Goal: Information Seeking & Learning: Learn about a topic

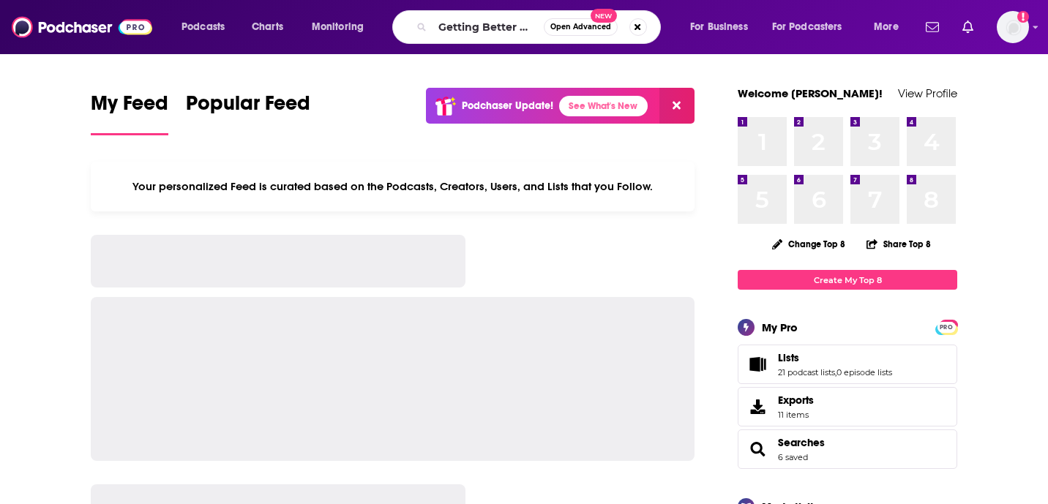
scroll to position [0, 111]
type input "Getting Better with [PERSON_NAME]"
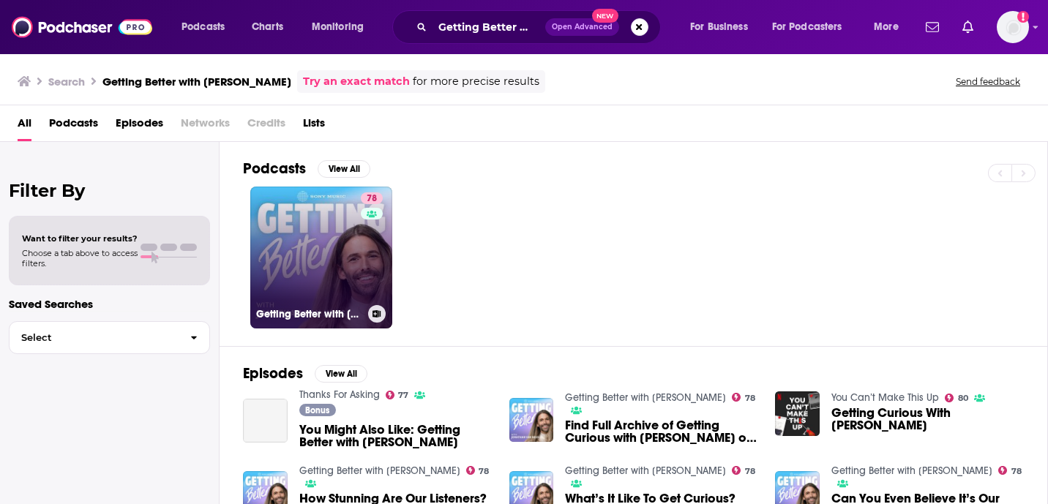
click at [309, 236] on link "78 Getting Better with Jonathan Van Ness" at bounding box center [321, 258] width 142 height 142
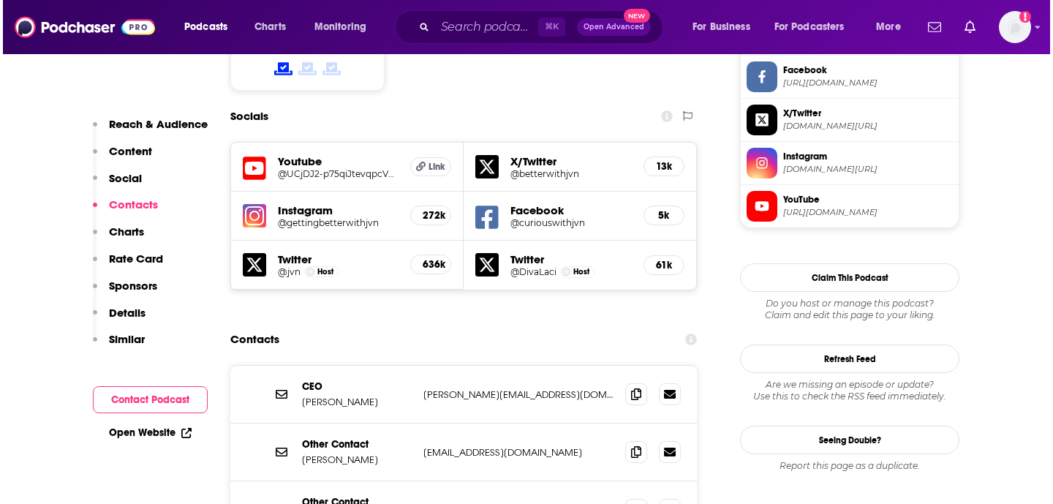
scroll to position [1333, 0]
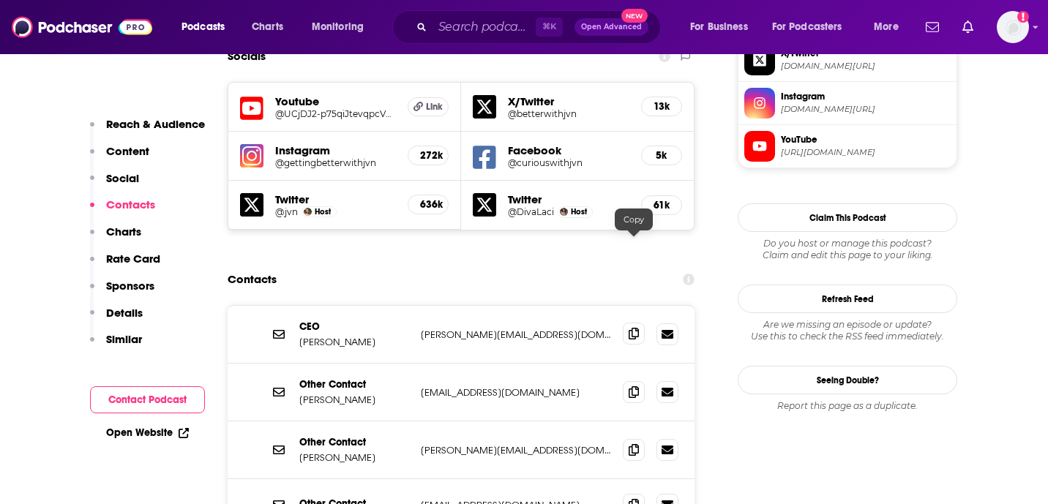
click at [633, 328] on icon at bounding box center [633, 334] width 10 height 12
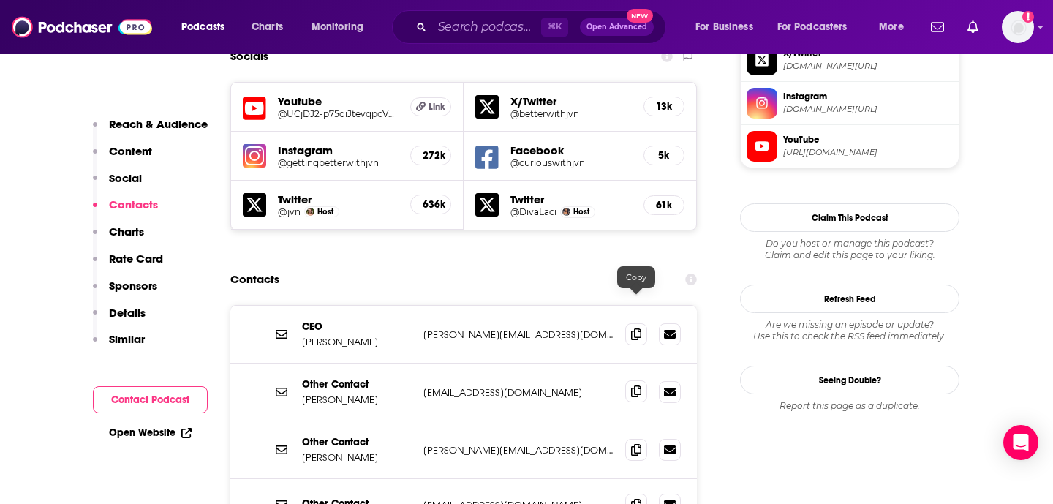
click at [637, 386] on icon at bounding box center [636, 392] width 10 height 12
click at [639, 443] on icon at bounding box center [636, 449] width 10 height 12
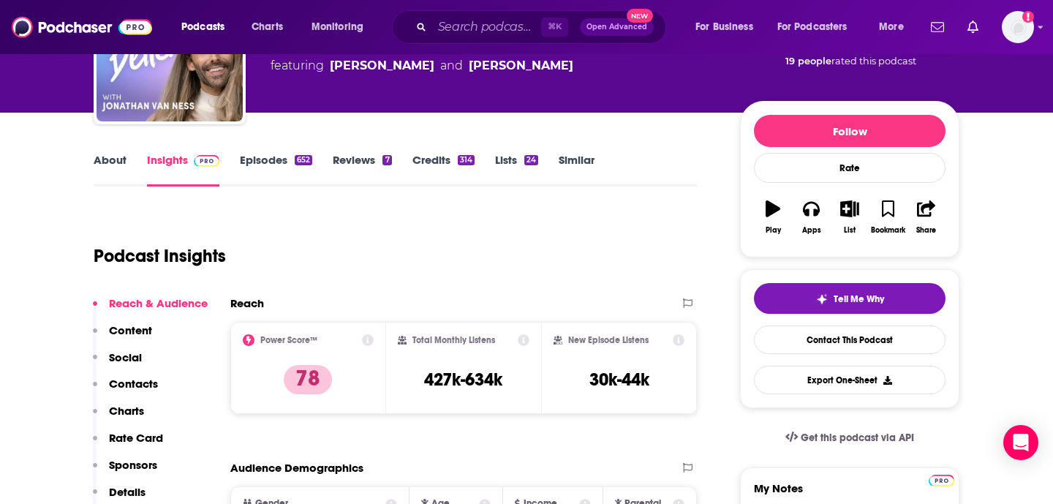
scroll to position [0, 0]
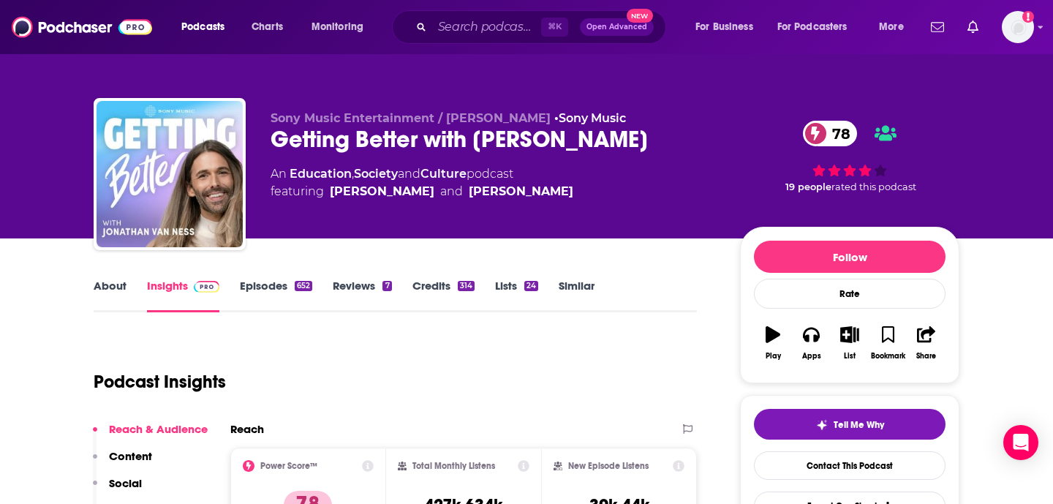
click at [113, 283] on link "About" at bounding box center [110, 296] width 33 height 34
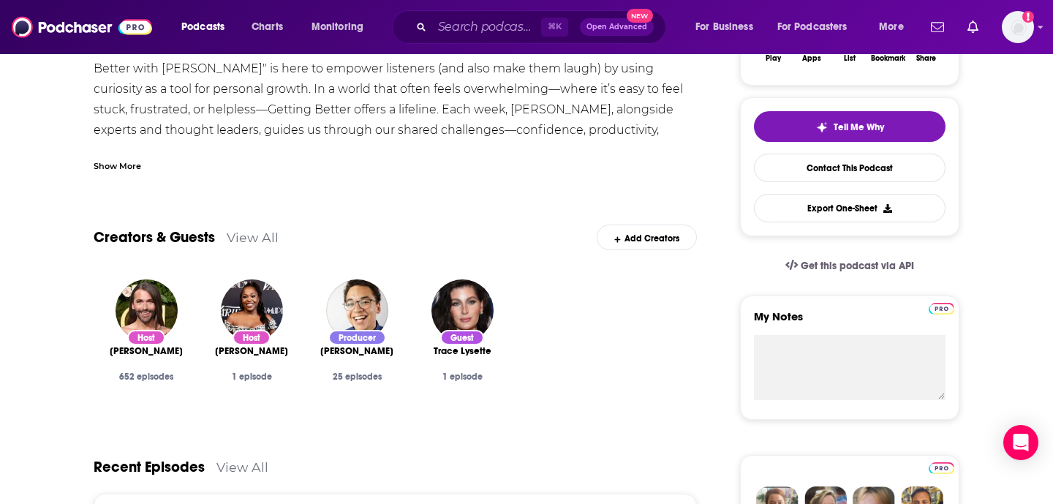
scroll to position [635, 0]
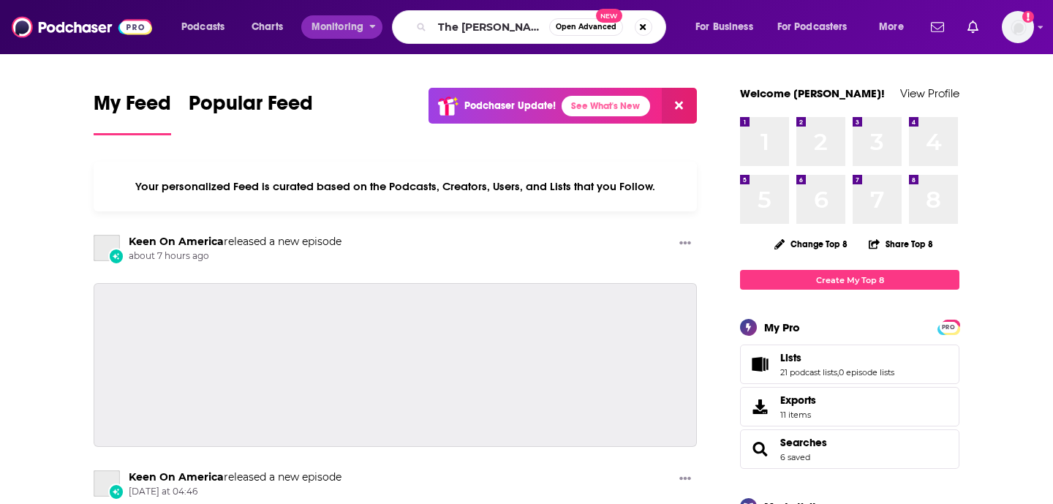
type input "The Kim Gravel"
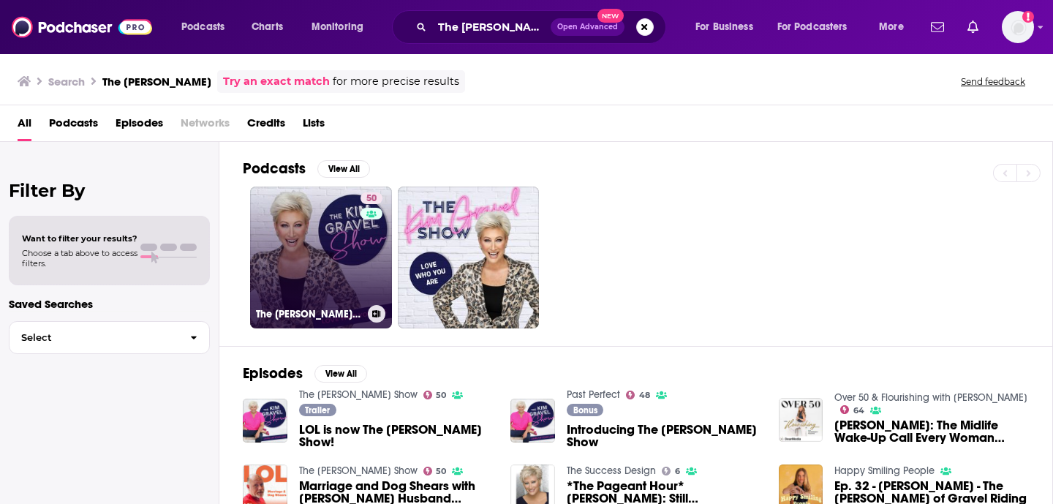
click at [297, 264] on link "50 The Kim Gravel Show" at bounding box center [321, 258] width 142 height 142
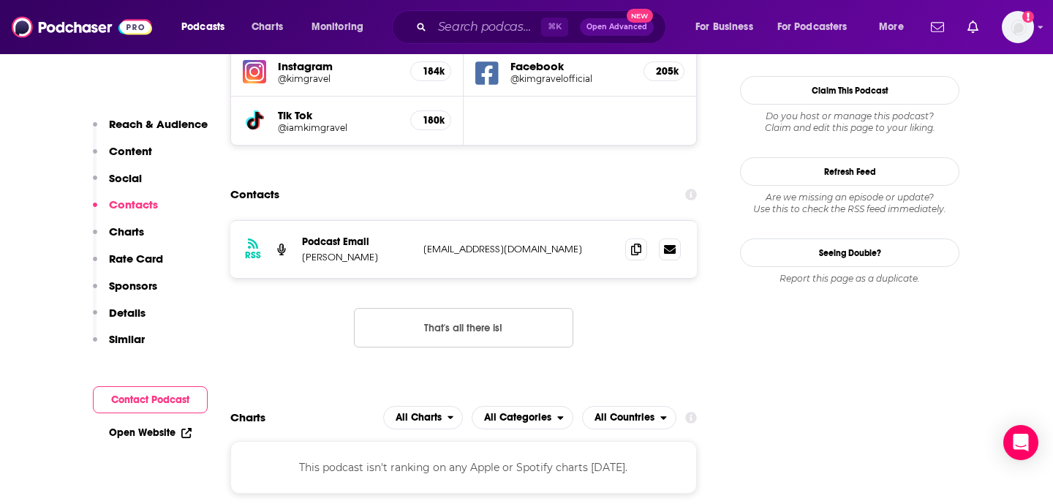
scroll to position [1504, 0]
click at [629, 237] on span at bounding box center [636, 248] width 22 height 22
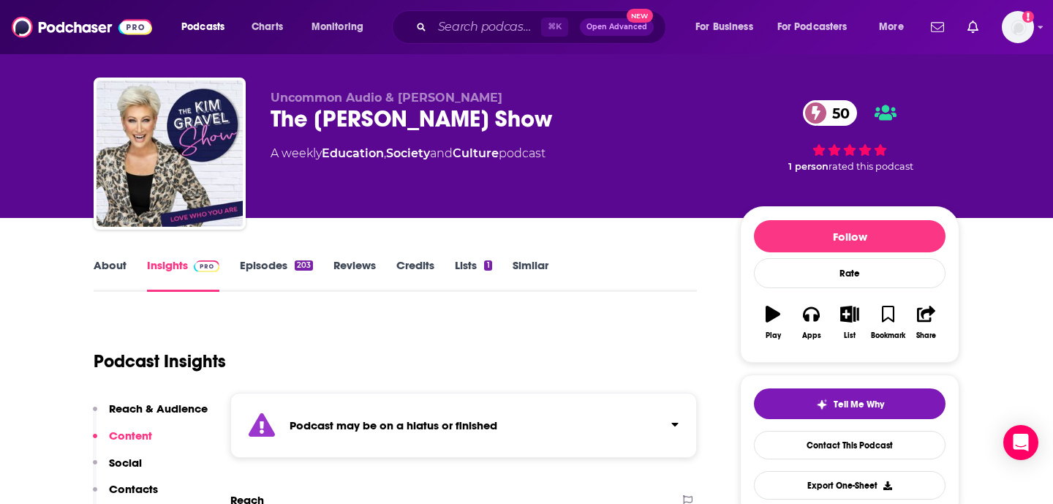
scroll to position [0, 0]
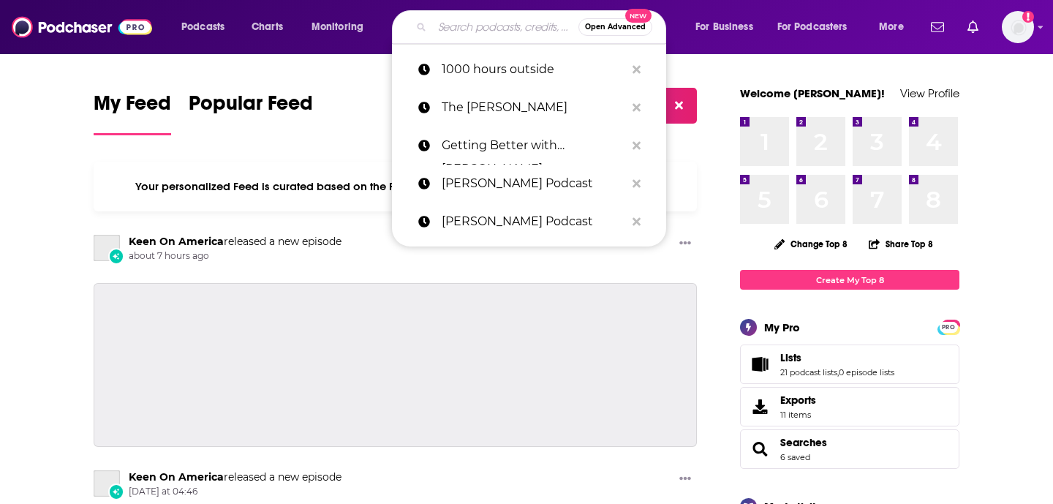
click at [480, 31] on input "Search podcasts, credits, & more..." at bounding box center [505, 26] width 146 height 23
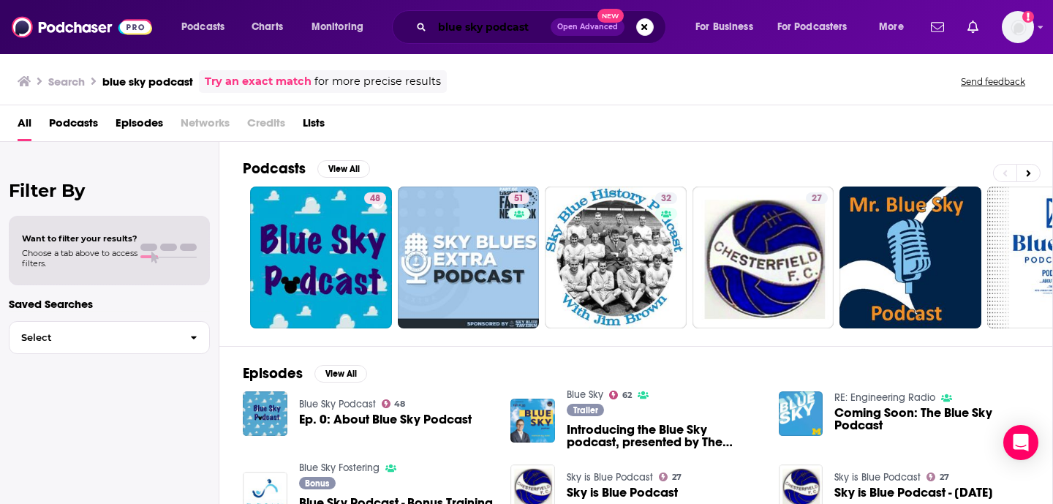
click at [481, 29] on input "blue sky podcast" at bounding box center [491, 26] width 119 height 23
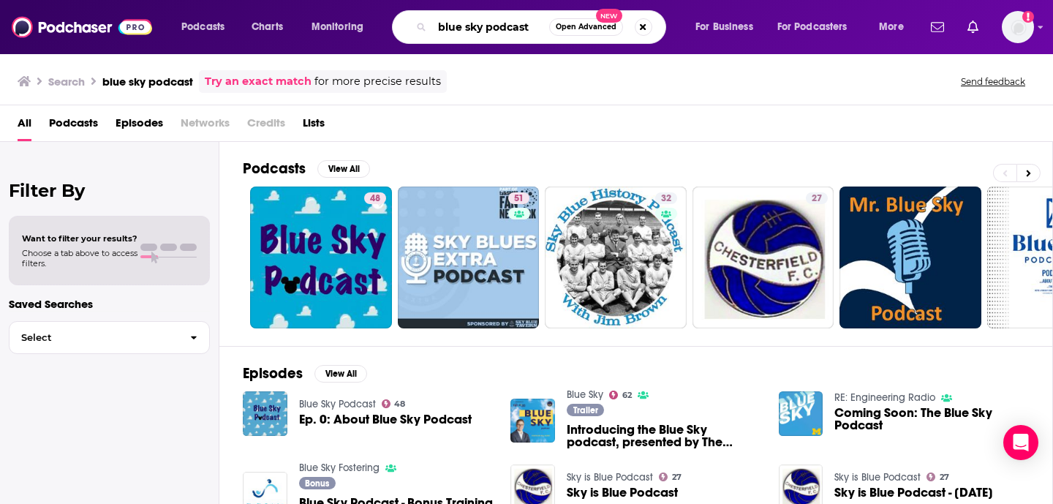
click at [481, 29] on input "blue sky podcast" at bounding box center [490, 26] width 117 height 23
type input "The Optimism Institute"
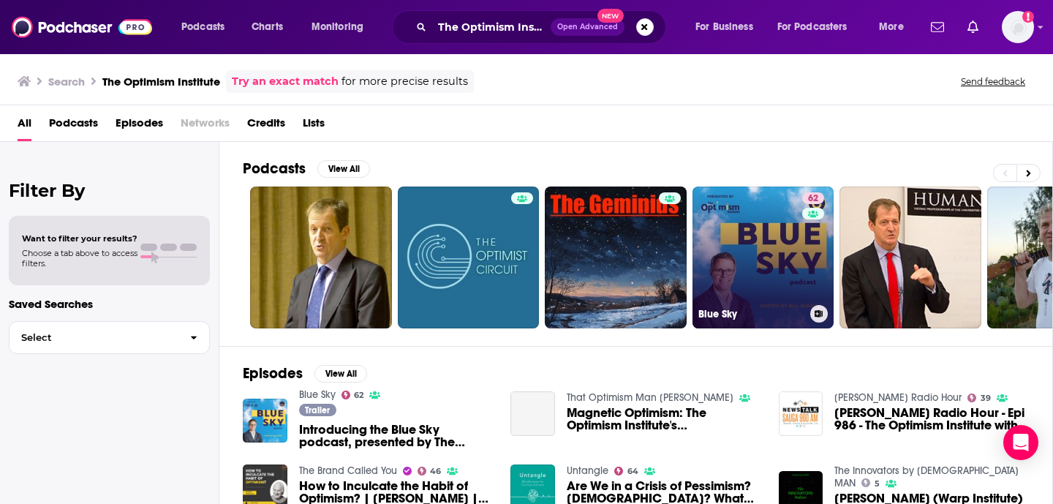
click at [761, 262] on link "62 Blue Sky" at bounding box center [764, 258] width 142 height 142
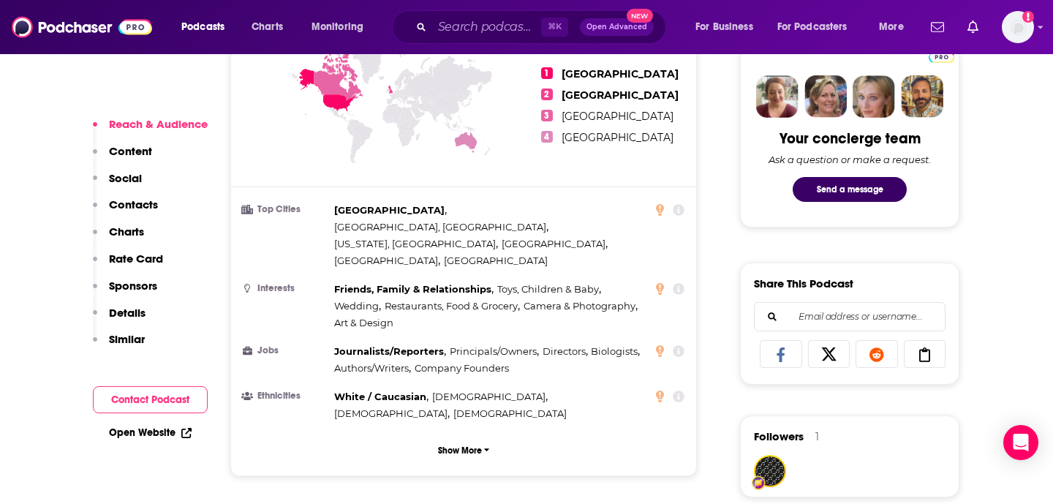
scroll to position [1306, 0]
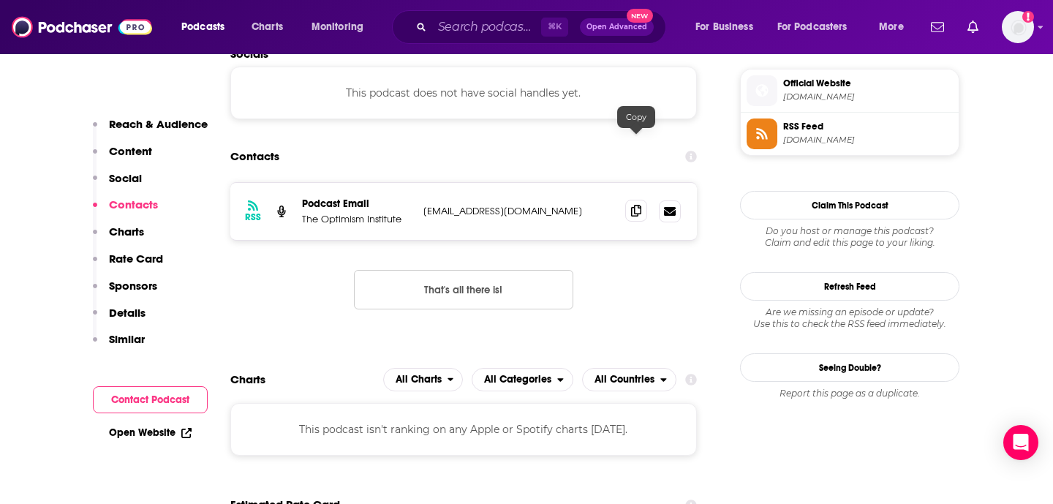
click at [637, 205] on icon at bounding box center [636, 211] width 10 height 12
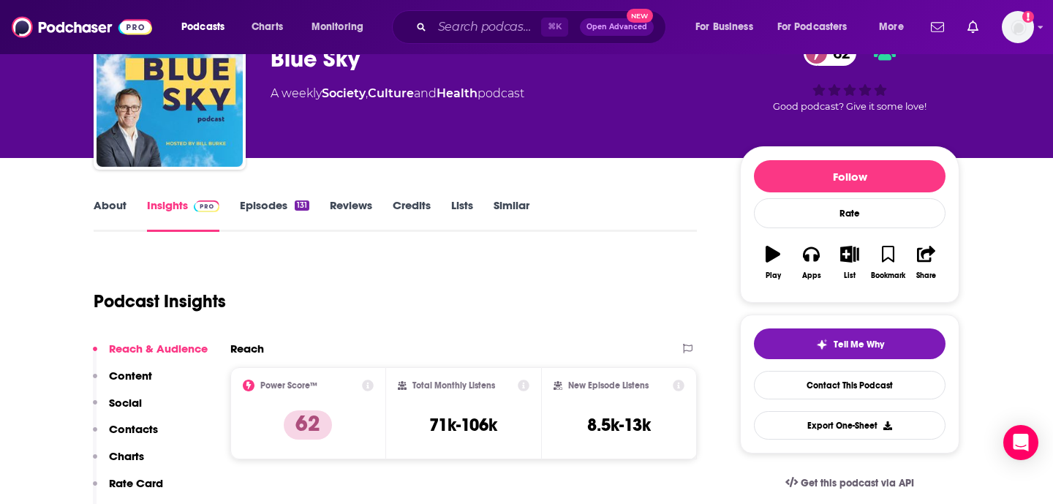
scroll to position [0, 0]
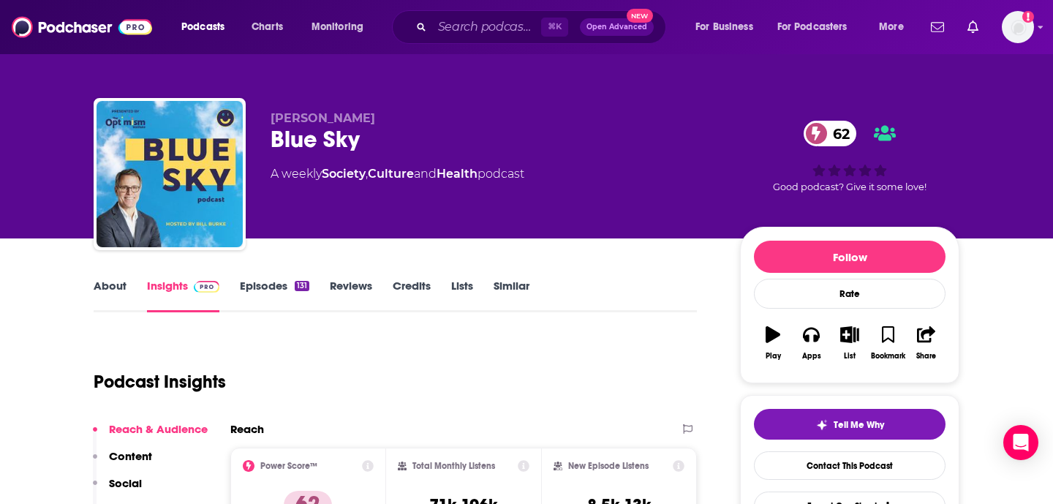
click at [98, 287] on link "About" at bounding box center [110, 296] width 33 height 34
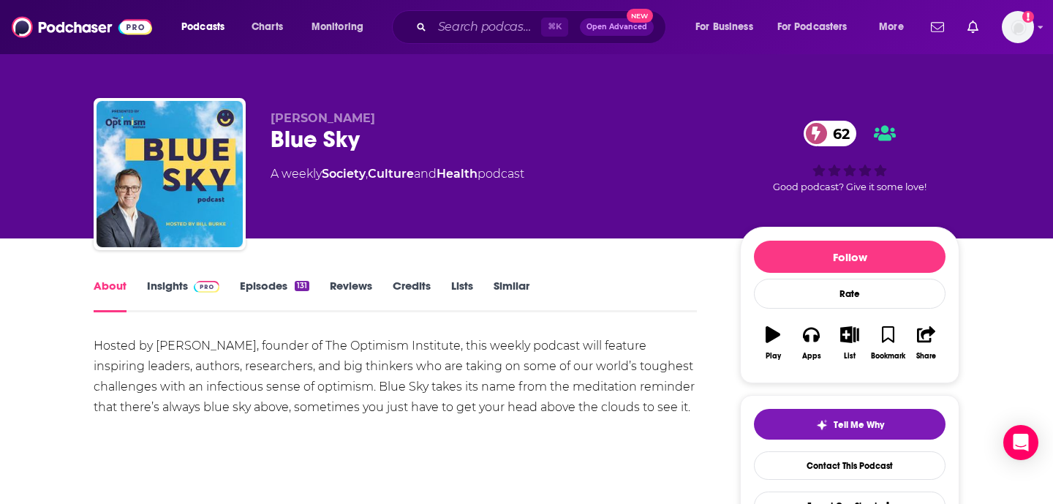
scroll to position [1, 0]
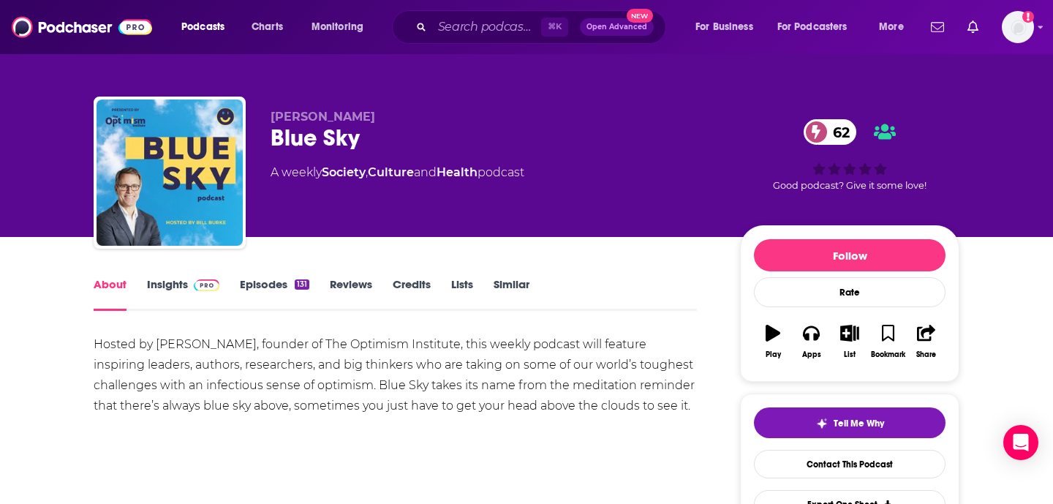
click at [610, 187] on div "Bill Burke Blue Sky 62 A weekly Society , Culture and Health podcast" at bounding box center [494, 168] width 446 height 117
click at [450, 29] on input "Search podcasts, credits, & more..." at bounding box center [486, 26] width 109 height 23
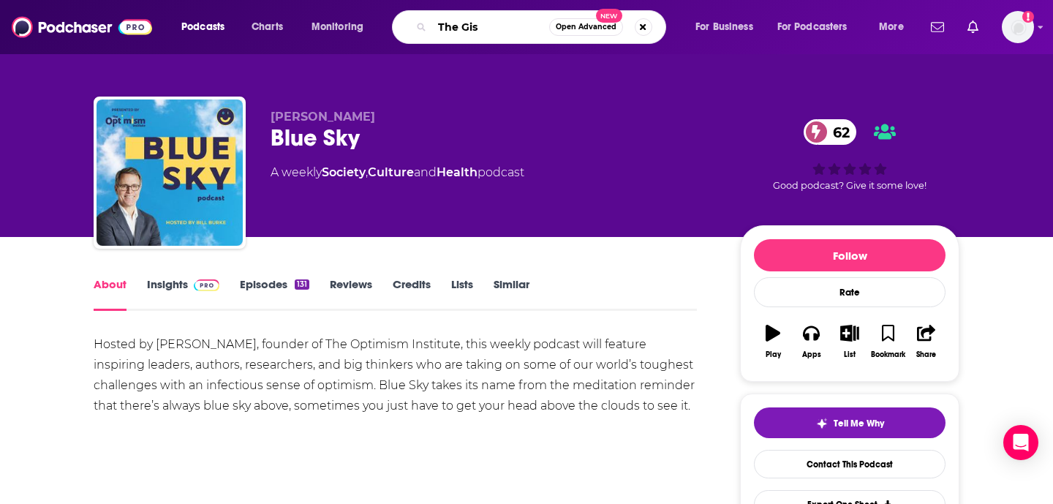
type input "The Gist"
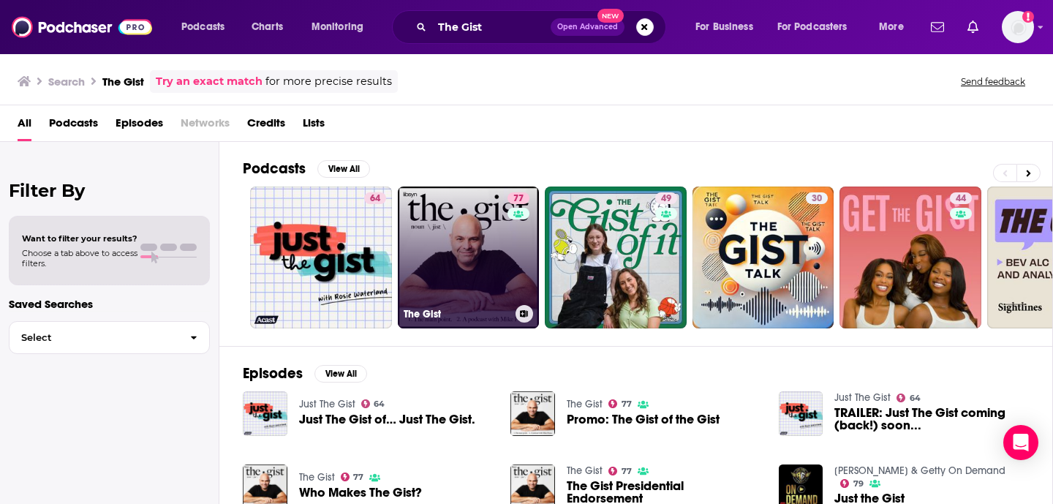
click at [436, 298] on link "77 The Gist" at bounding box center [469, 258] width 142 height 142
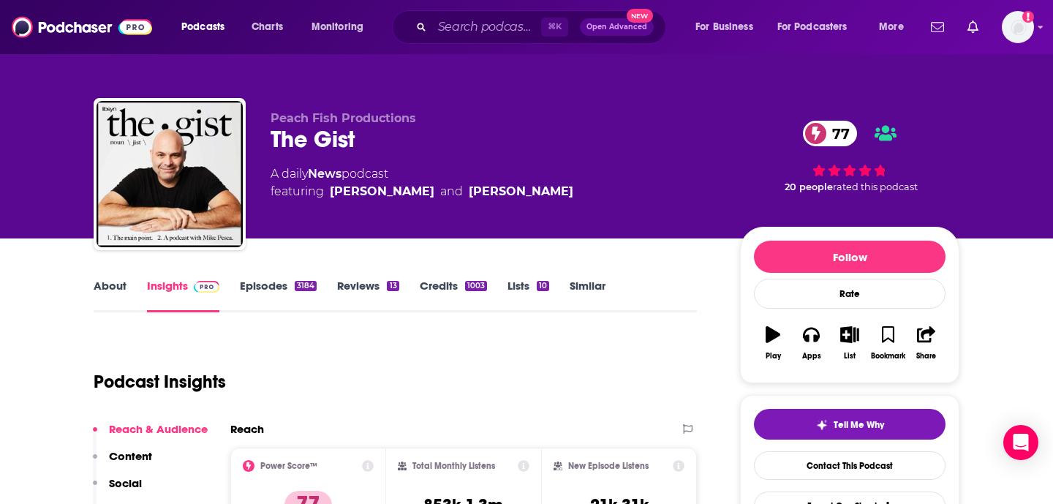
scroll to position [52, 0]
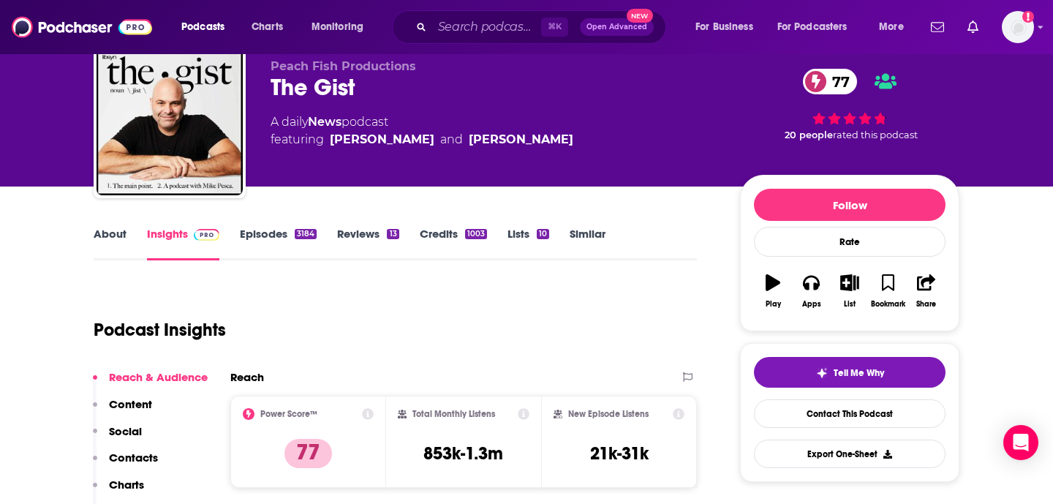
click at [98, 240] on link "About" at bounding box center [110, 244] width 33 height 34
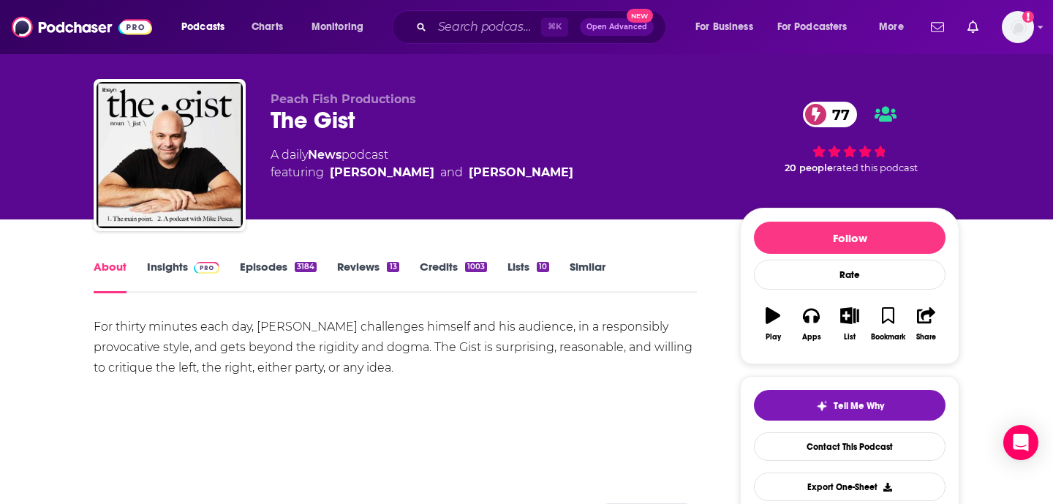
scroll to position [20, 0]
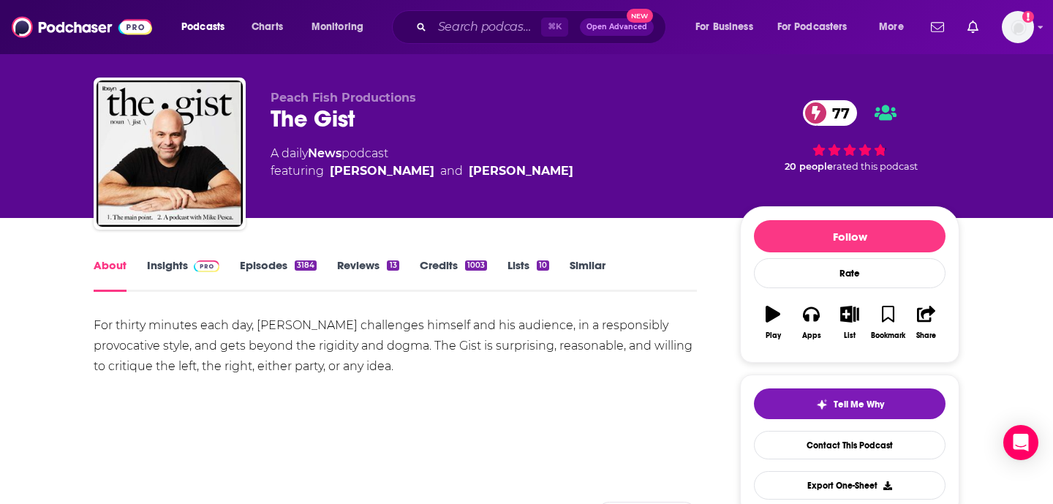
click at [264, 271] on link "Episodes 3184" at bounding box center [278, 275] width 77 height 34
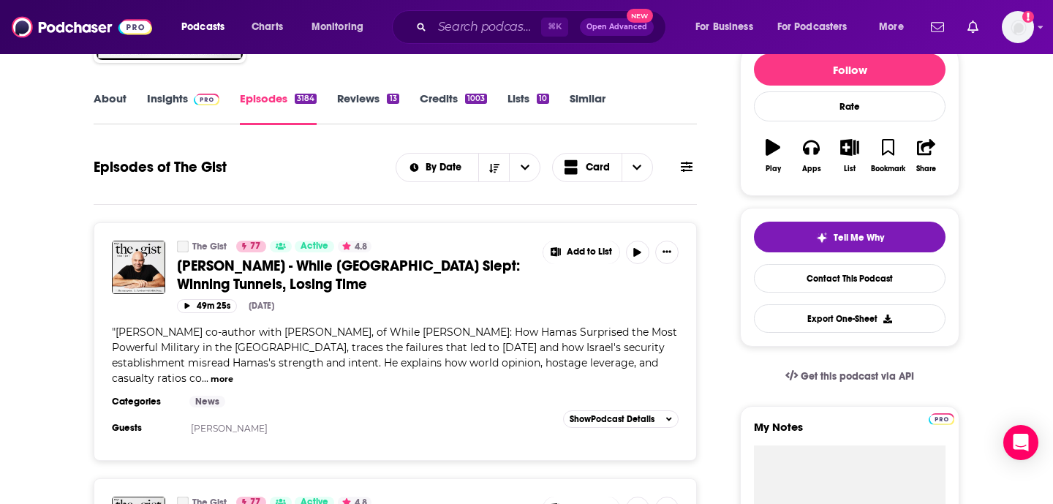
scroll to position [206, 0]
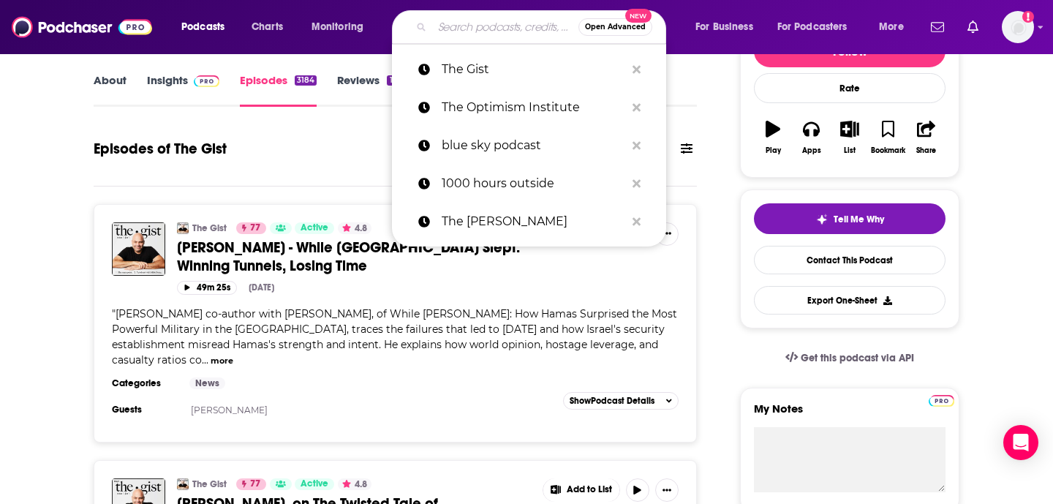
click at [452, 27] on input "Search podcasts, credits, & more..." at bounding box center [505, 26] width 146 height 23
paste input "Why Is This Happening with Chris Hayes"
type input "Why Is This Happening with Chris Hayes"
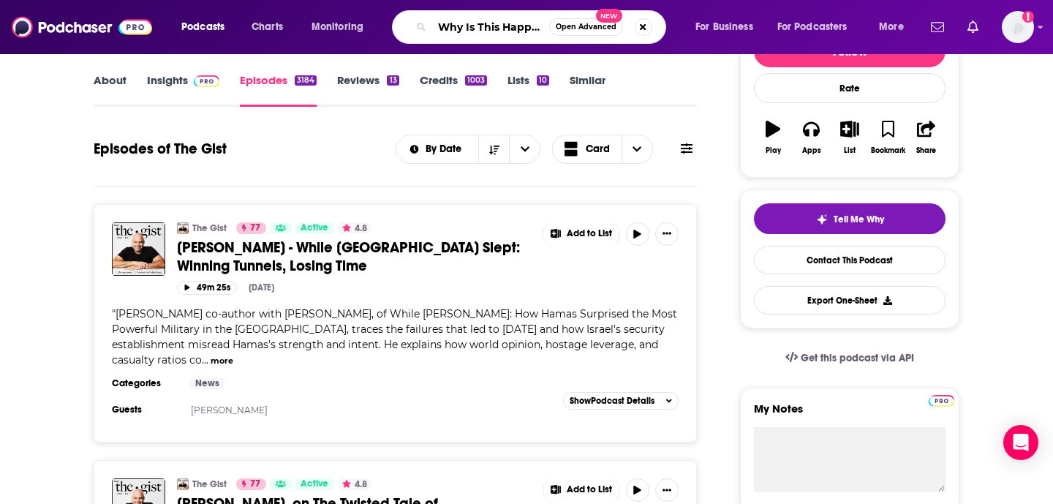
scroll to position [0, 113]
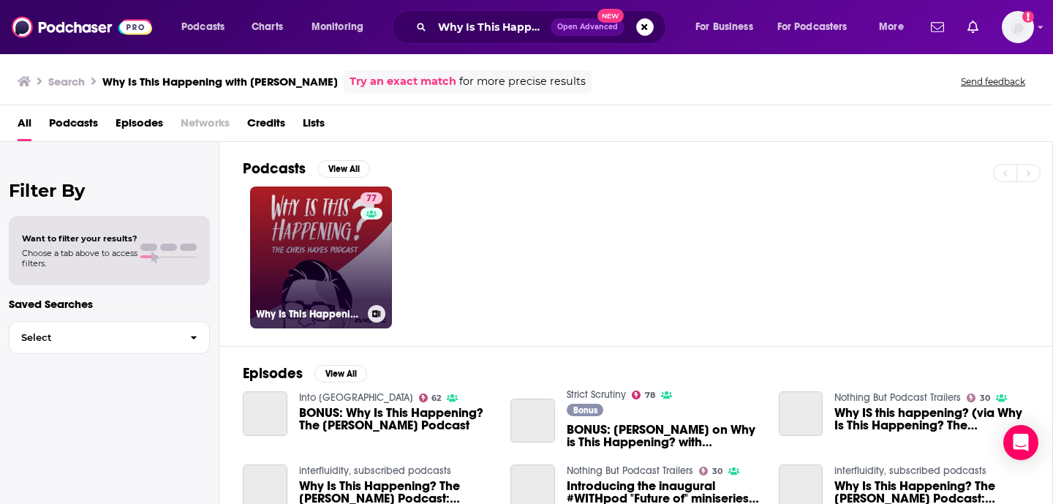
click at [280, 273] on link "77 Why Is This Happening? The Chris Hayes Podcast" at bounding box center [321, 258] width 142 height 142
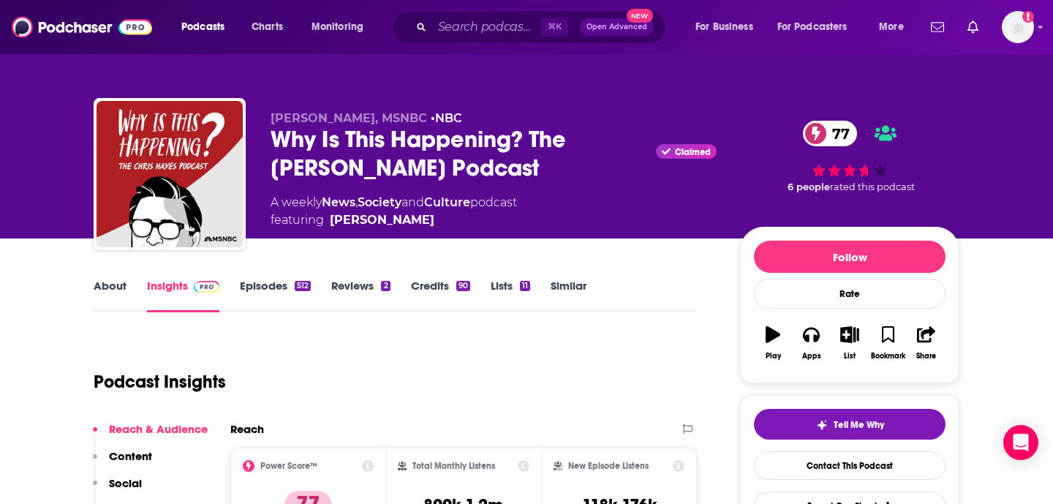
scroll to position [46, 0]
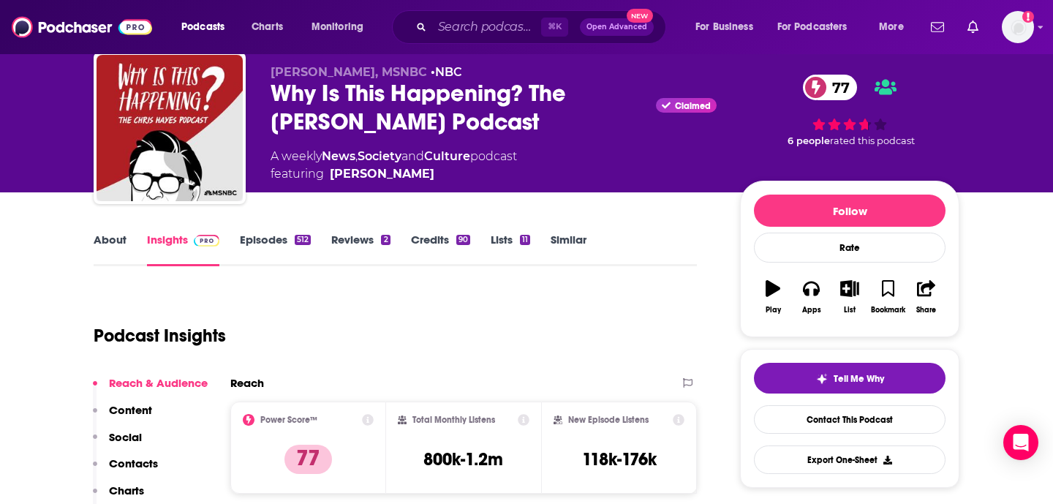
click at [113, 233] on link "About" at bounding box center [110, 250] width 33 height 34
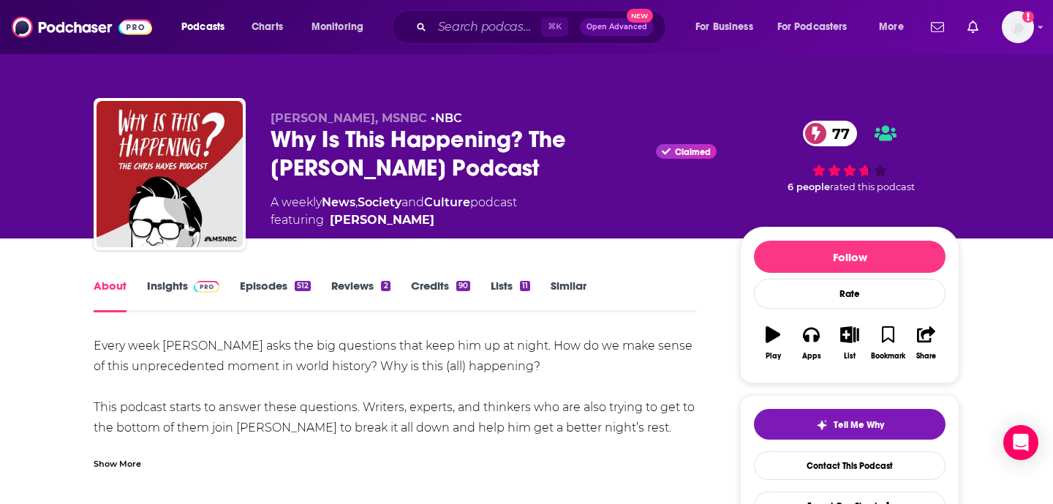
click at [259, 288] on link "Episodes 512" at bounding box center [275, 296] width 71 height 34
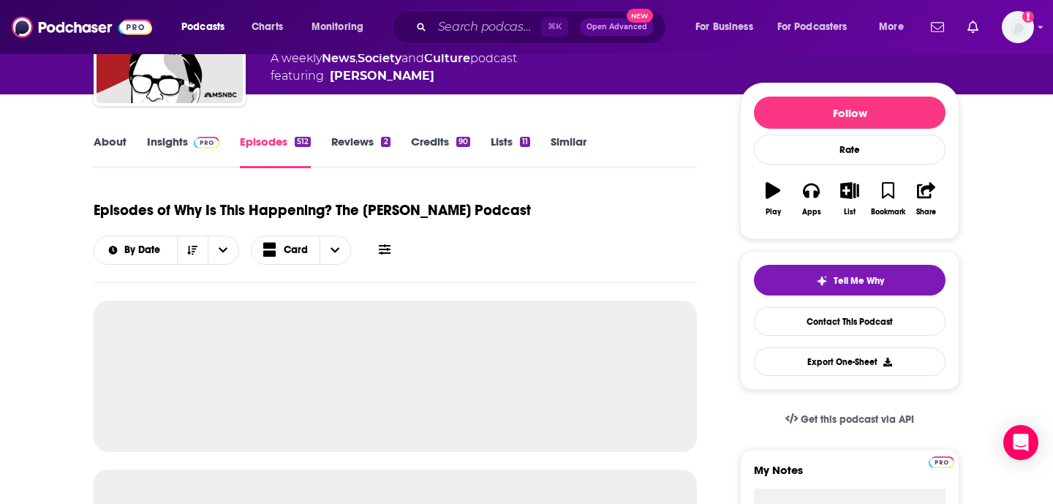
scroll to position [189, 0]
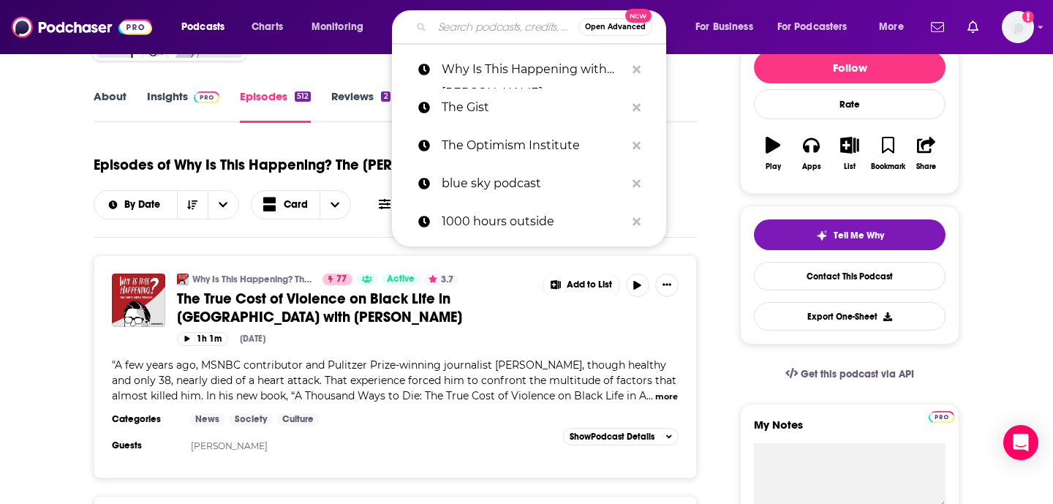
click at [463, 32] on input "Search podcasts, credits, & more..." at bounding box center [505, 26] width 146 height 23
paste input "Savage Love"
type input "Savage Love"
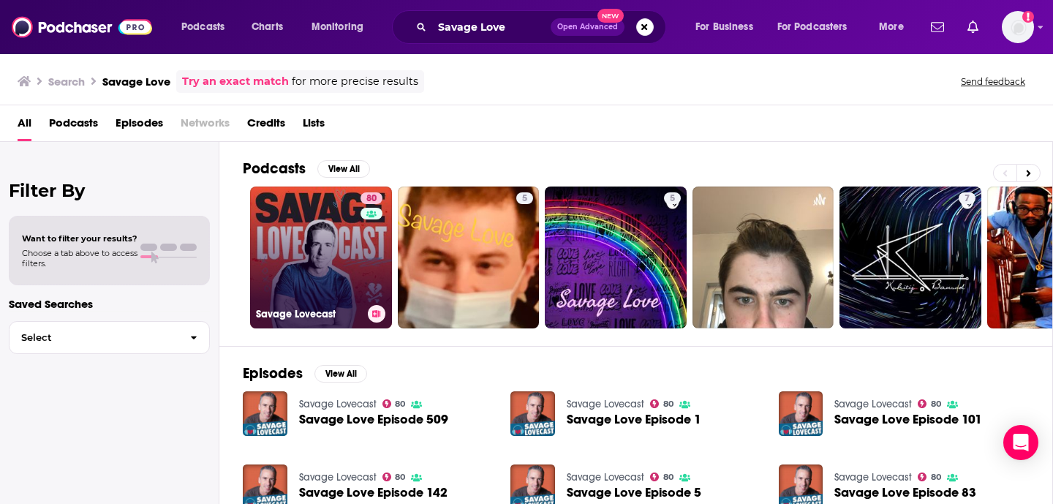
click at [349, 252] on link "80 Savage Lovecast" at bounding box center [321, 258] width 142 height 142
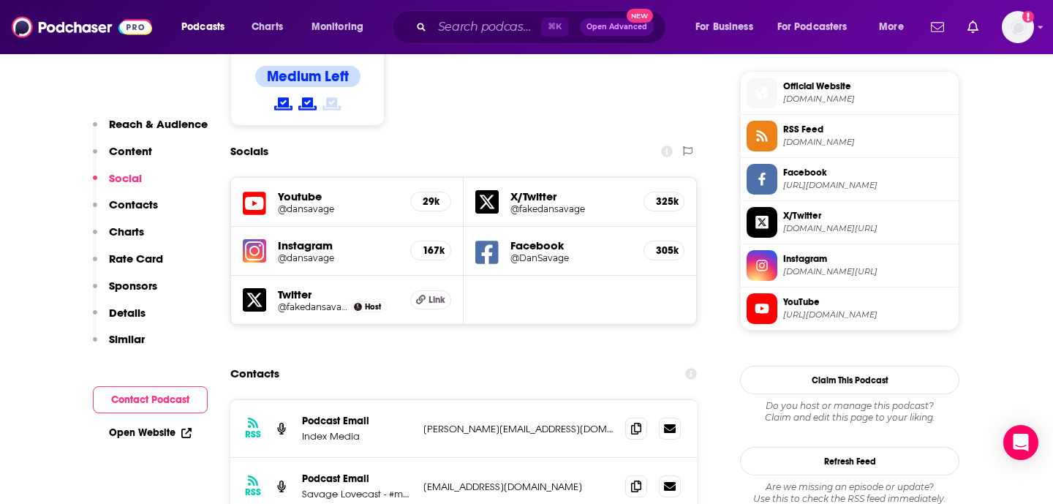
scroll to position [1182, 0]
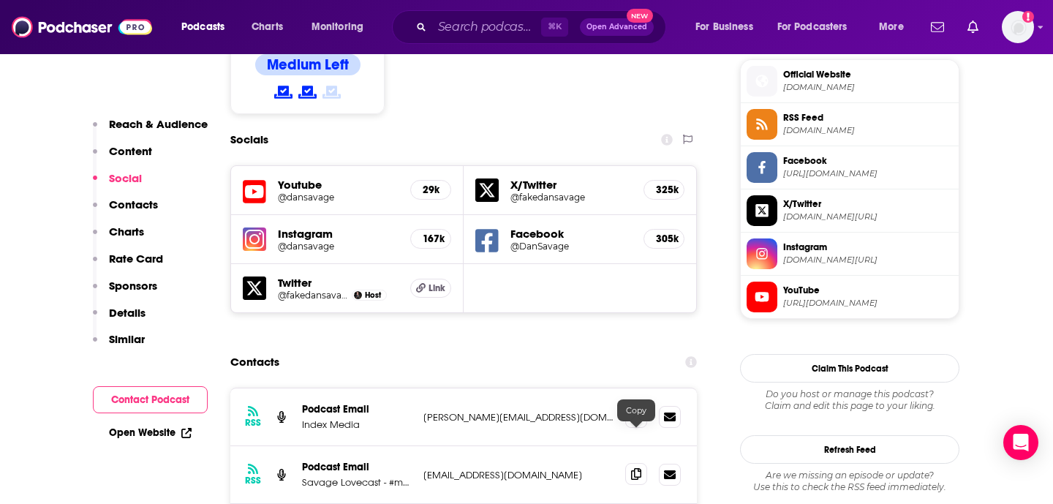
click at [639, 468] on icon at bounding box center [636, 474] width 10 height 12
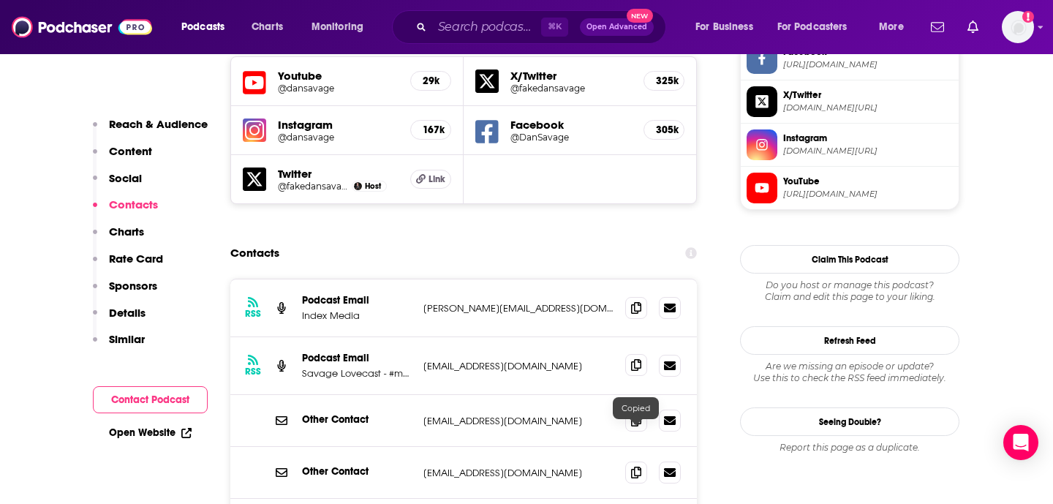
scroll to position [1298, 0]
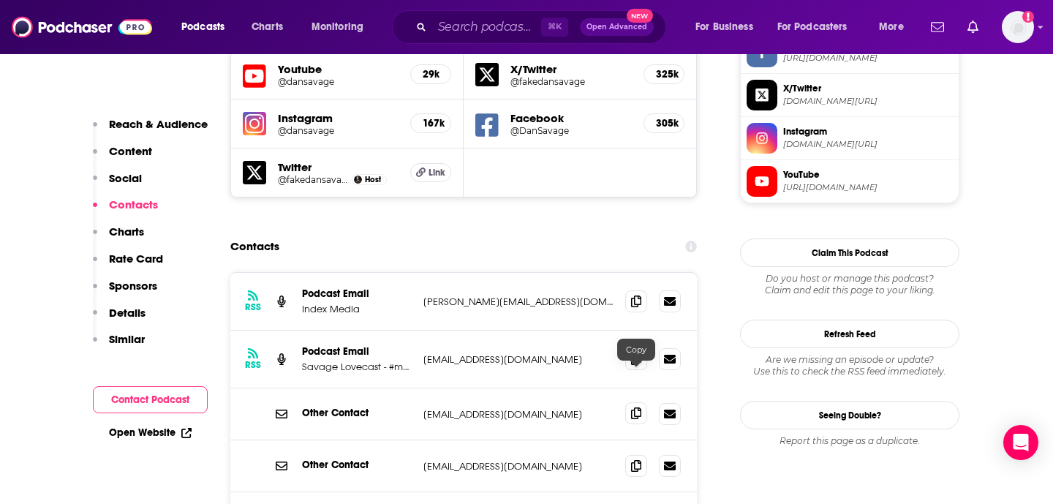
click at [638, 402] on span at bounding box center [636, 413] width 22 height 22
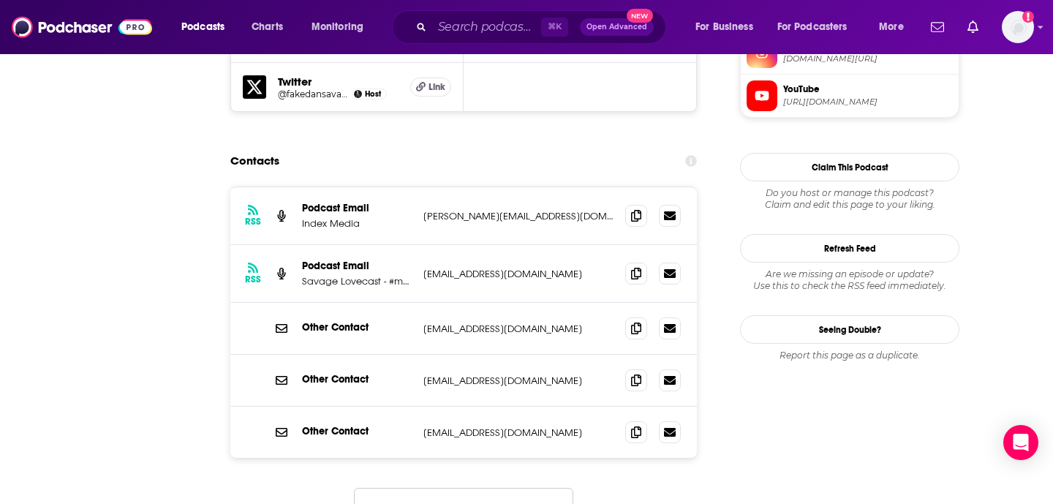
scroll to position [0, 0]
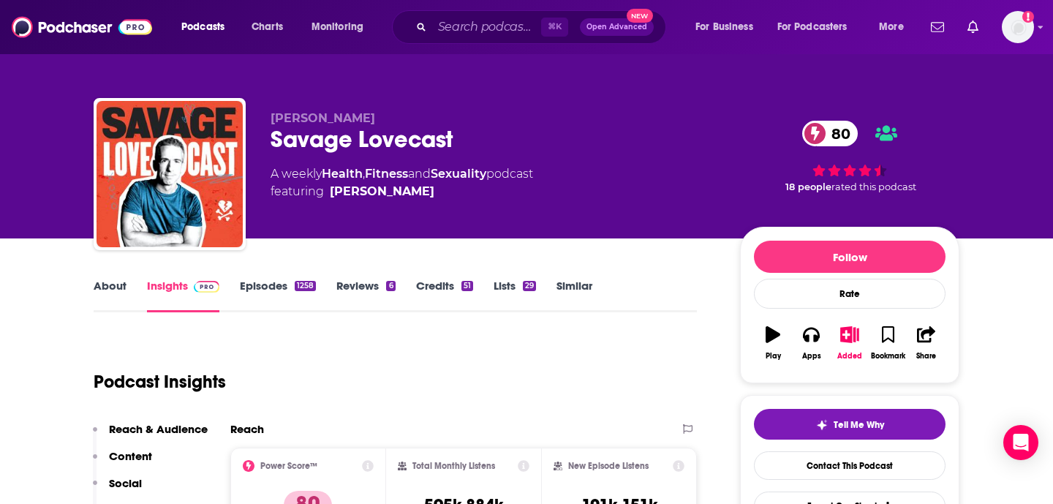
click at [116, 281] on link "About" at bounding box center [110, 296] width 33 height 34
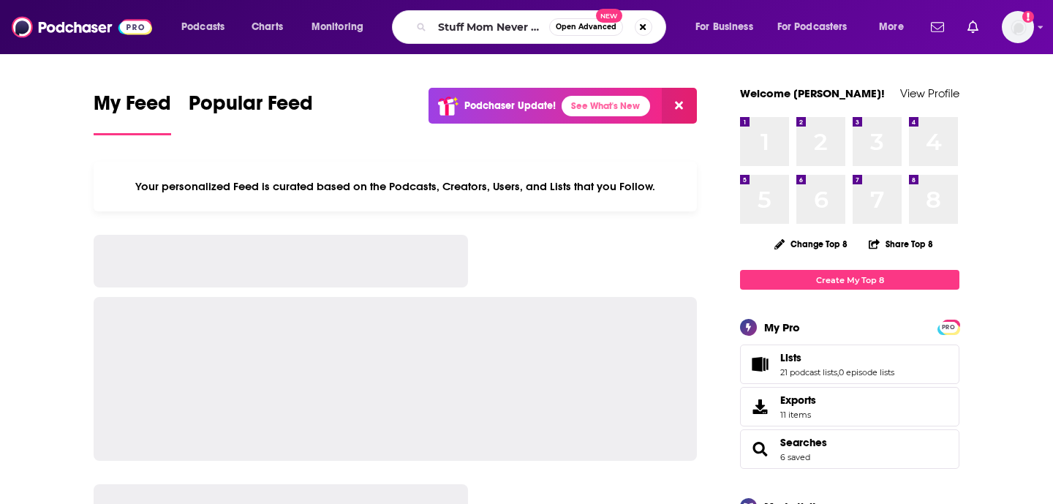
scroll to position [0, 35]
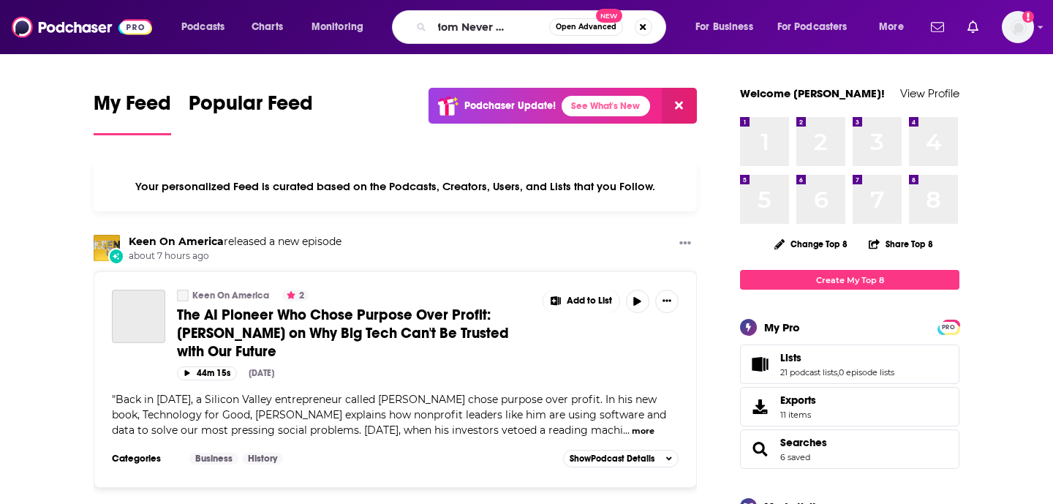
type input "Stuff Mom Never Told You"
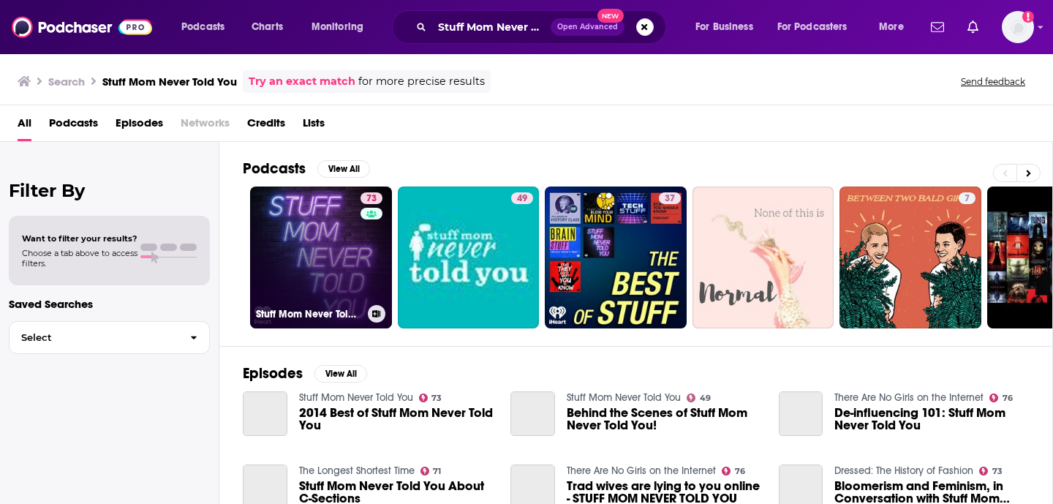
click at [330, 277] on link "73 Stuff Mom Never Told You" at bounding box center [321, 258] width 142 height 142
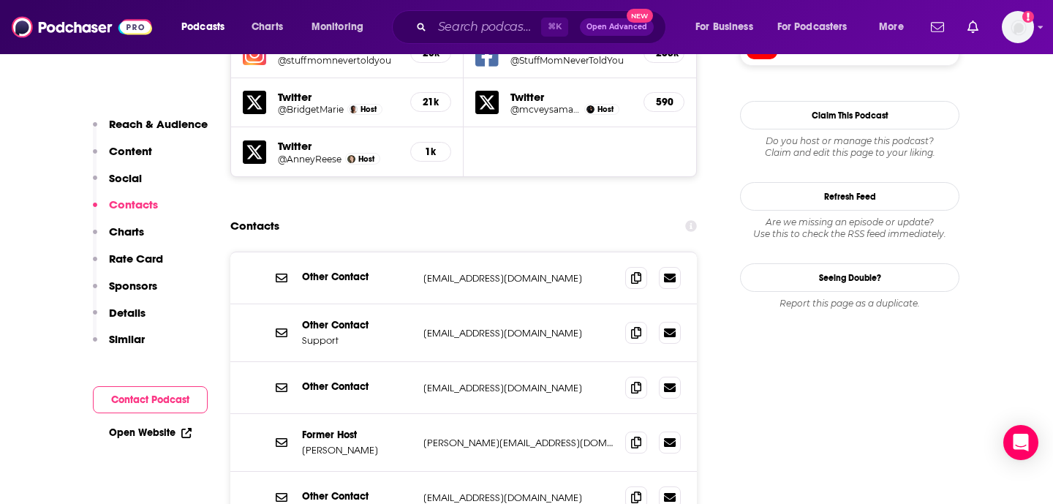
scroll to position [1329, 0]
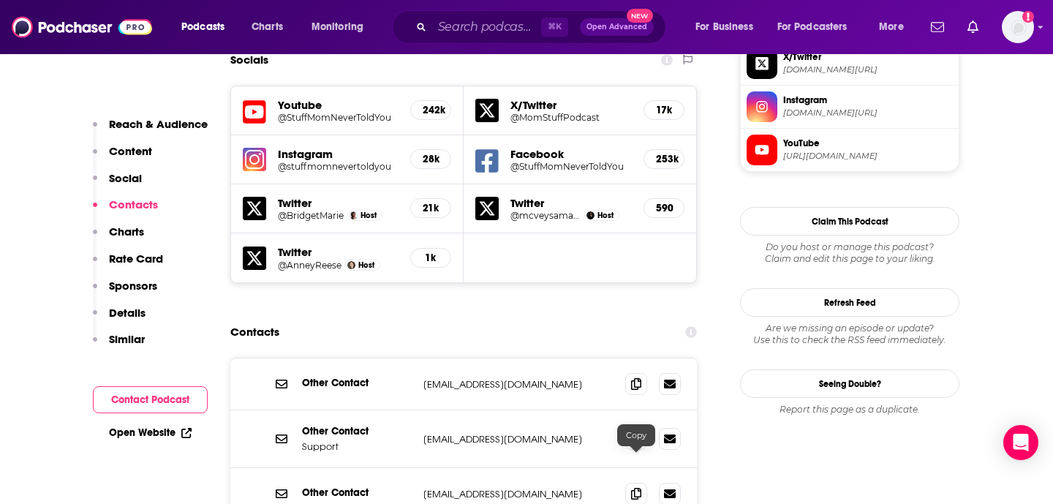
click at [634, 377] on icon at bounding box center [636, 383] width 10 height 12
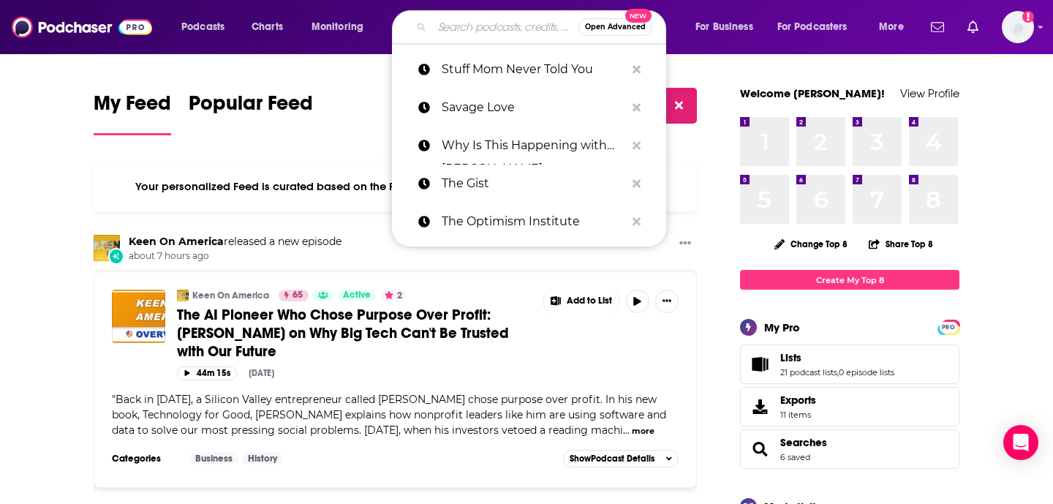
click at [459, 34] on input "Search podcasts, credits, & more..." at bounding box center [505, 26] width 146 height 23
paste input "Sounds Like a Cult"
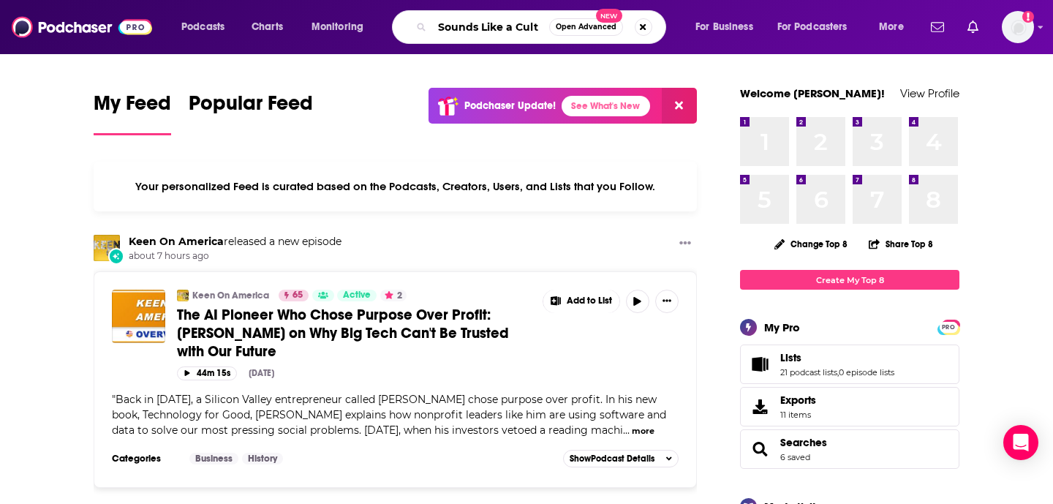
type input "Sounds Like a Cult"
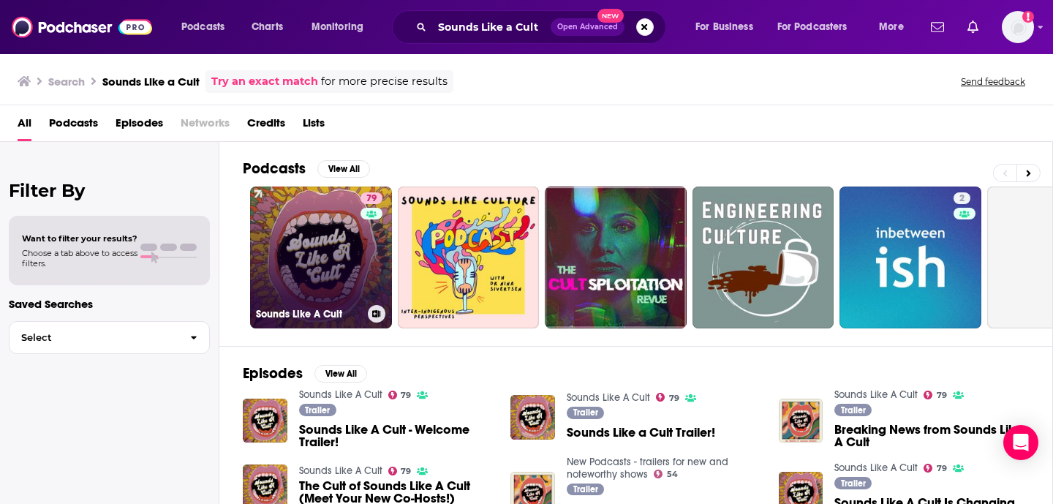
click at [355, 246] on link "79 Sounds Like A Cult" at bounding box center [321, 258] width 142 height 142
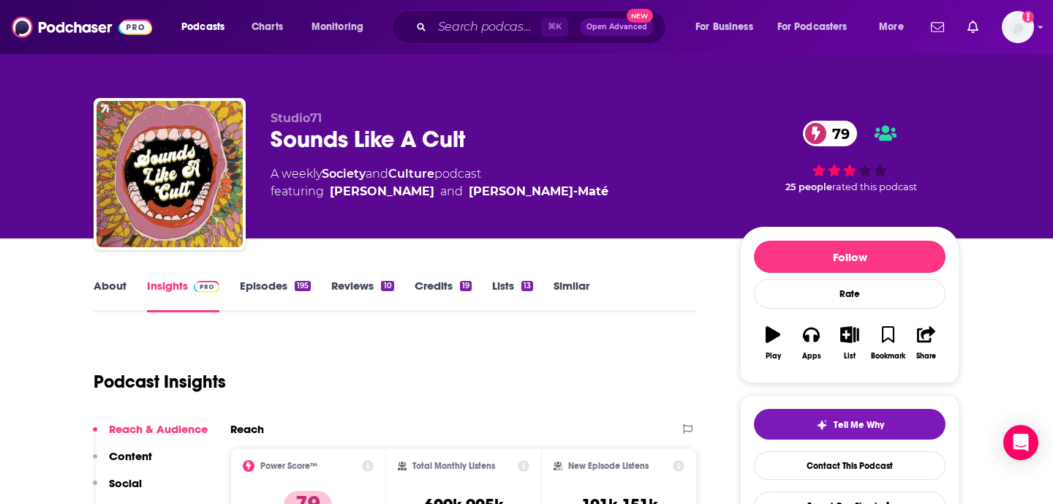
click at [121, 285] on link "About" at bounding box center [110, 296] width 33 height 34
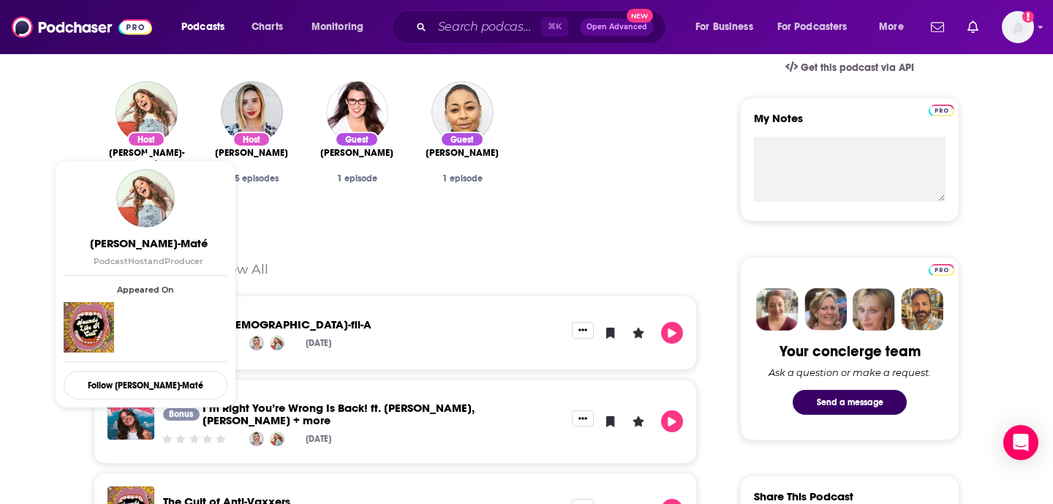
scroll to position [516, 0]
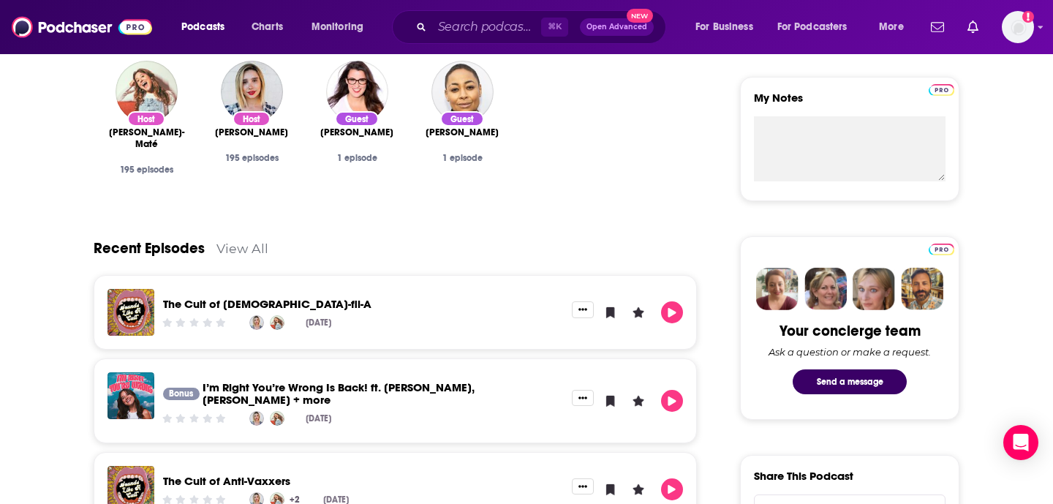
click at [430, 260] on div "Recent Episodes View All" at bounding box center [395, 239] width 603 height 71
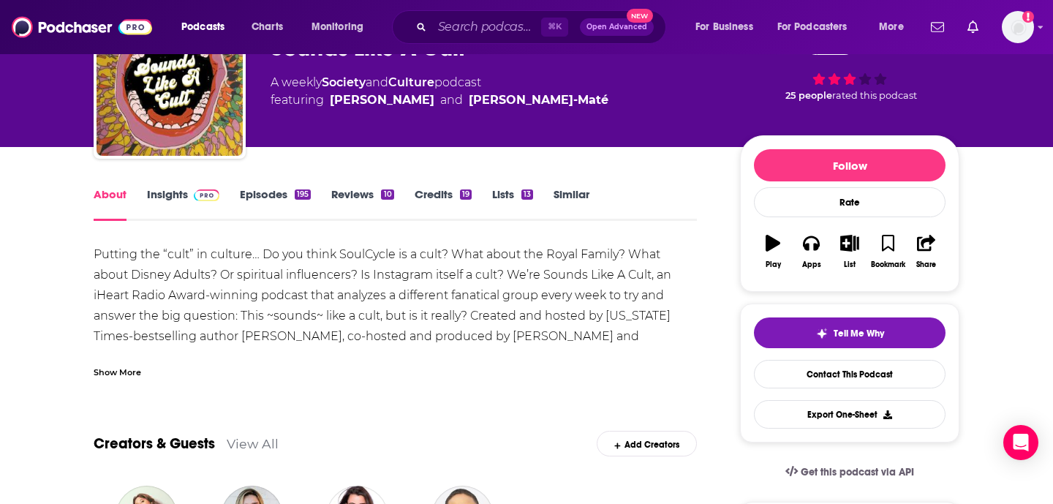
scroll to position [0, 0]
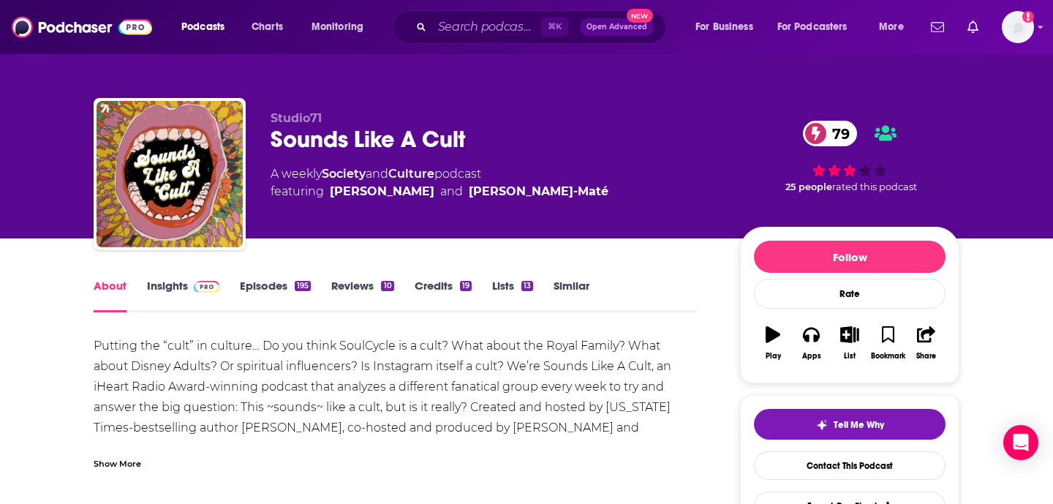
click at [127, 457] on div "Show More" at bounding box center [118, 463] width 48 height 14
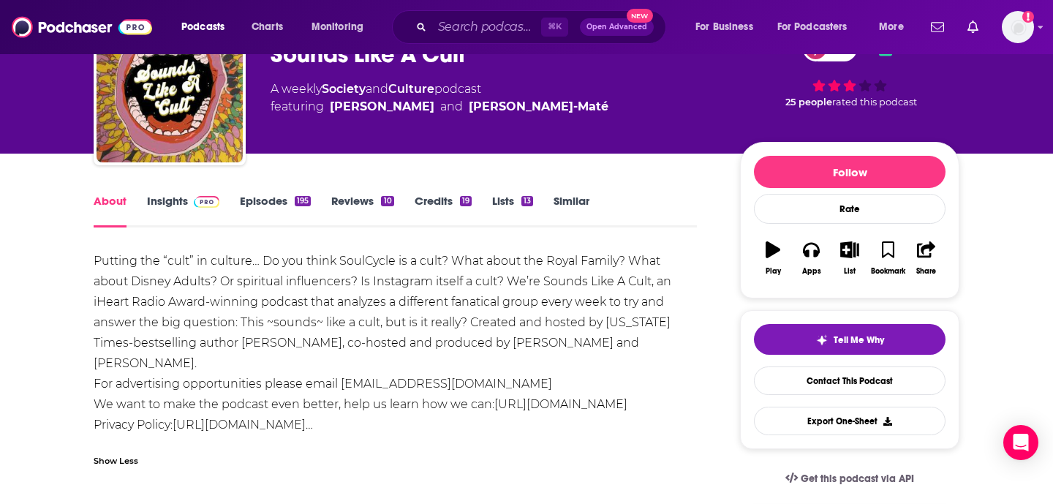
scroll to position [86, 0]
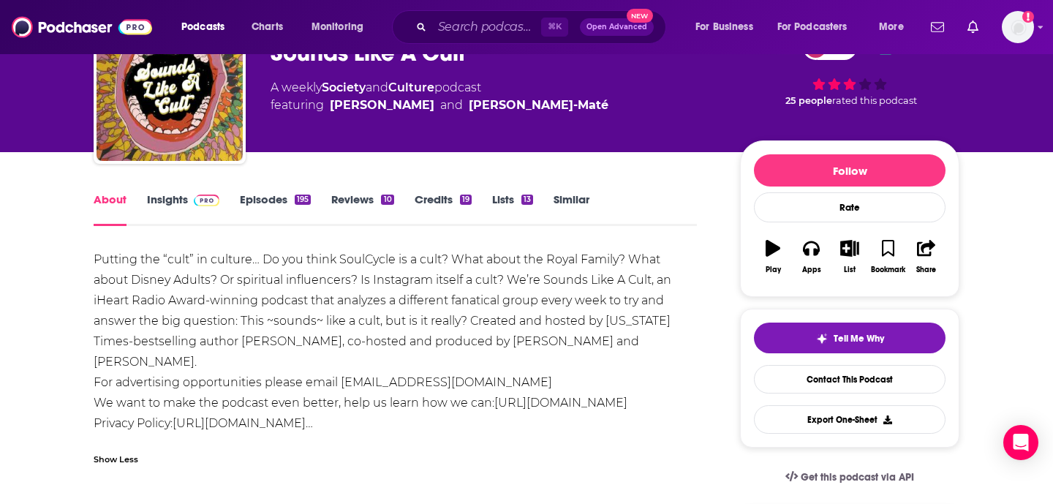
click at [175, 205] on link "Insights" at bounding box center [183, 209] width 72 height 34
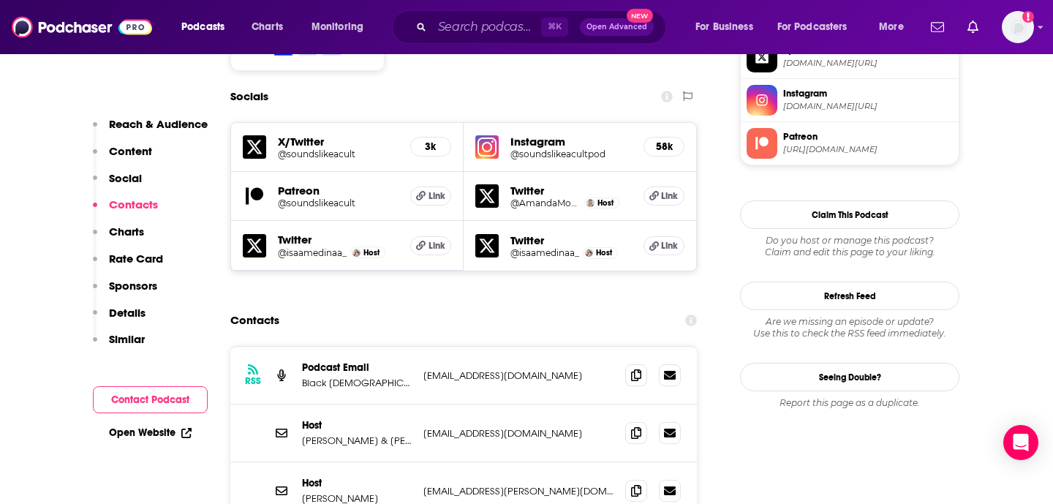
scroll to position [1293, 0]
click at [636, 368] on icon at bounding box center [636, 374] width 10 height 12
click at [632, 426] on icon at bounding box center [636, 432] width 10 height 12
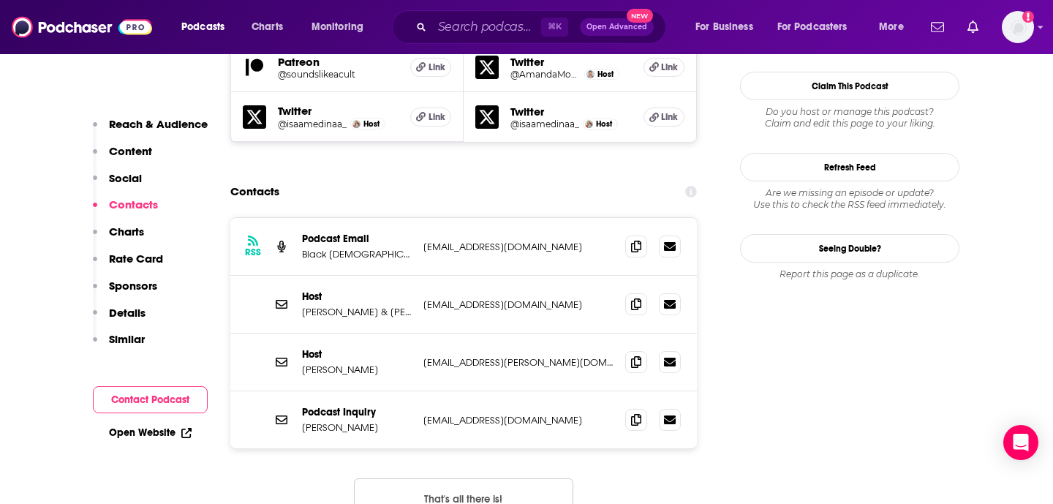
scroll to position [1421, 0]
click at [626, 351] on span at bounding box center [636, 362] width 22 height 22
click at [641, 414] on icon at bounding box center [636, 420] width 10 height 12
click at [451, 23] on input "Search podcasts, credits, & more..." at bounding box center [486, 26] width 109 height 23
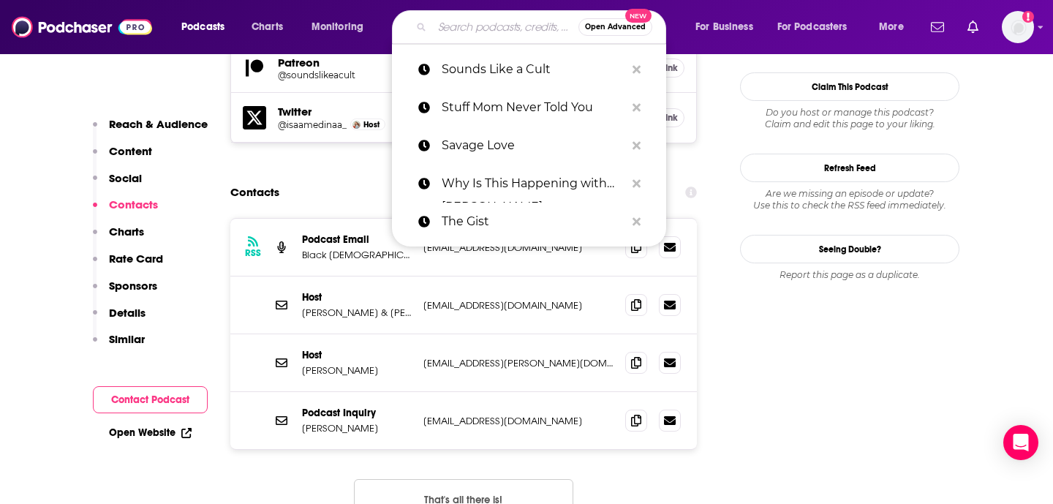
paste input "Hysteria"
type input "Hysteria"
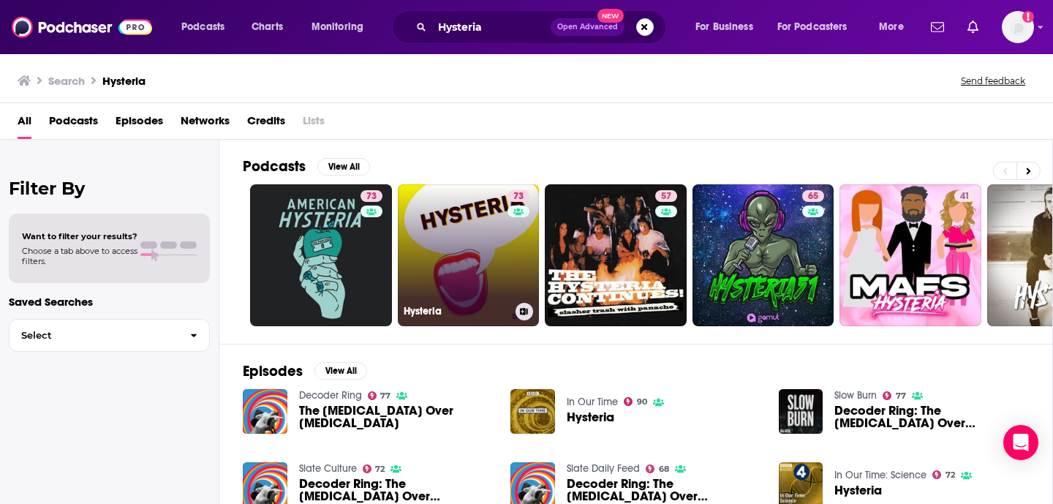
click at [484, 226] on link "73 Hysteria" at bounding box center [469, 255] width 142 height 142
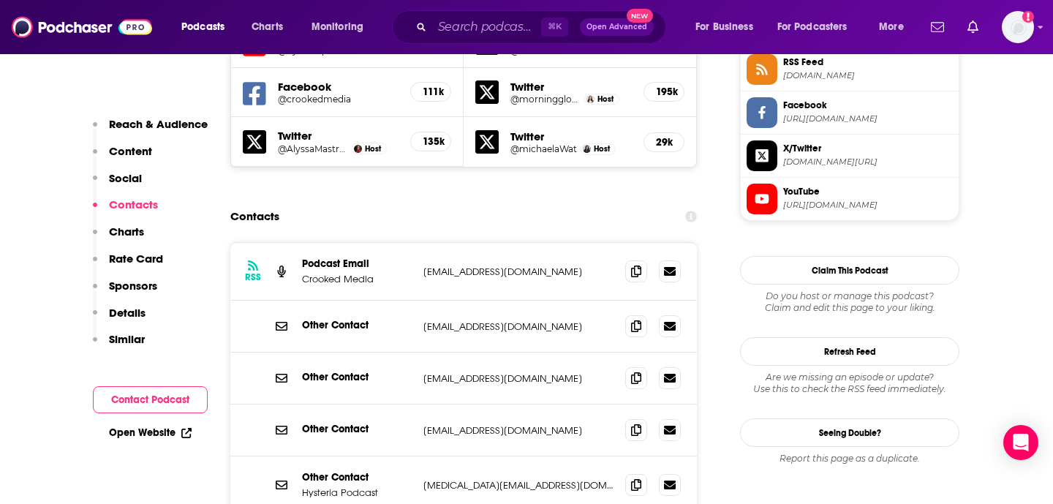
scroll to position [1378, 0]
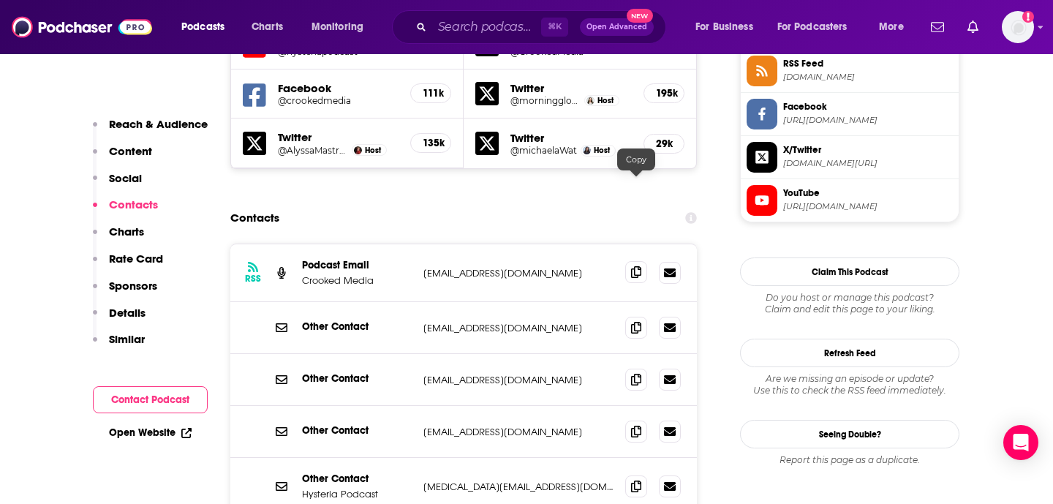
click at [633, 266] on icon at bounding box center [636, 272] width 10 height 12
click at [636, 425] on icon at bounding box center [636, 431] width 10 height 12
click at [637, 480] on icon at bounding box center [636, 486] width 10 height 12
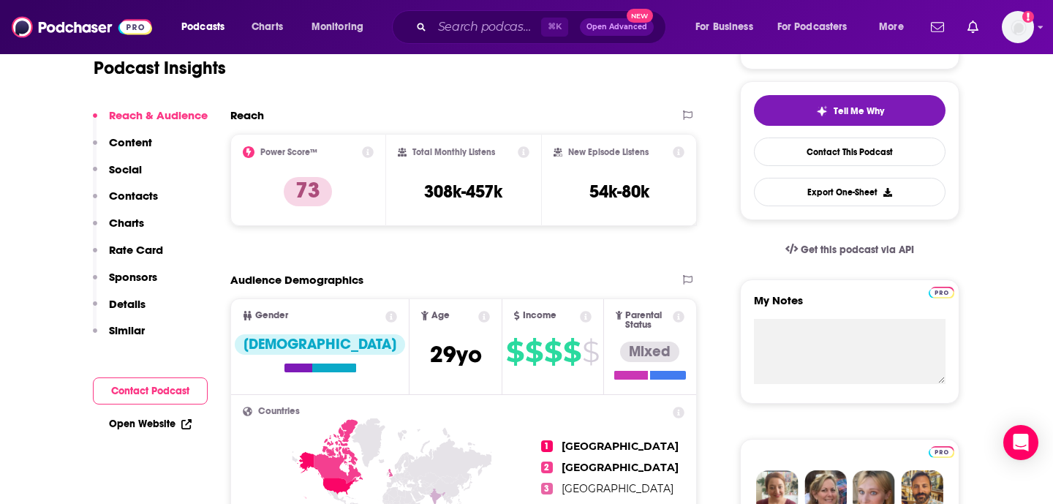
scroll to position [0, 0]
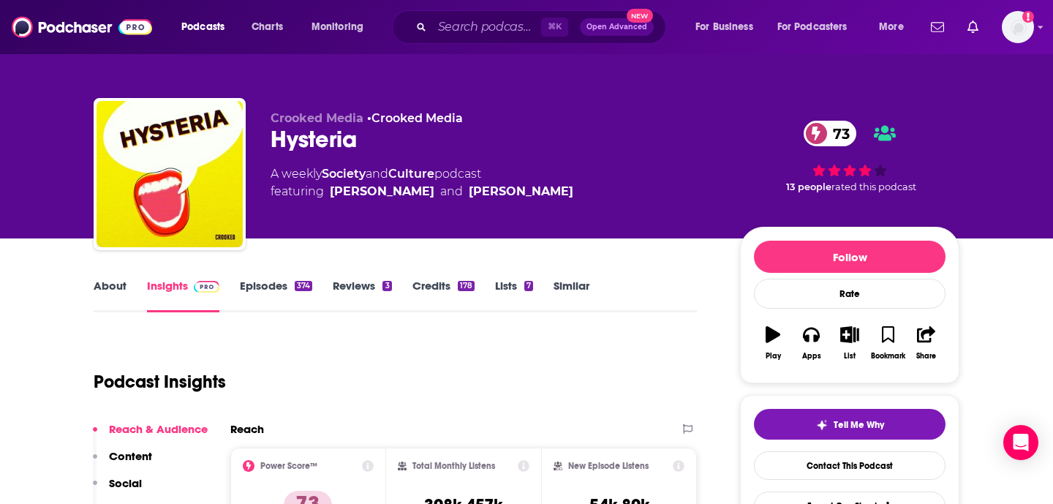
click at [266, 282] on link "Episodes 374" at bounding box center [276, 296] width 72 height 34
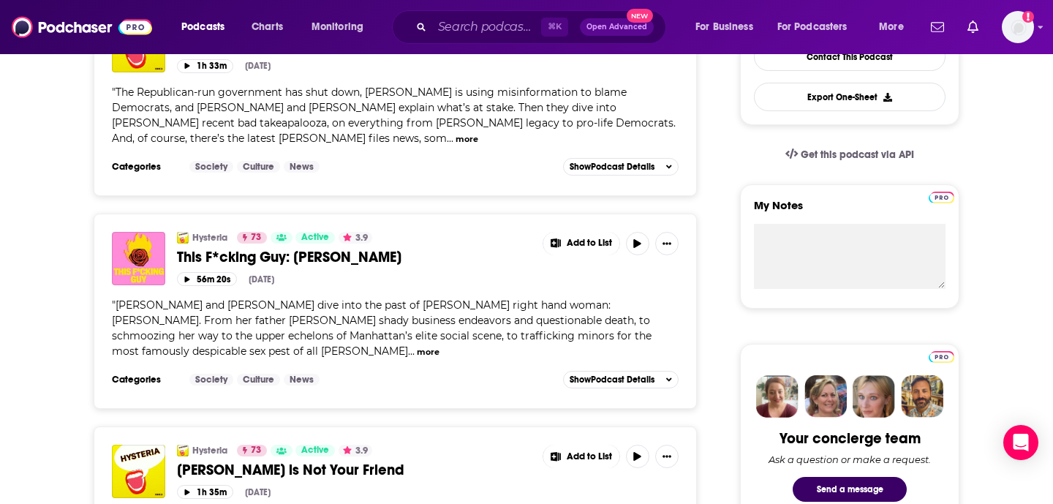
scroll to position [198, 0]
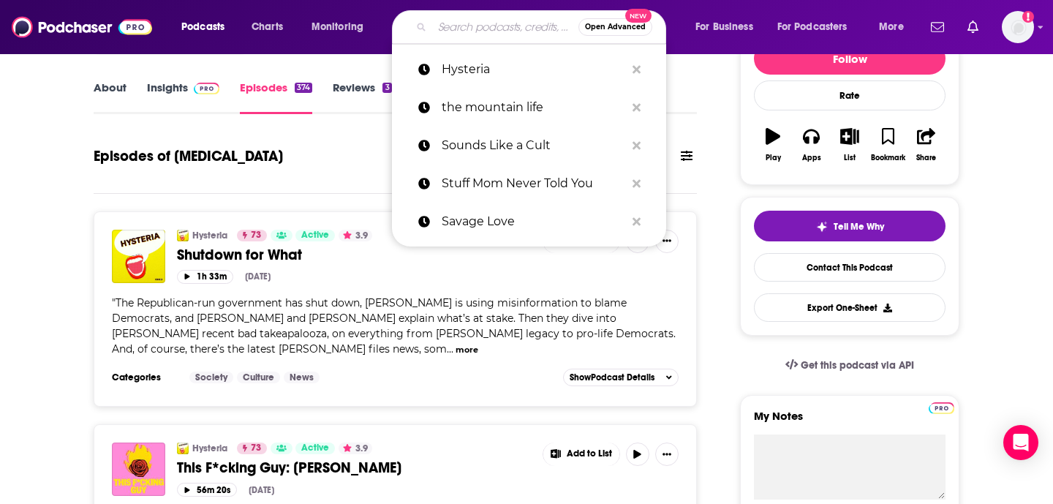
click at [488, 34] on input "Search podcasts, credits, & more..." at bounding box center [505, 26] width 146 height 23
paste input "Choice Words with Samantha Bee"
type input "Choice Words with Samantha Bee"
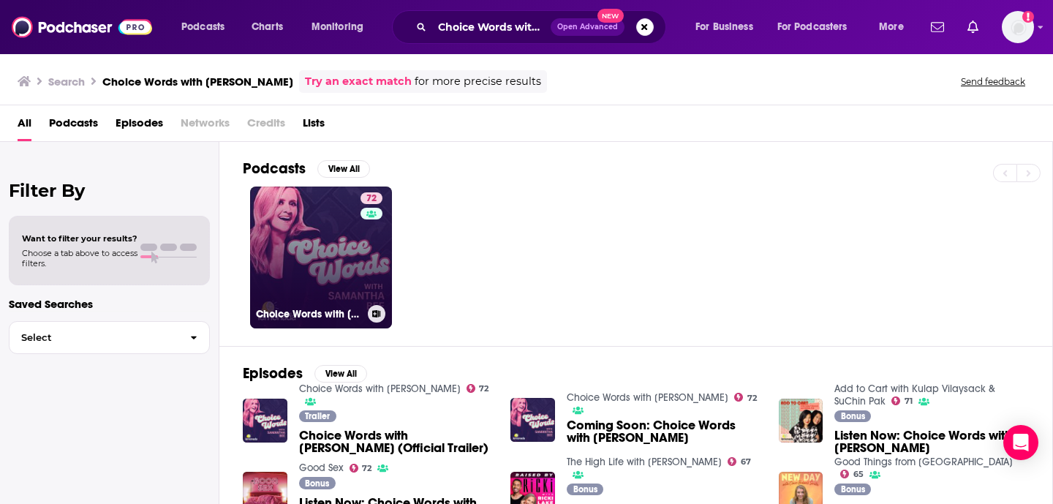
click at [352, 293] on link "72 Choice Words with Samantha Bee" at bounding box center [321, 258] width 142 height 142
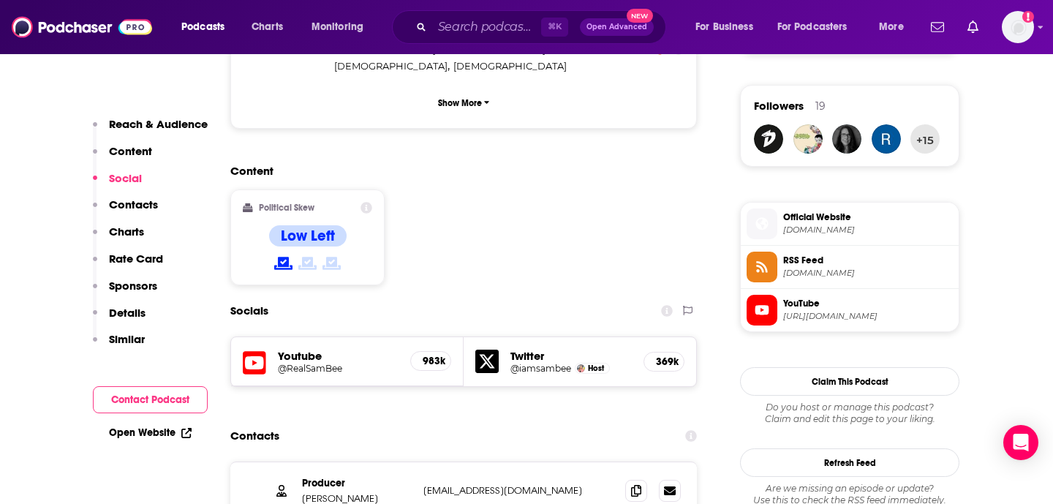
scroll to position [1309, 0]
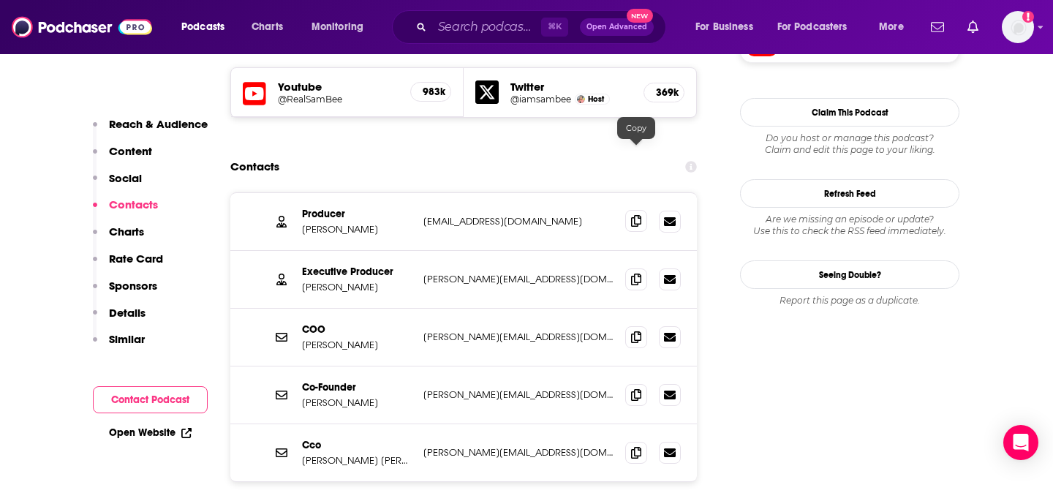
click at [630, 210] on span at bounding box center [636, 221] width 22 height 22
click at [634, 273] on icon at bounding box center [636, 279] width 10 height 12
click at [633, 388] on icon at bounding box center [636, 394] width 10 height 12
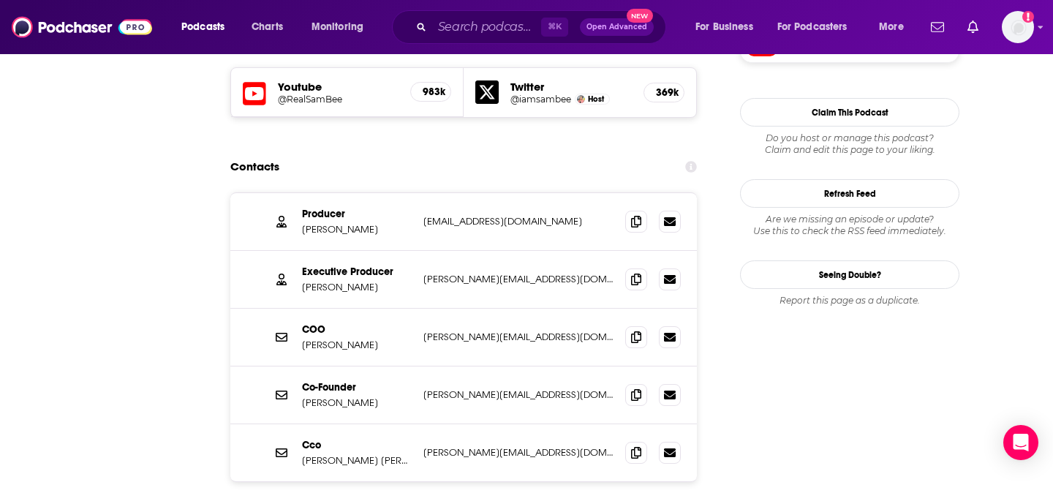
scroll to position [0, 0]
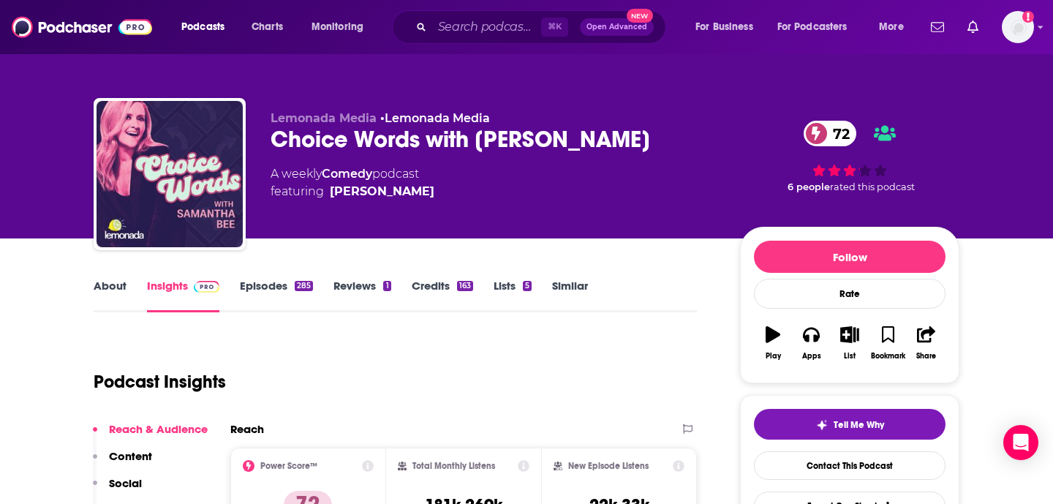
click at [264, 288] on link "Episodes 285" at bounding box center [276, 296] width 73 height 34
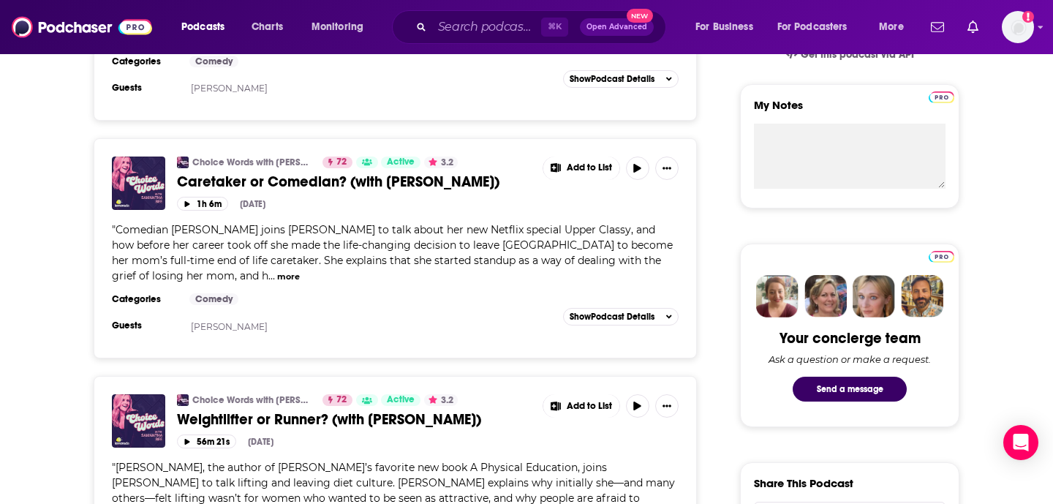
scroll to position [511, 0]
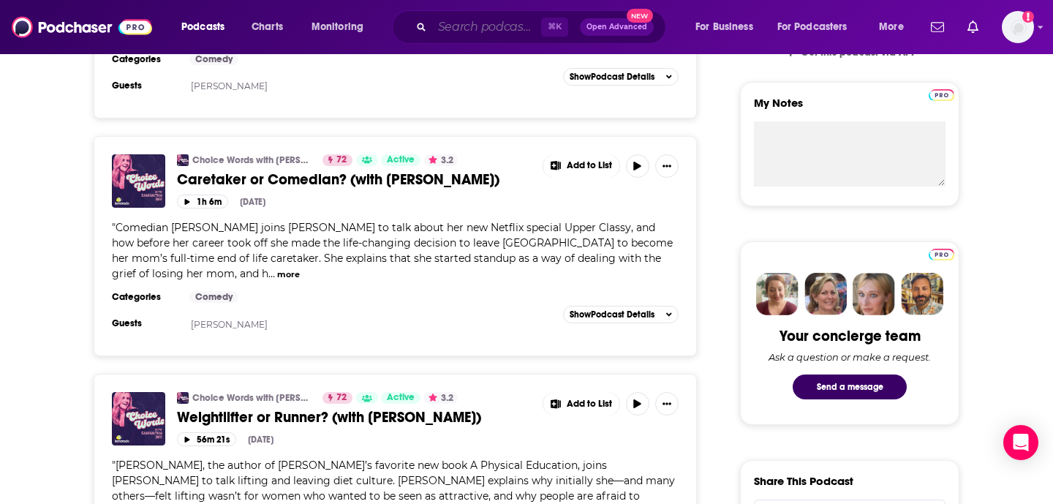
click at [458, 24] on input "Search podcasts, credits, & more..." at bounding box center [486, 26] width 109 height 23
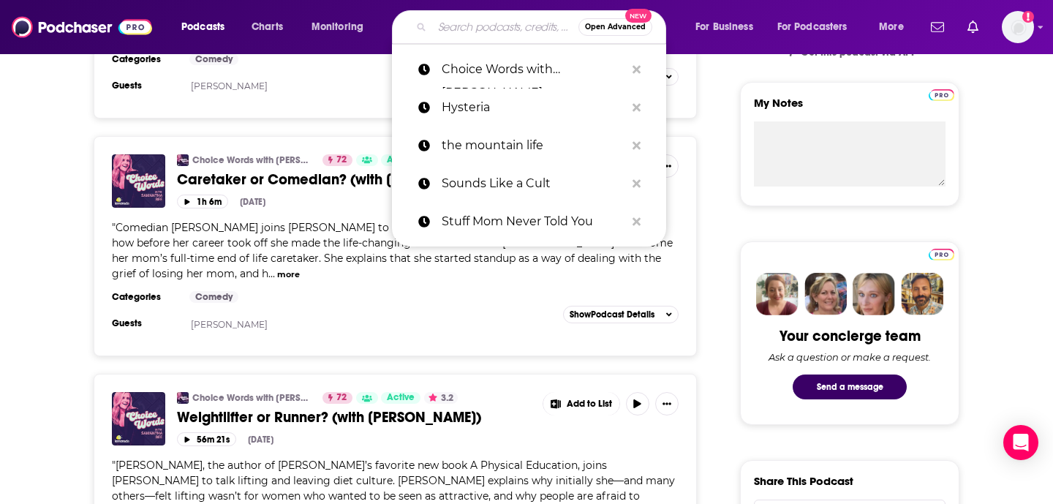
paste input "Busy Philipps Is Doing Her Best"
type input "Busy Philipps Is Doing Her Best"
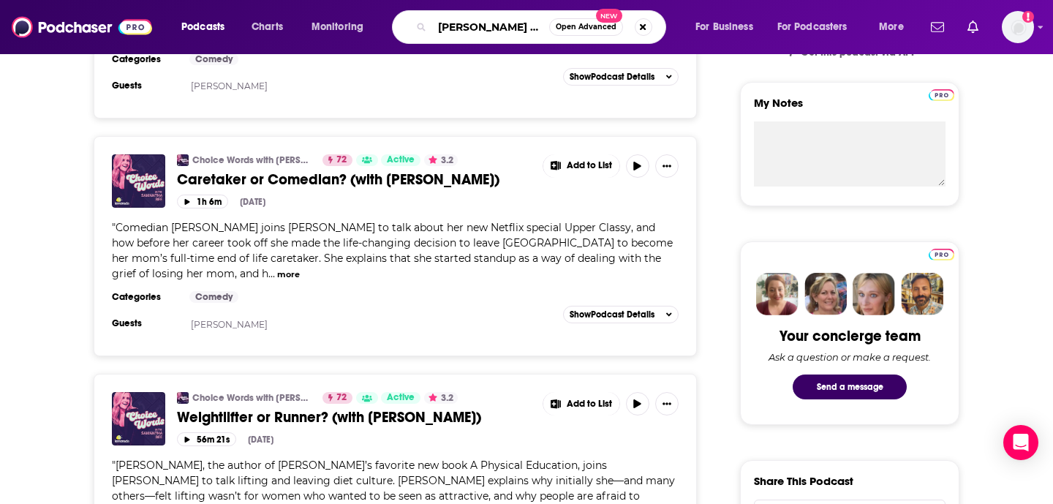
scroll to position [0, 65]
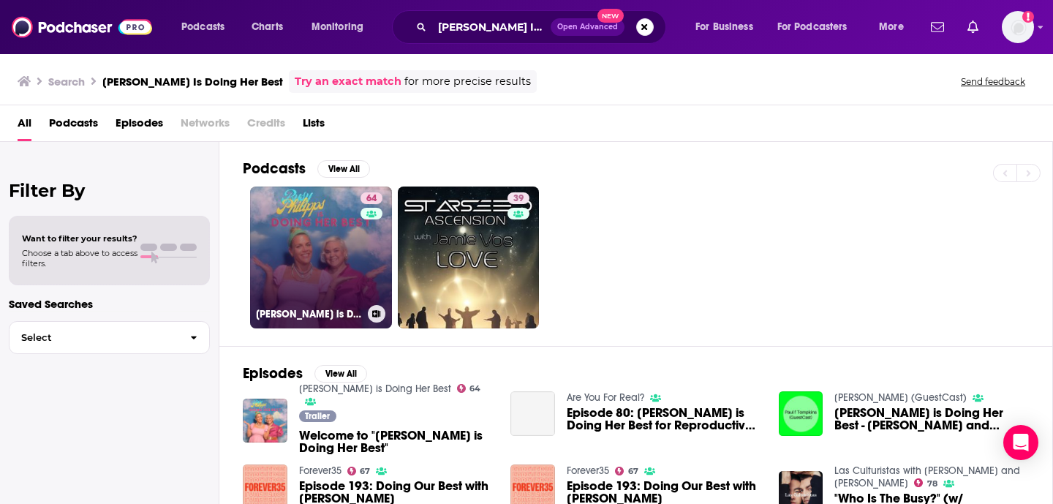
click at [339, 244] on link "64 Busy Philipps is Doing Her Best" at bounding box center [321, 258] width 142 height 142
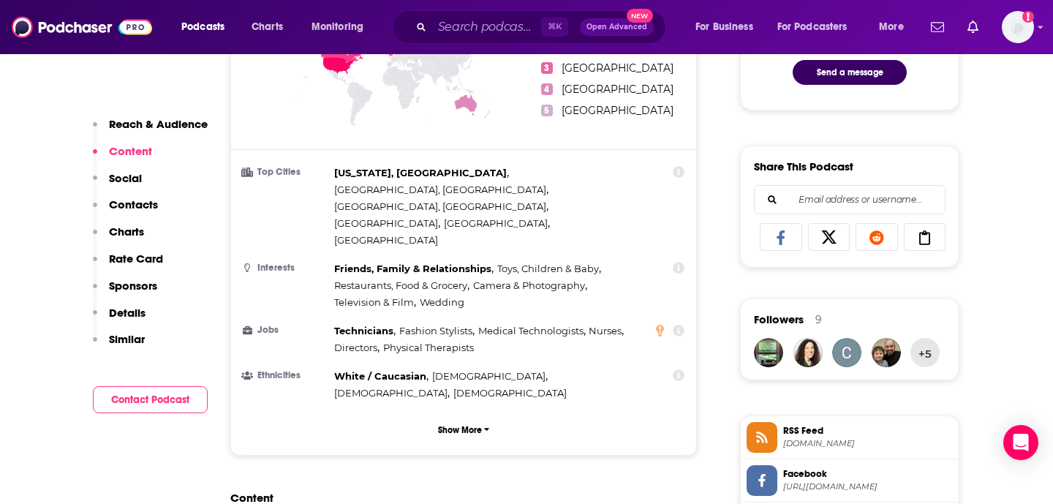
scroll to position [1365, 0]
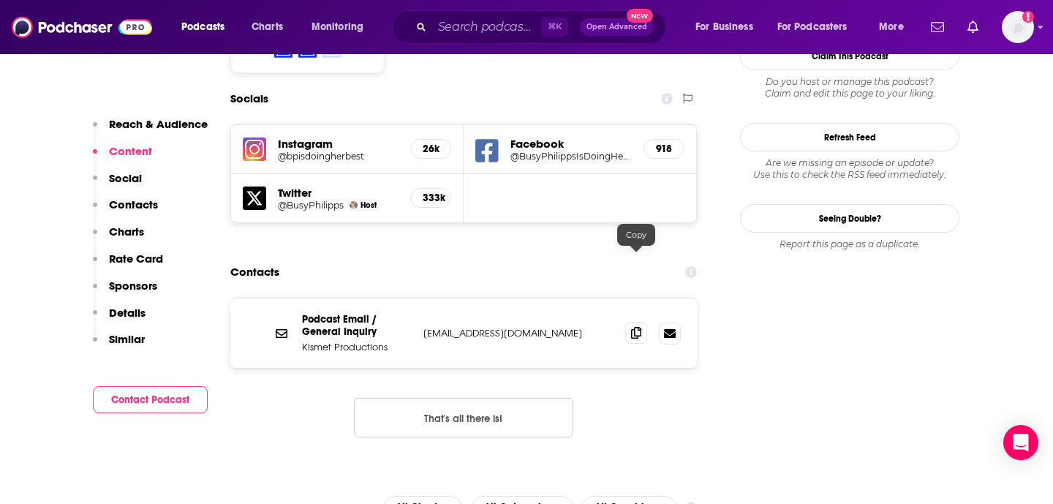
click at [639, 327] on icon at bounding box center [636, 333] width 10 height 12
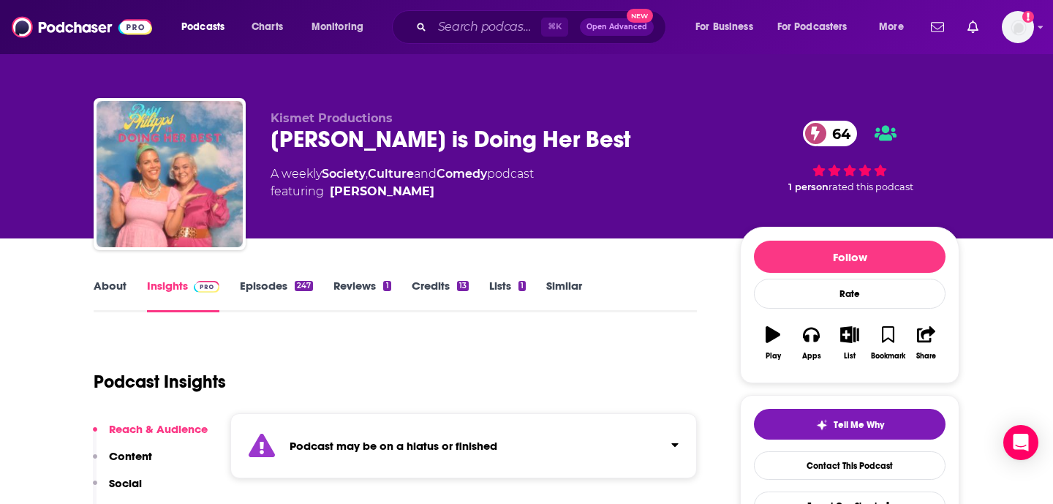
click at [249, 288] on link "Episodes 247" at bounding box center [276, 296] width 73 height 34
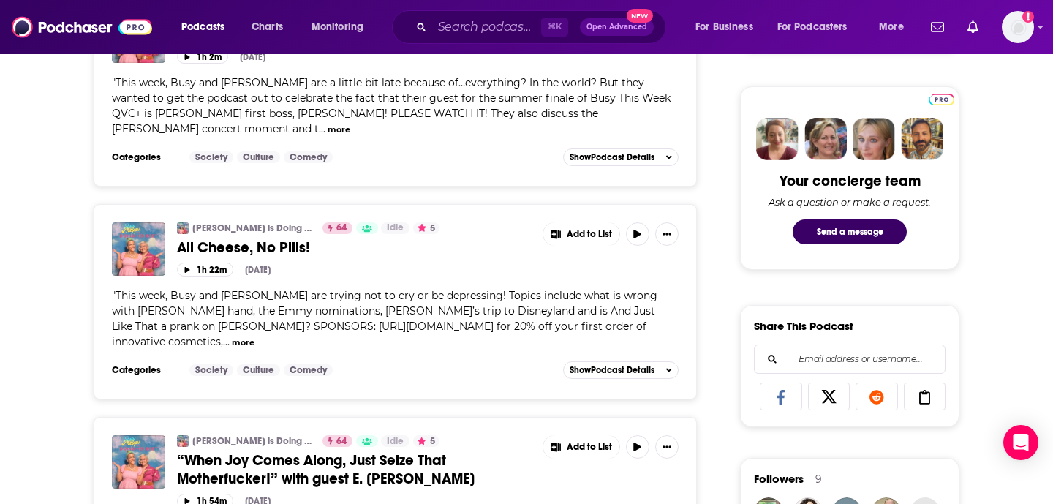
scroll to position [670, 0]
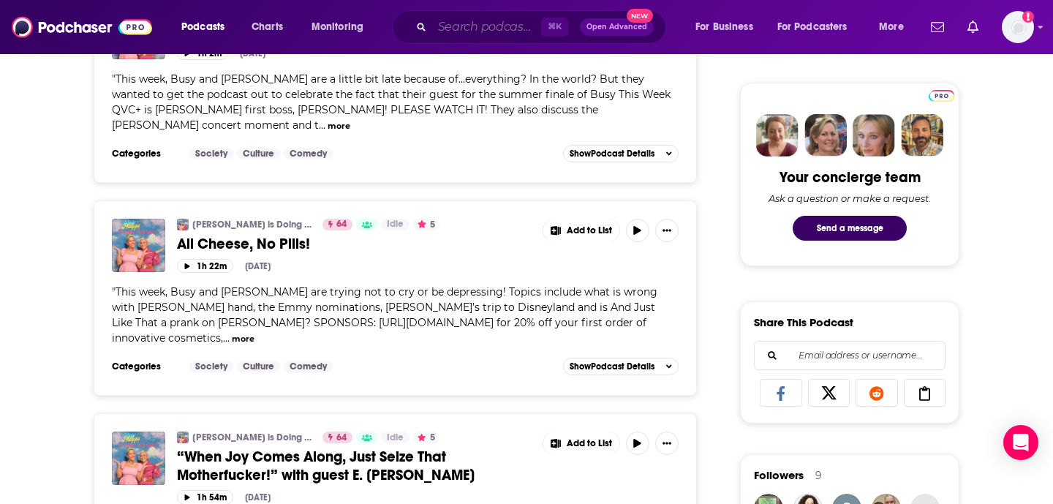
click at [481, 23] on input "Search podcasts, credits, & more..." at bounding box center [486, 26] width 109 height 23
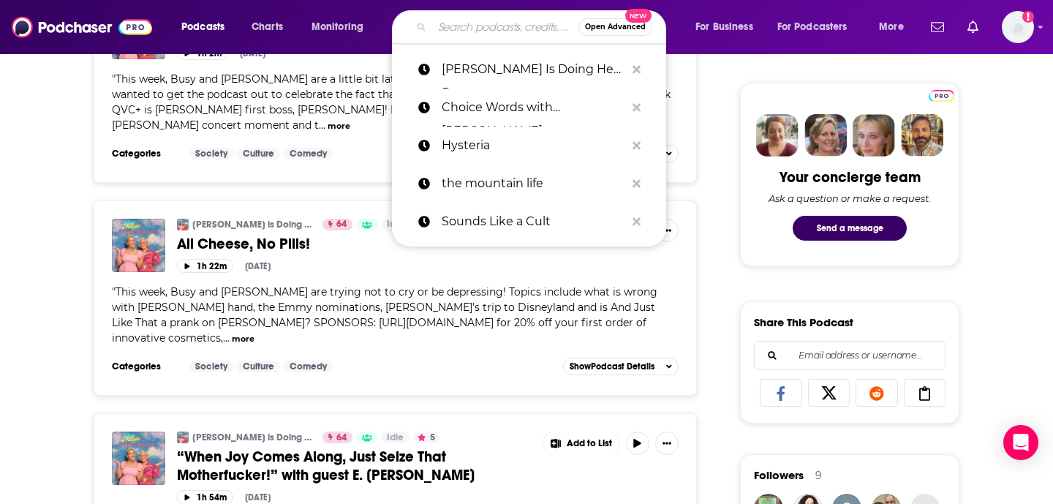
paste input "StandUp! with Pete Dominick"
type input "StandUp! with Pete Dominick"
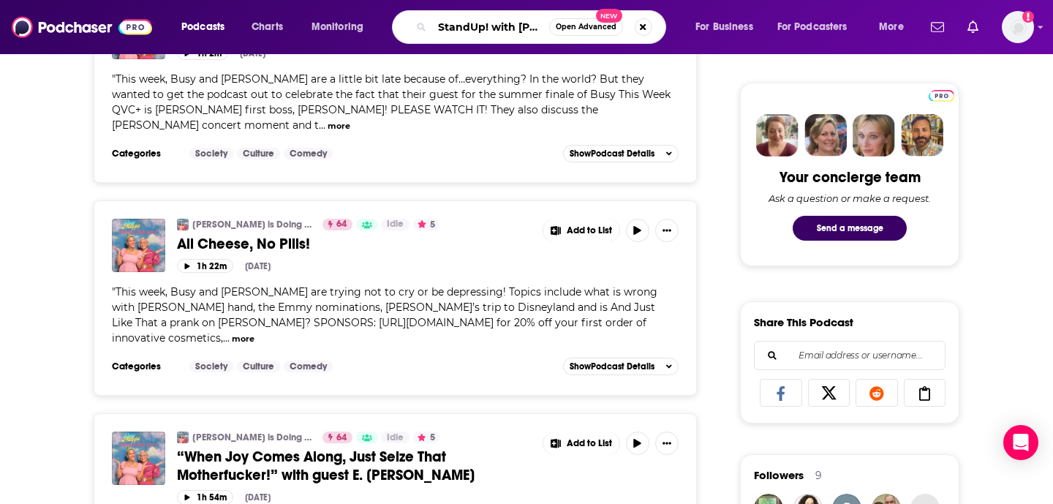
scroll to position [0, 55]
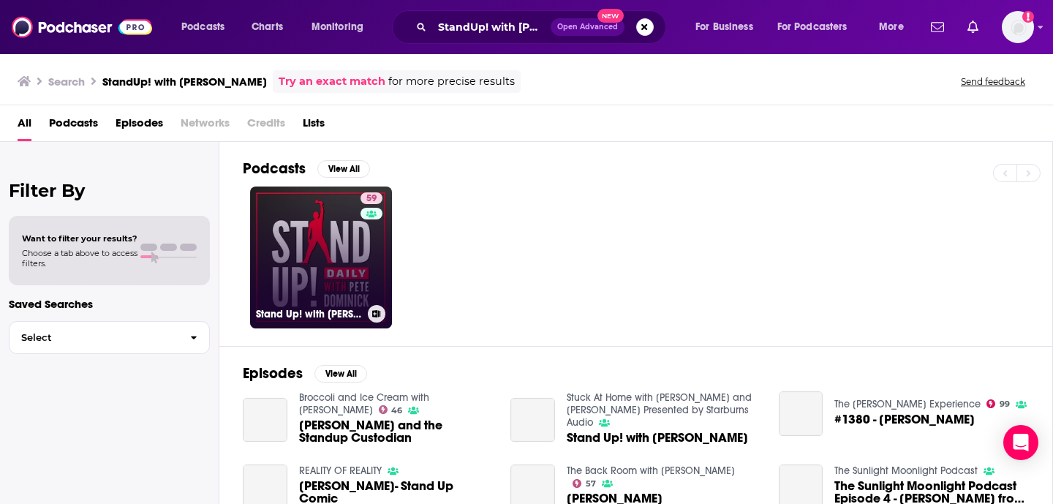
click at [317, 274] on link "59 Stand Up! with Pete Dominick" at bounding box center [321, 258] width 142 height 142
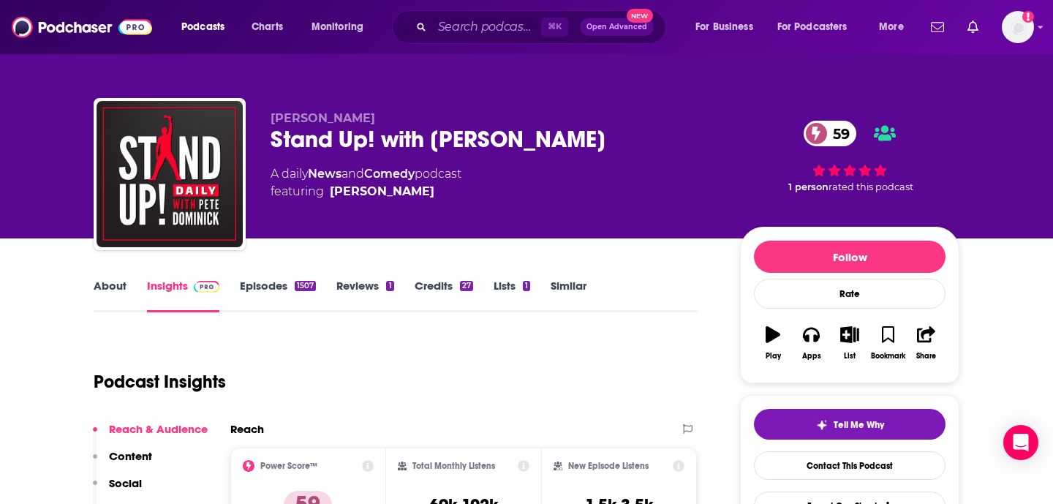
click at [111, 285] on link "About" at bounding box center [110, 296] width 33 height 34
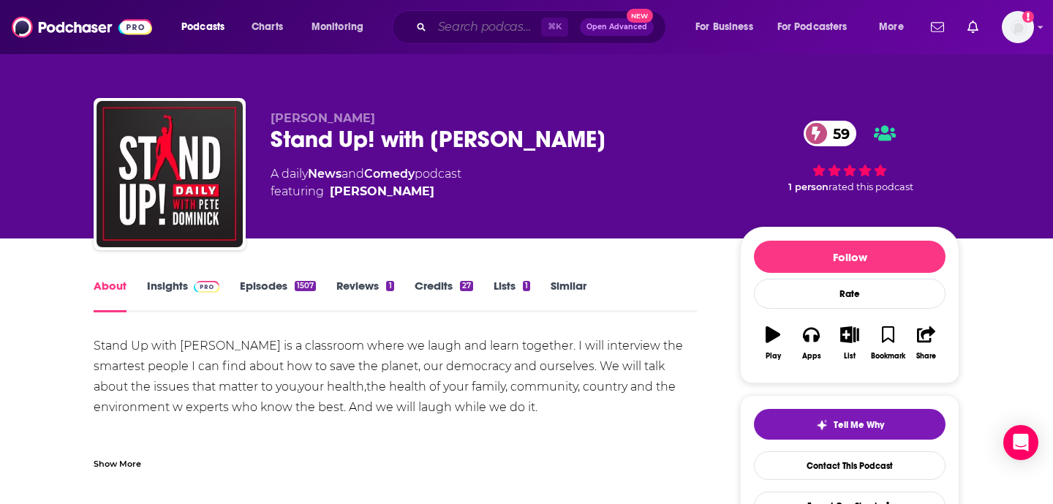
click at [457, 26] on input "Search podcasts, credits, & more..." at bounding box center [486, 26] width 109 height 23
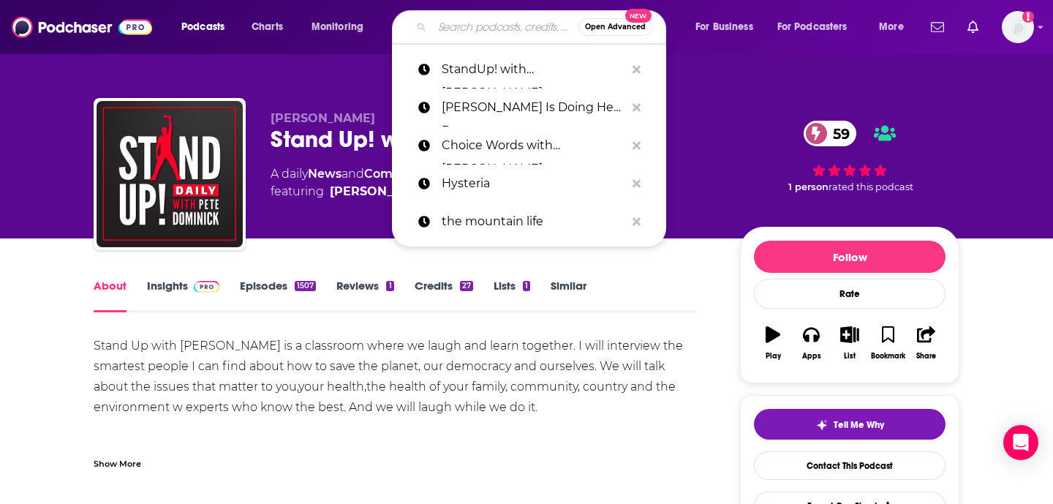
paste input "Bad on Paper"
type input "Bad on Paper"
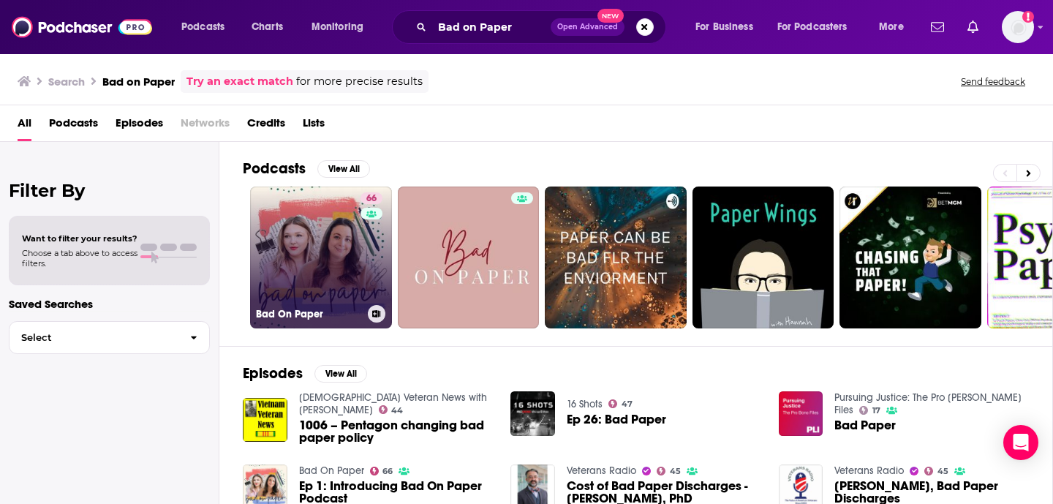
click at [364, 252] on div "66" at bounding box center [374, 248] width 26 height 113
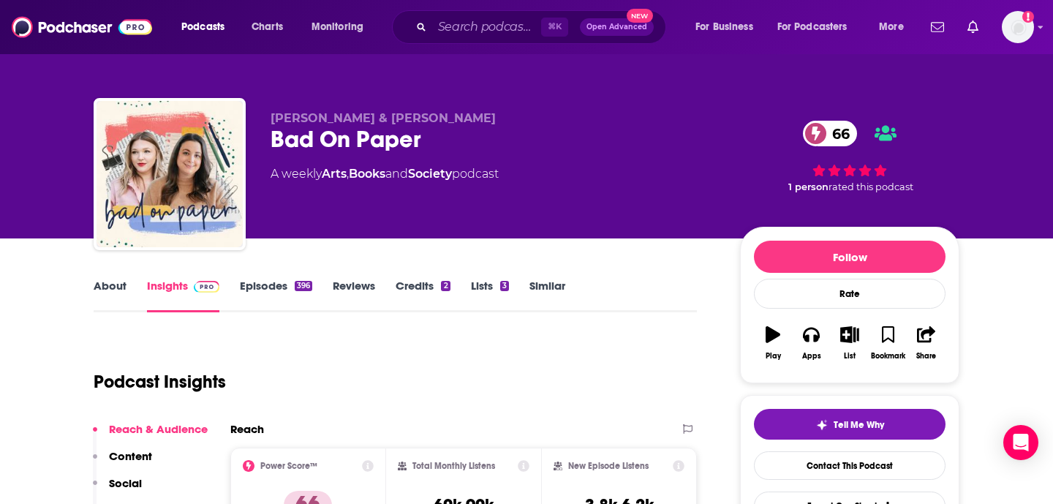
scroll to position [57, 0]
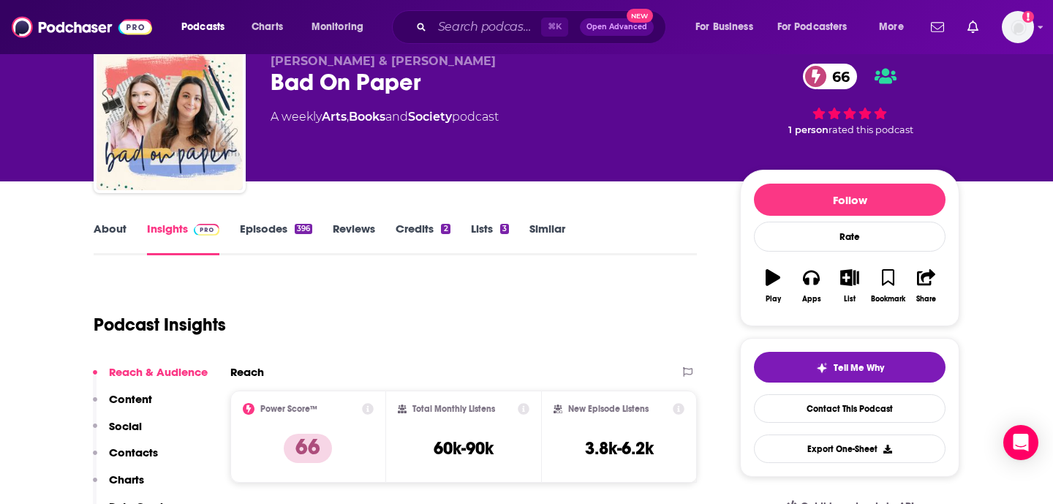
click at [102, 230] on link "About" at bounding box center [110, 239] width 33 height 34
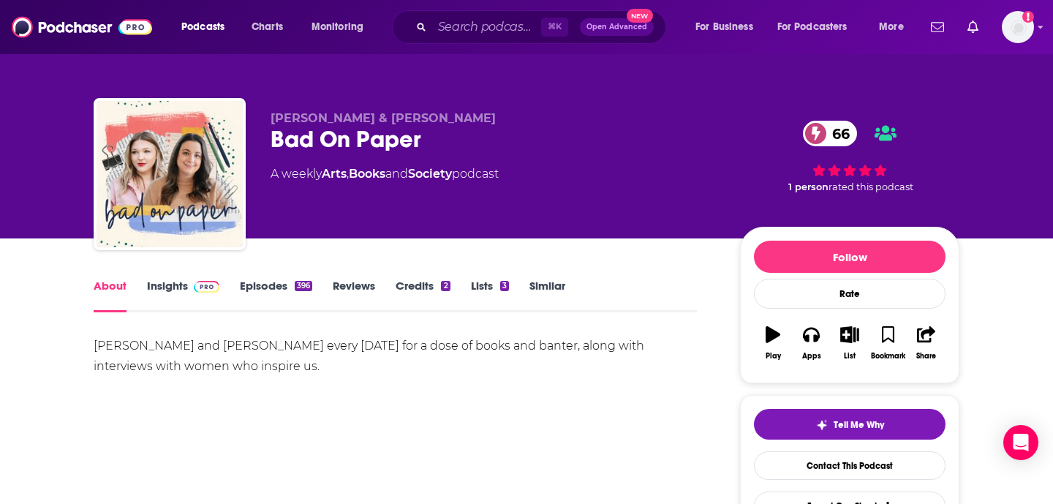
click at [154, 289] on link "Insights" at bounding box center [183, 296] width 72 height 34
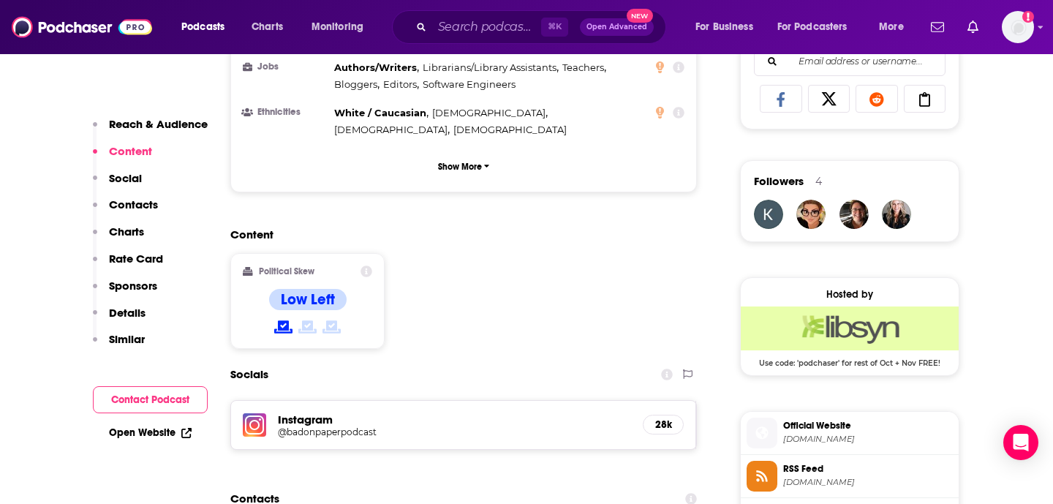
scroll to position [1104, 0]
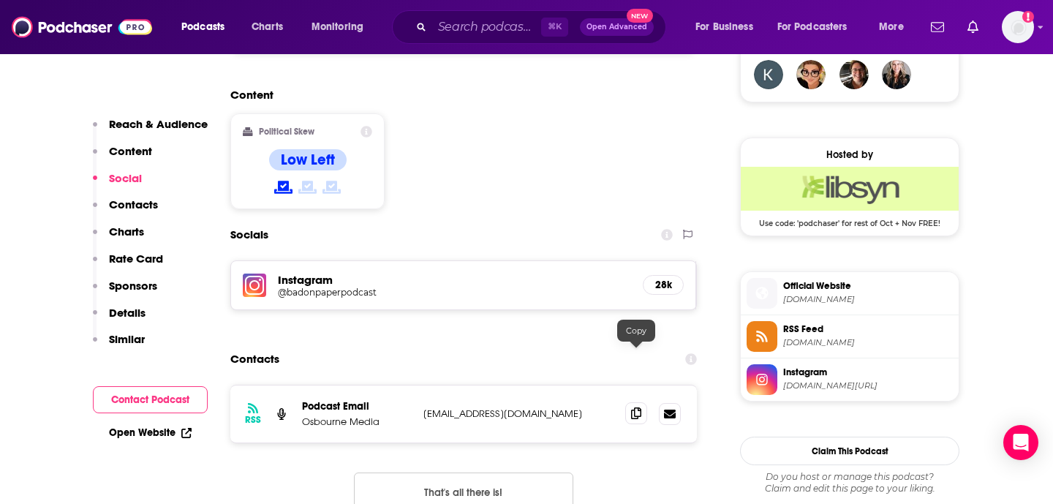
click at [634, 407] on icon at bounding box center [636, 413] width 10 height 12
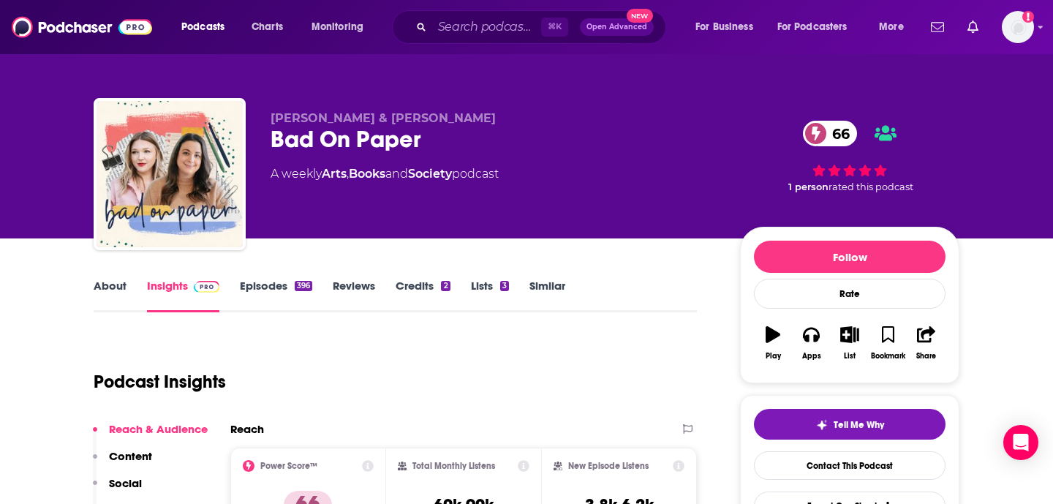
scroll to position [135, 0]
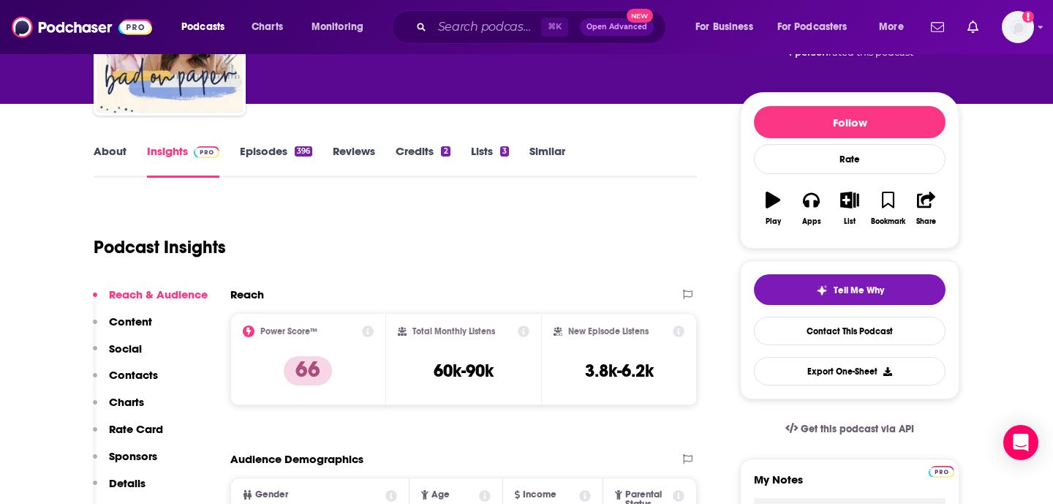
click at [282, 150] on link "Episodes 396" at bounding box center [276, 161] width 72 height 34
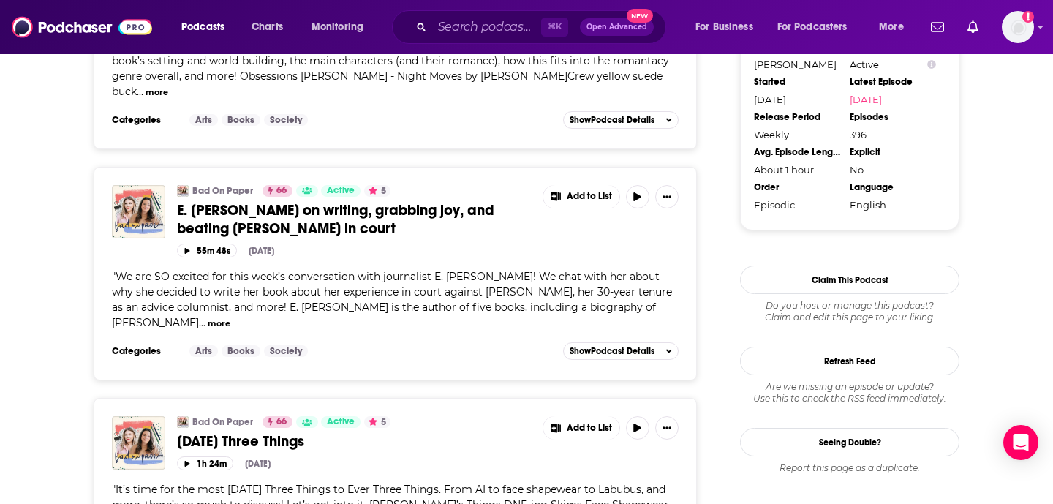
scroll to position [1670, 0]
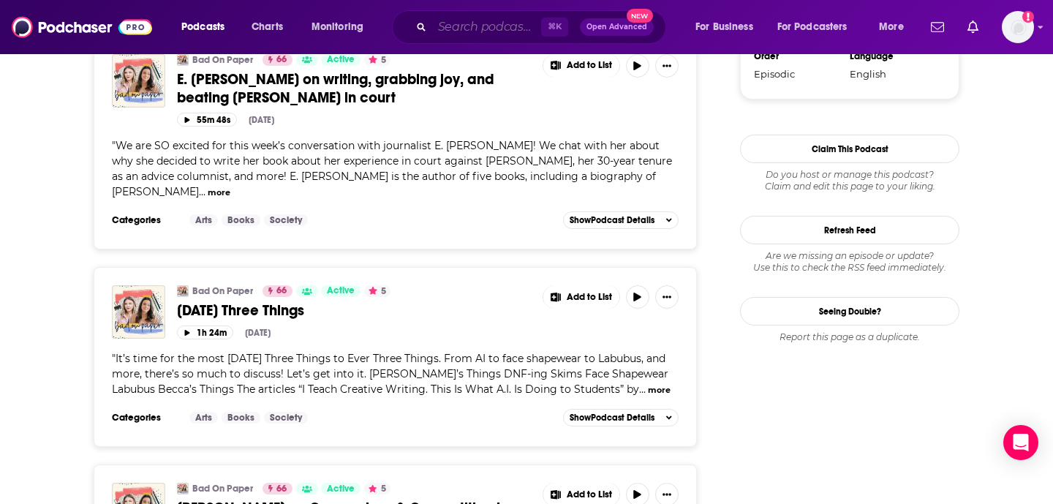
click at [501, 22] on input "Search podcasts, credits, & more..." at bounding box center [486, 26] width 109 height 23
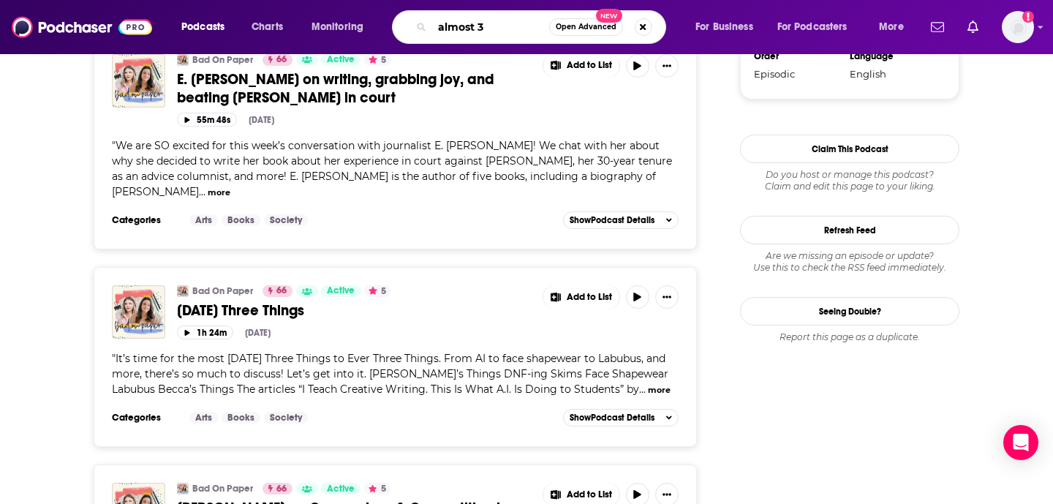
type input "almost 35"
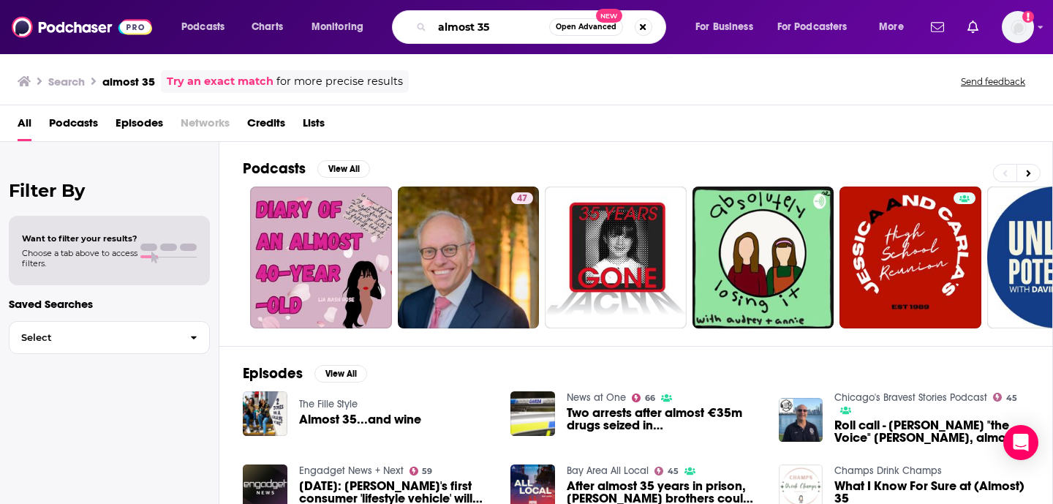
click at [478, 29] on input "almost 35" at bounding box center [490, 26] width 117 height 23
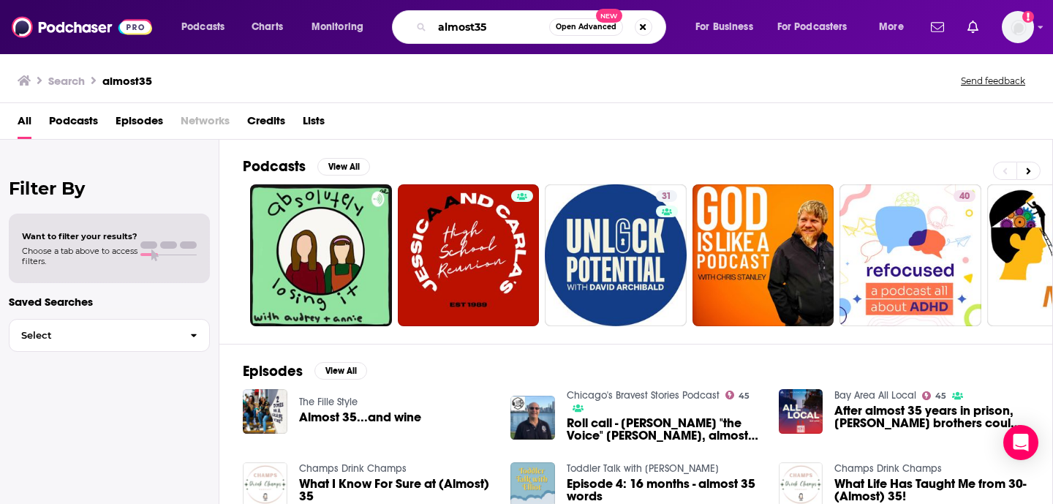
click at [466, 37] on input "almost35" at bounding box center [490, 26] width 117 height 23
drag, startPoint x: 476, startPoint y: 25, endPoint x: 389, endPoint y: 25, distance: 87.0
click at [389, 25] on div "Podcasts Charts Monitoring almost35 Open Advanced New For Business For Podcaste…" at bounding box center [544, 27] width 747 height 34
type input "Forever35"
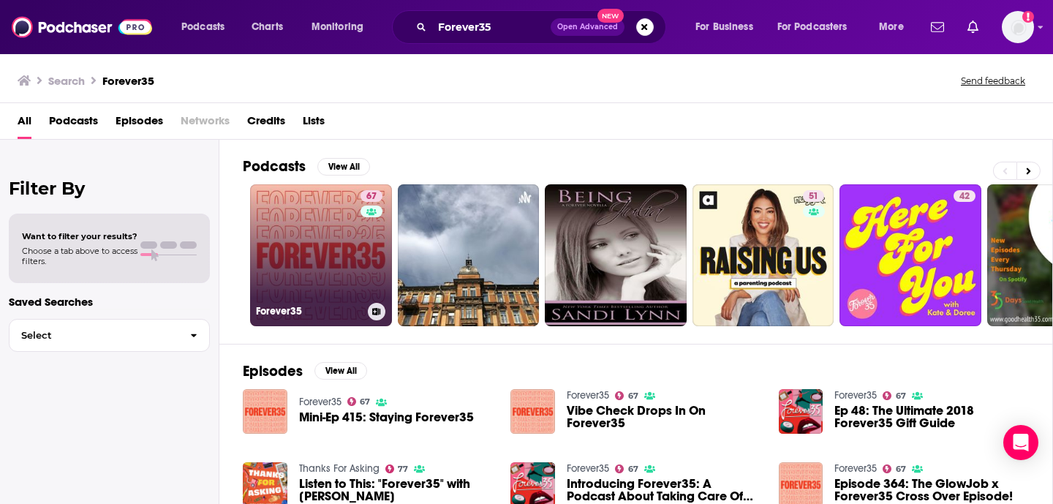
click at [311, 280] on link "67 Forever35" at bounding box center [321, 255] width 142 height 142
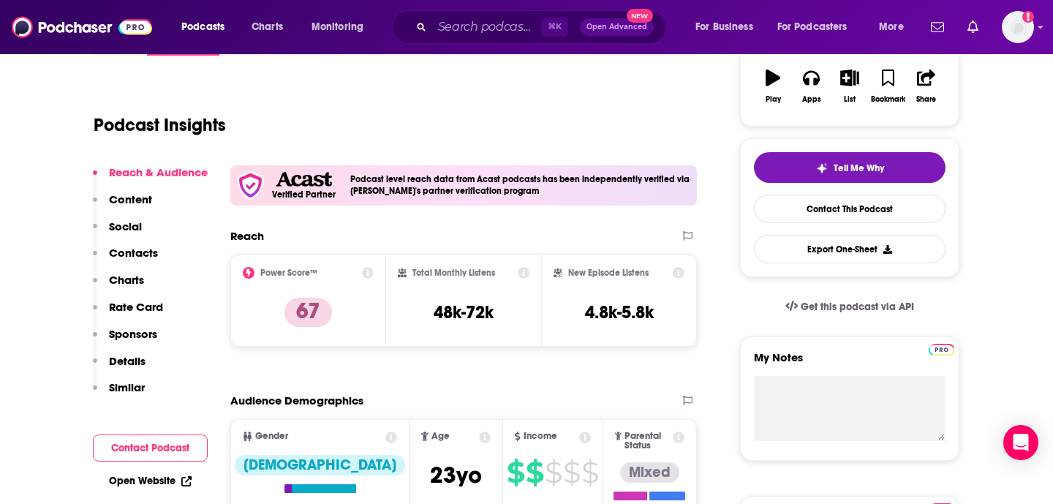
scroll to position [48, 0]
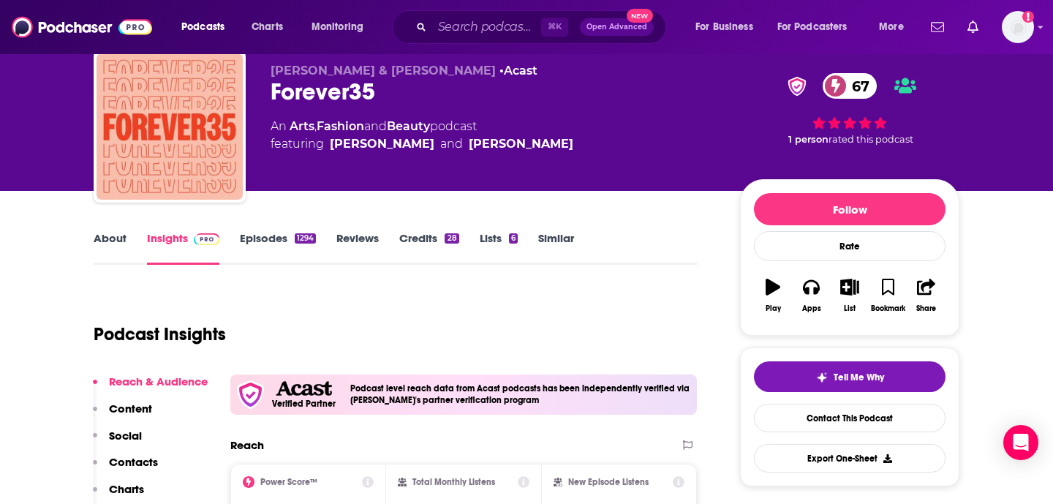
click at [277, 240] on link "Episodes 1294" at bounding box center [278, 248] width 76 height 34
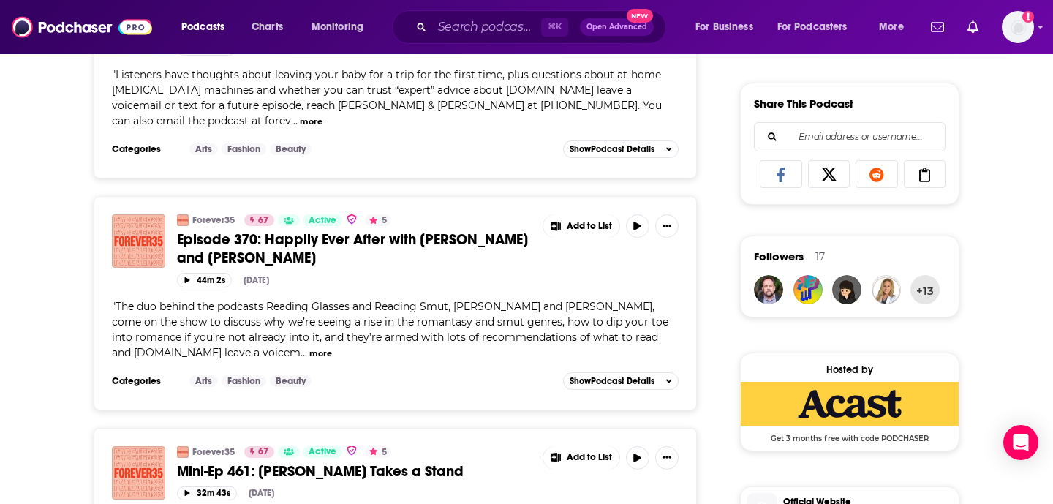
scroll to position [990, 0]
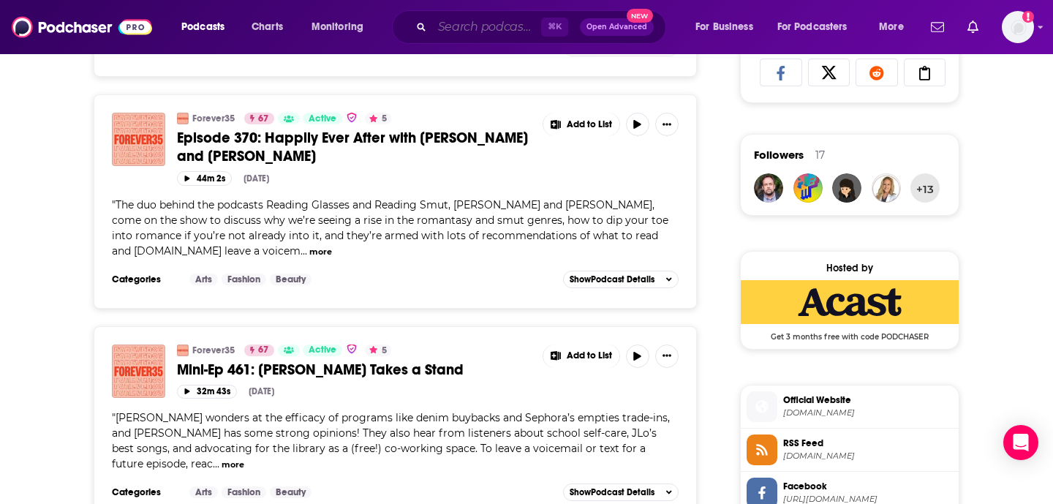
click at [444, 26] on input "Search podcasts, credits, & more..." at bounding box center [486, 26] width 109 height 23
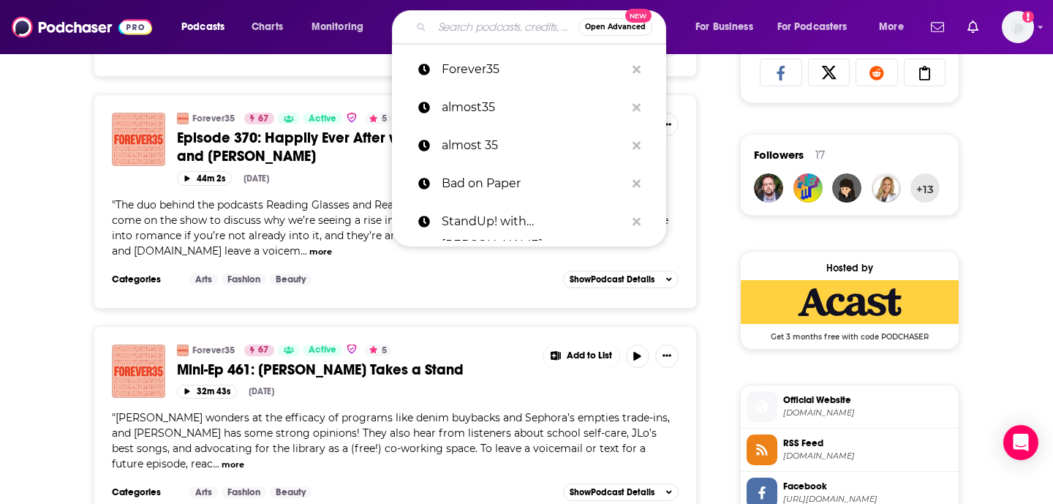
paste input "A Little Bit Culty"
type input "A Little Bit Culty"
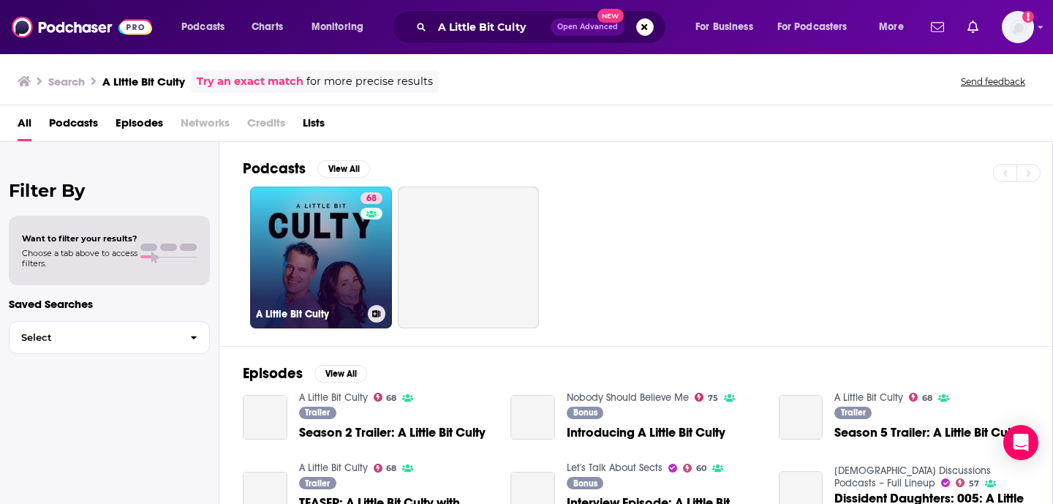
click at [347, 240] on link "68 A Little Bit Culty" at bounding box center [321, 258] width 142 height 142
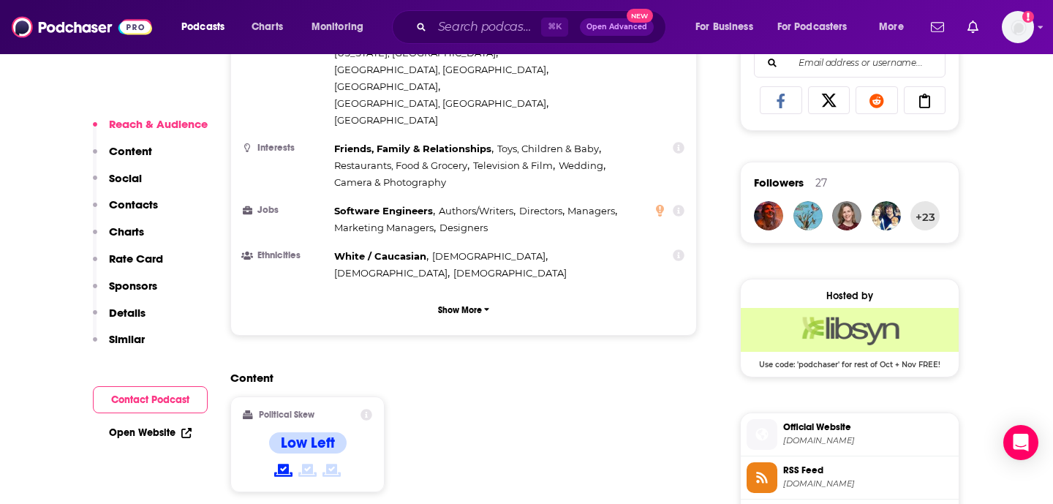
scroll to position [1397, 0]
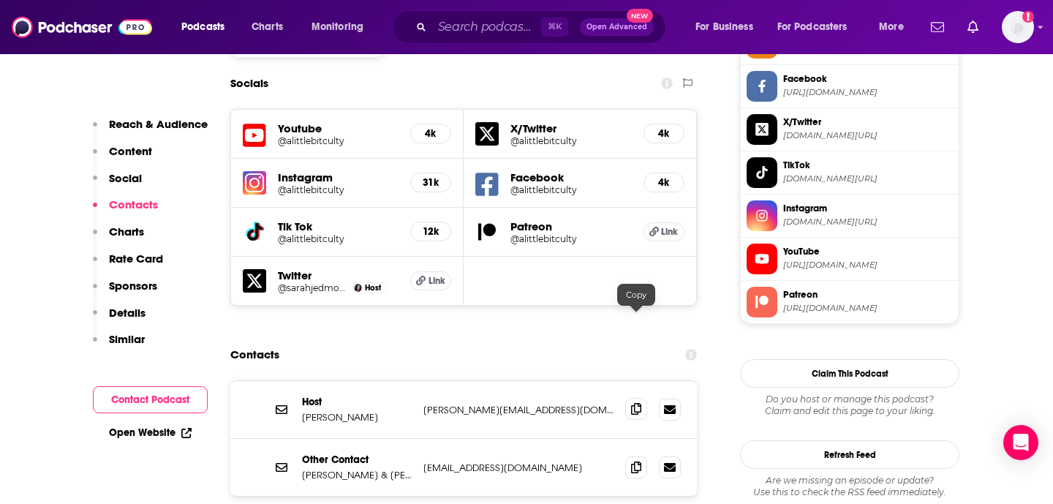
click at [635, 403] on icon at bounding box center [636, 409] width 10 height 12
click at [633, 461] on icon at bounding box center [636, 467] width 10 height 12
click at [475, 22] on input "Search podcasts, credits, & more..." at bounding box center [486, 26] width 109 height 23
paste input "Negotiate Your Best Life"
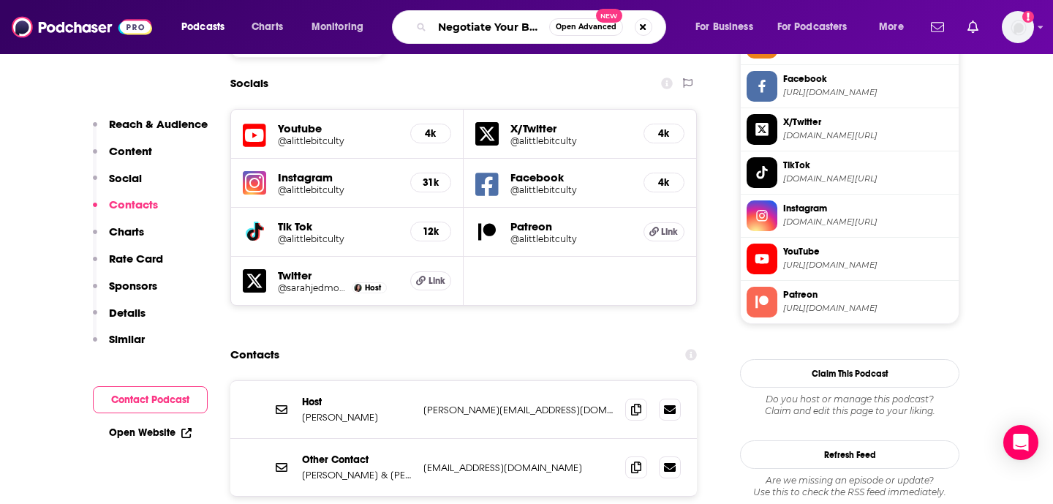
type input "Negotiate Your Best Life"
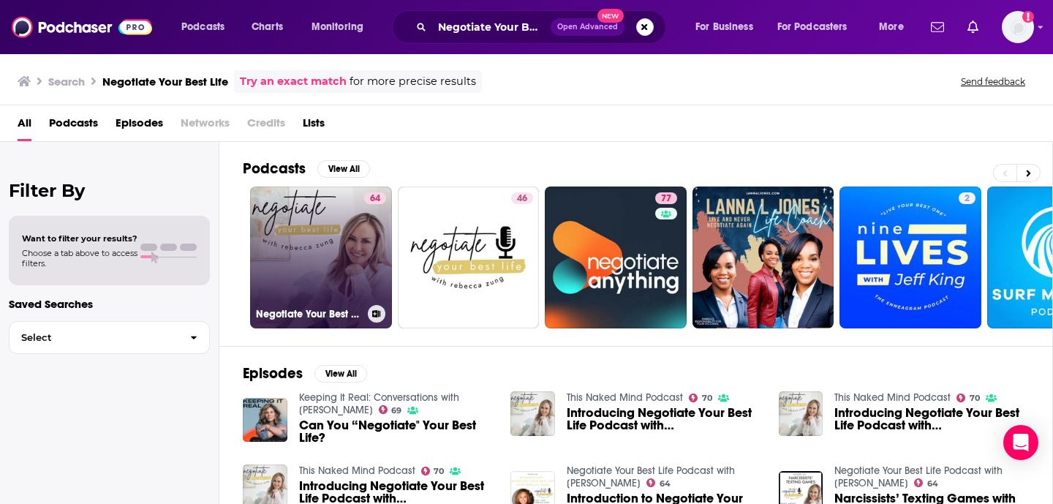
click at [336, 260] on link "64 Negotiate Your Best Life Podcast with Rebecca Zung" at bounding box center [321, 258] width 142 height 142
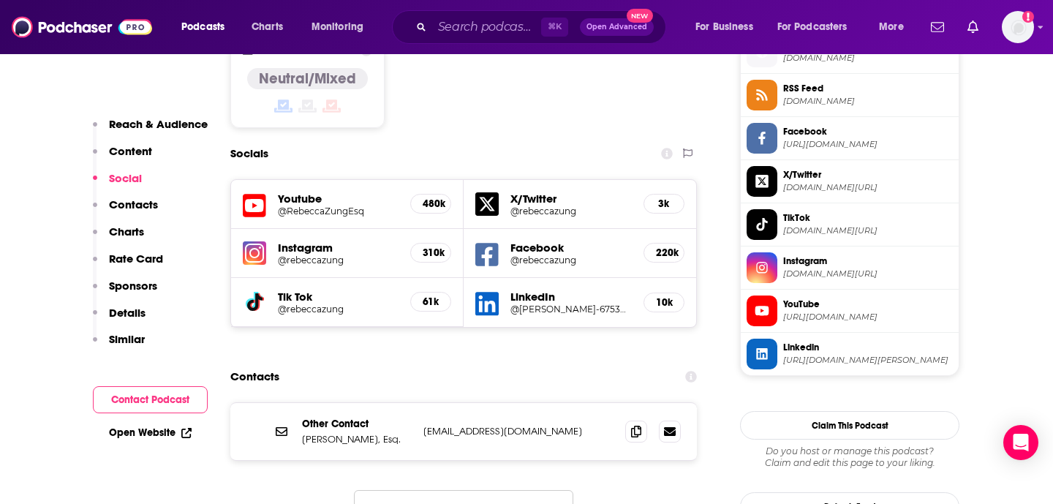
scroll to position [1226, 0]
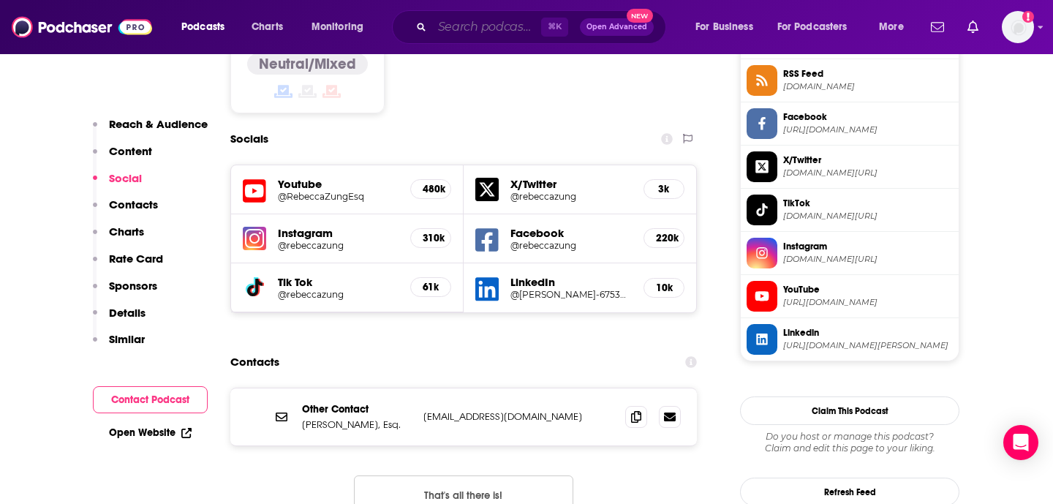
click at [524, 26] on input "Search podcasts, credits, & more..." at bounding box center [486, 26] width 109 height 23
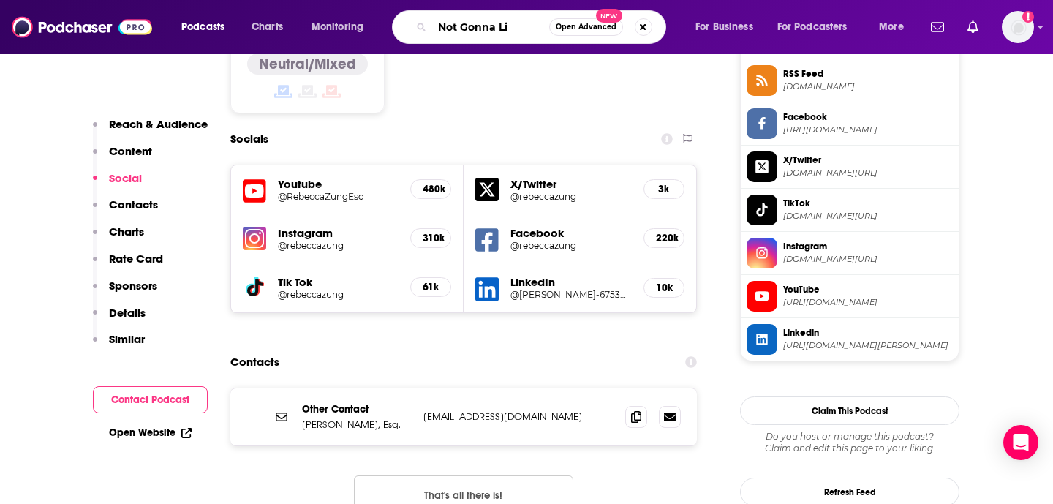
type input "Not Gonna Lie"
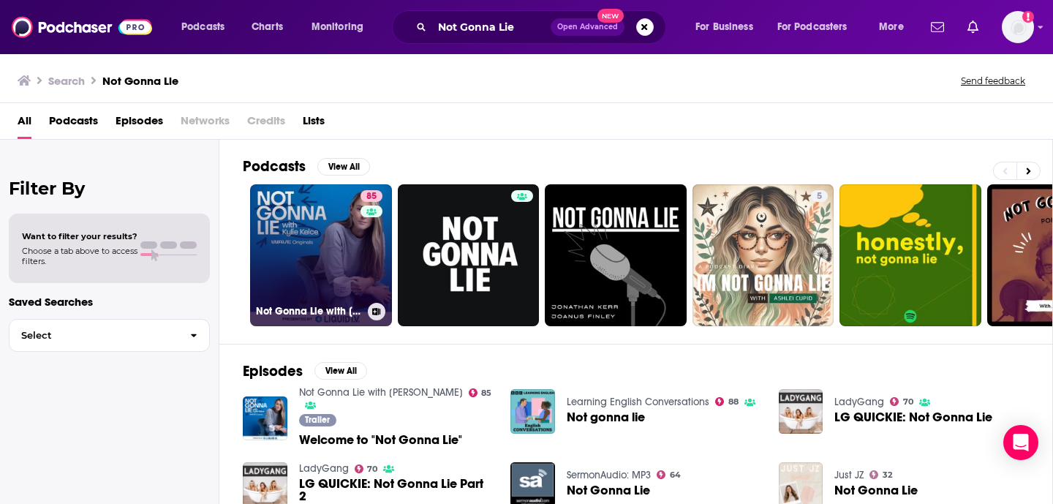
click at [317, 255] on link "85 Not Gonna Lie with Kylie Kelce" at bounding box center [321, 255] width 142 height 142
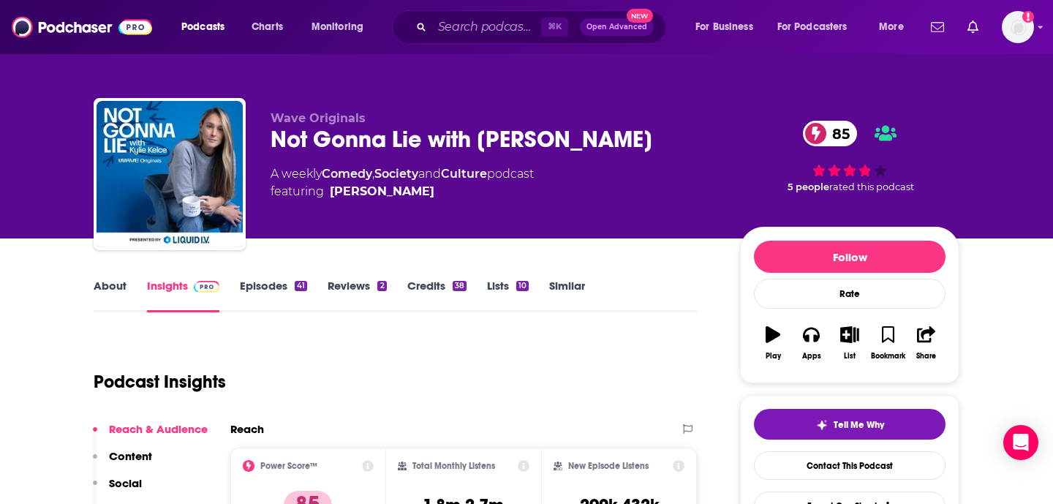
click at [279, 289] on link "Episodes 41" at bounding box center [273, 296] width 67 height 34
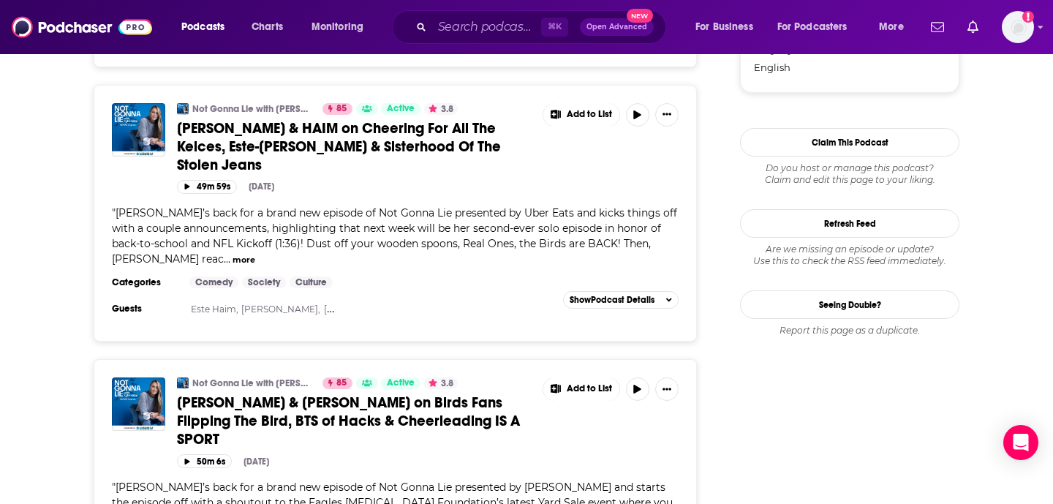
scroll to position [1791, 0]
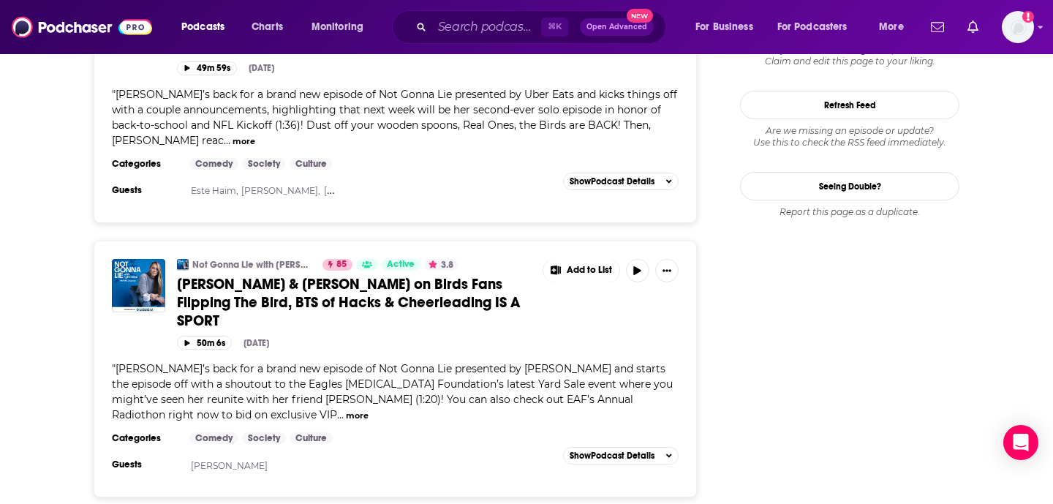
click at [497, 8] on div "Podcasts Charts Monitoring ⌘ K Open Advanced New For Business For Podcasters Mo…" at bounding box center [526, 27] width 1053 height 54
click at [497, 34] on input "Search podcasts, credits, & more..." at bounding box center [486, 26] width 109 height 23
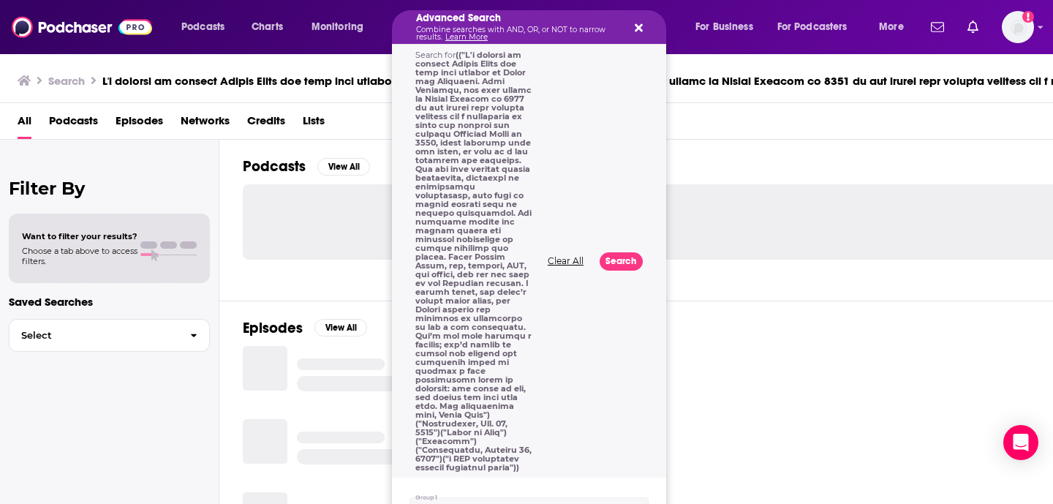
click at [448, 34] on link "Learn More" at bounding box center [466, 37] width 42 height 10
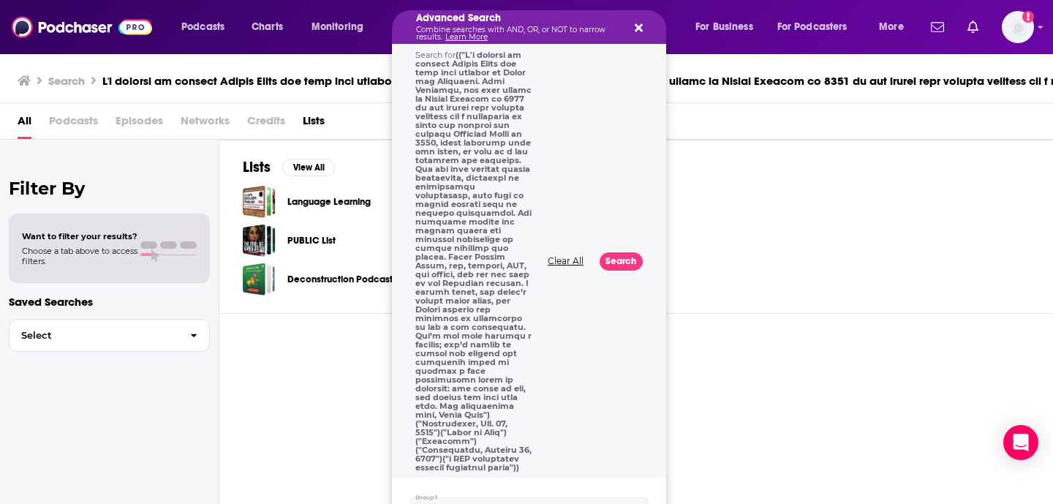
click at [636, 25] on icon "Search podcasts, credits, & more..." at bounding box center [639, 28] width 8 height 8
click at [505, 26] on p "Combine searches with AND, OR, or NOT to narrow results. Learn More" at bounding box center [517, 33] width 203 height 15
click at [36, 32] on img at bounding box center [82, 27] width 140 height 28
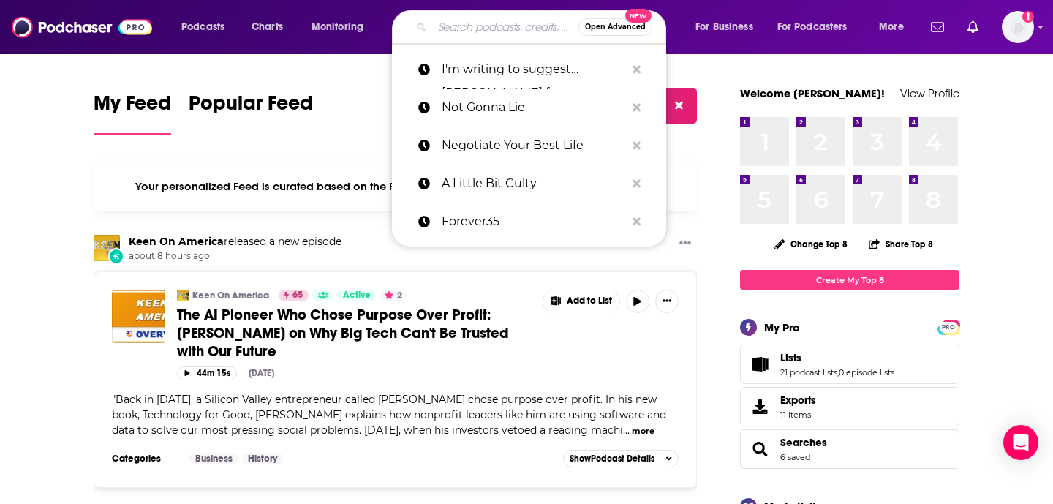
click at [533, 29] on input "Search podcasts, credits, & more..." at bounding box center [505, 26] width 146 height 23
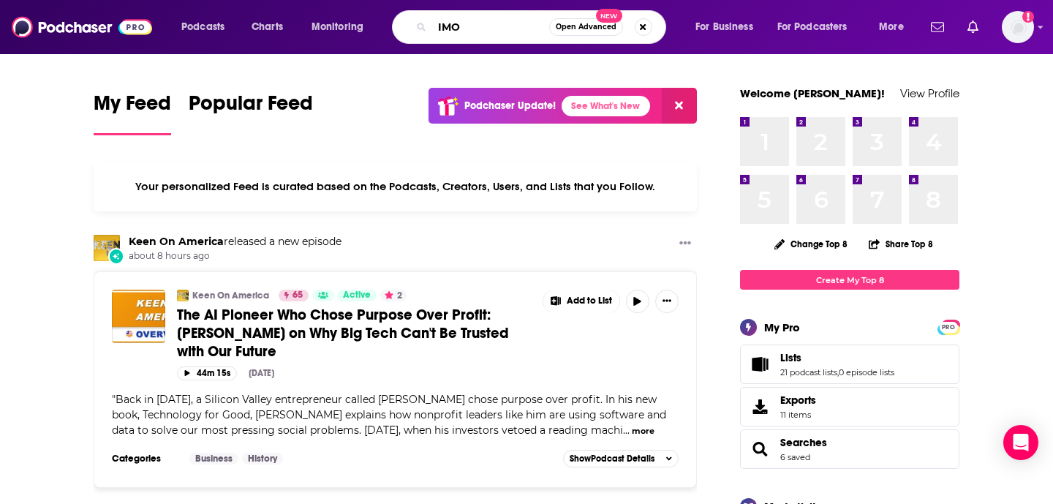
type input "IMO"
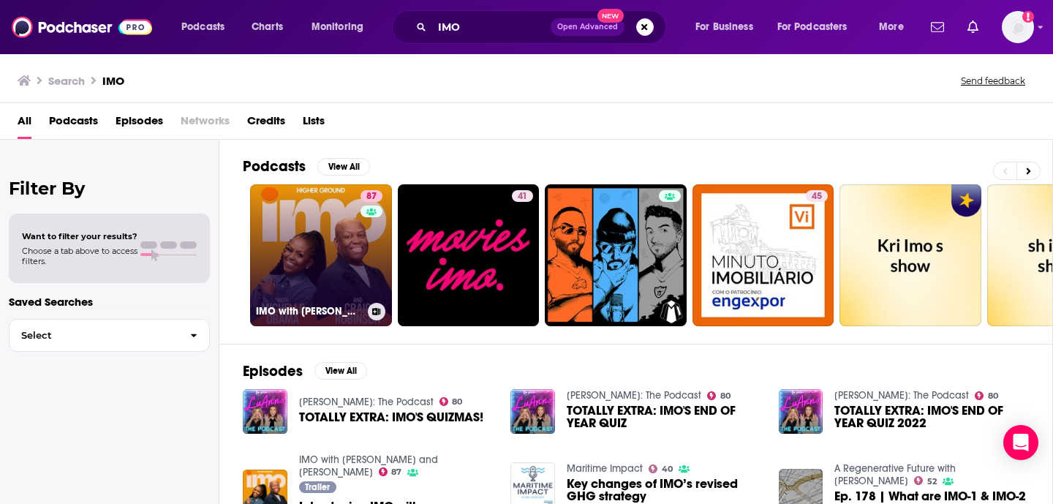
click at [296, 222] on link "87 IMO with Michelle Obama and Craig Robinson" at bounding box center [321, 255] width 142 height 142
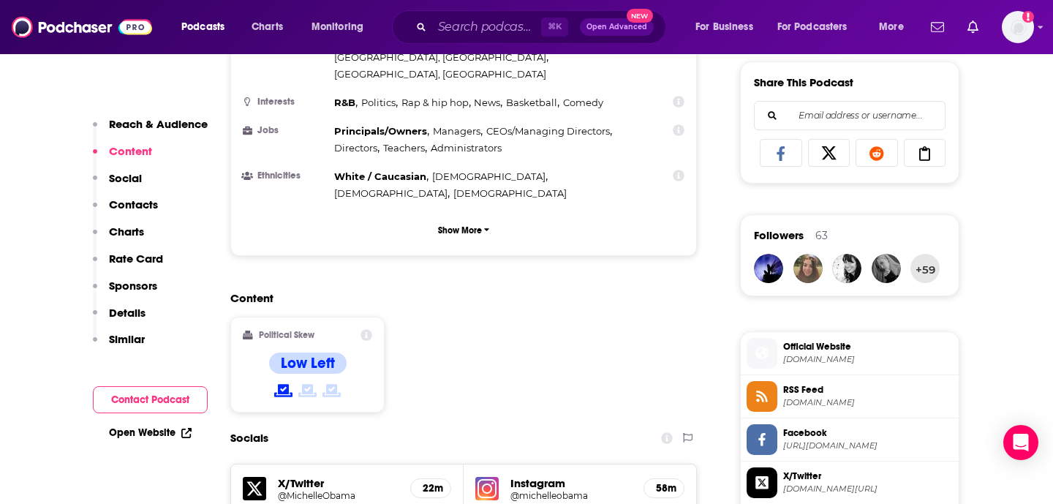
scroll to position [1240, 0]
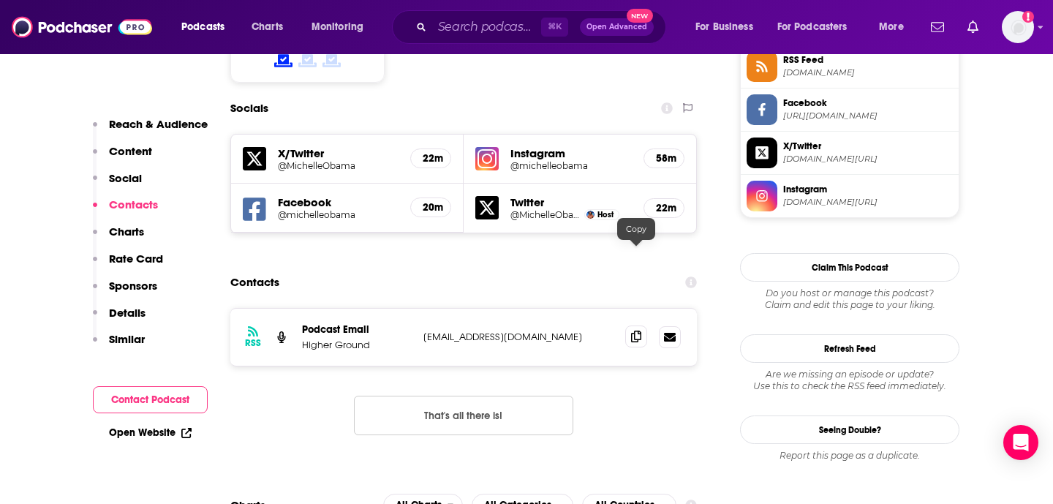
click at [630, 326] on span at bounding box center [636, 337] width 22 height 22
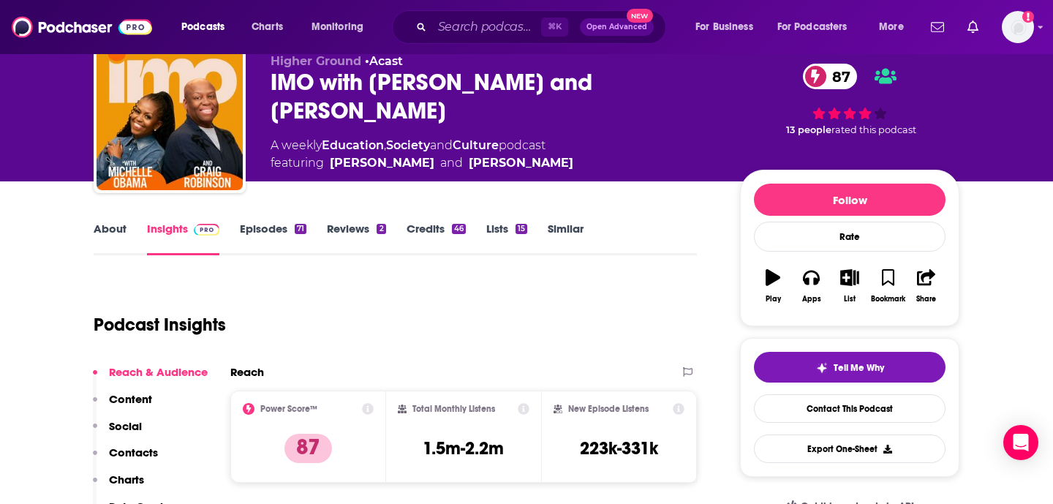
scroll to position [56, 0]
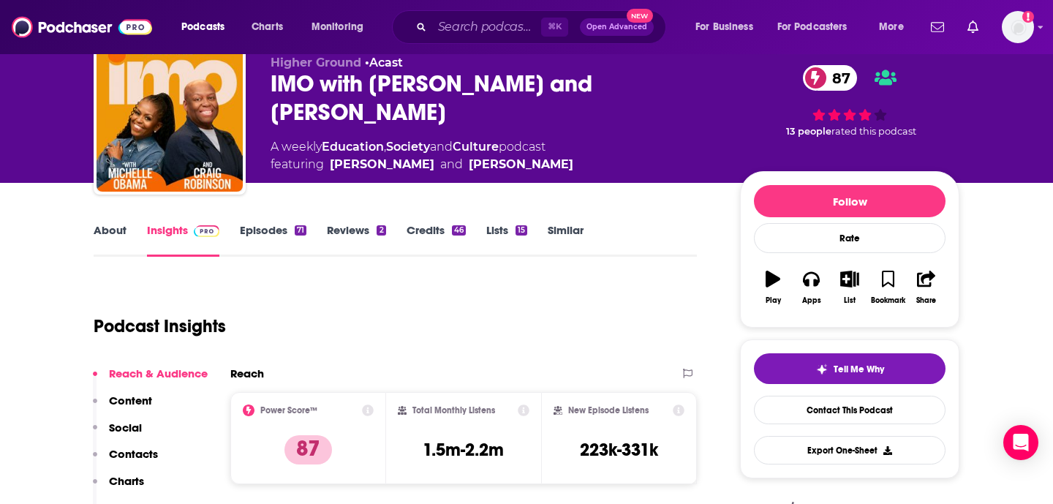
click at [265, 232] on link "Episodes 71" at bounding box center [273, 240] width 67 height 34
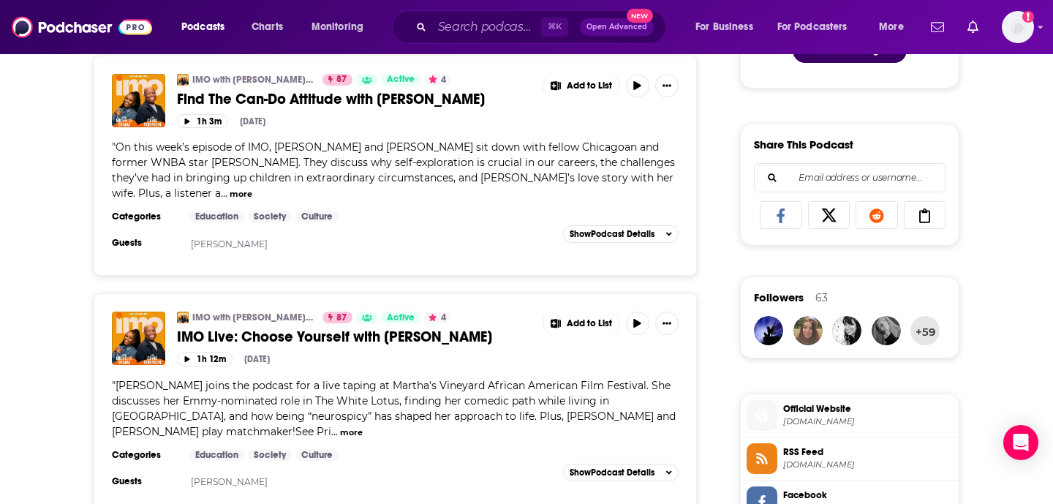
scroll to position [849, 0]
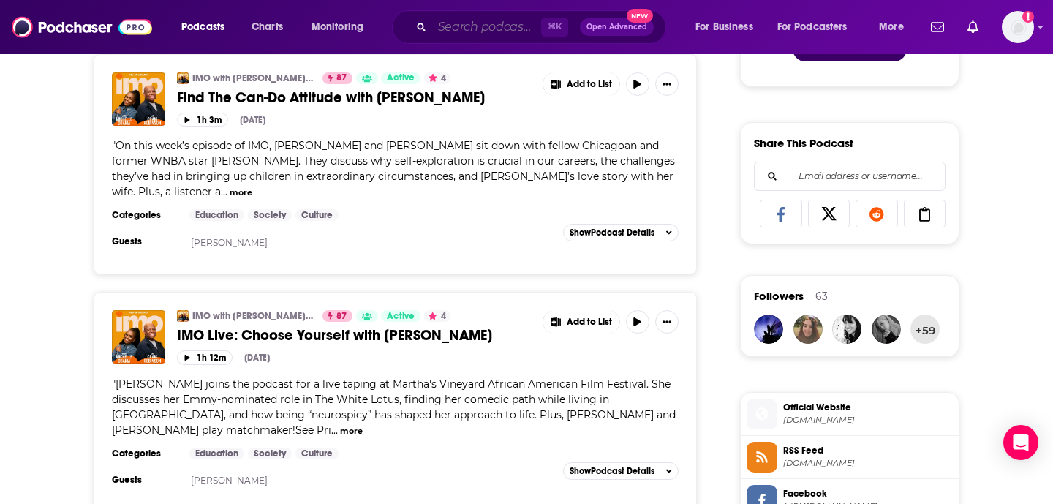
click at [505, 23] on input "Search podcasts, credits, & more..." at bounding box center [486, 26] width 109 height 23
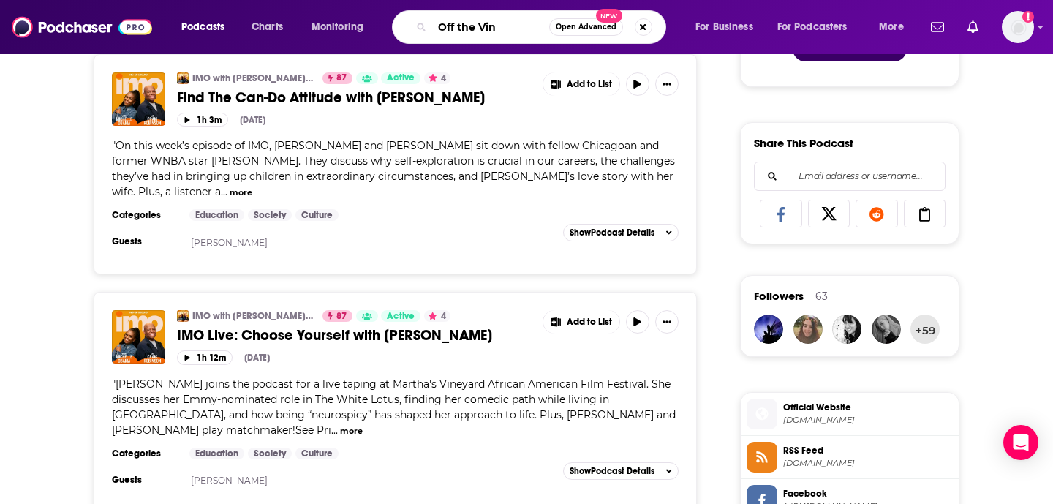
type input "Off the Vine"
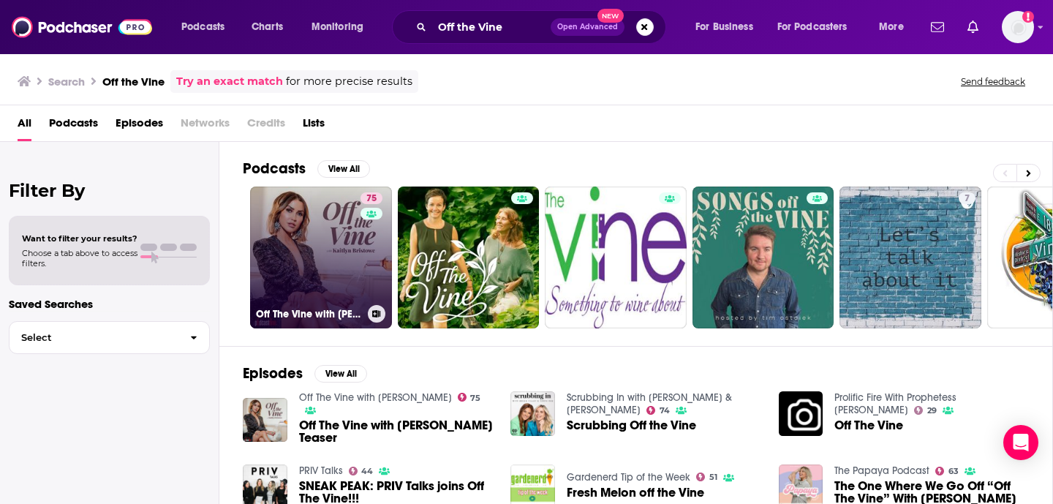
click at [318, 215] on link "75 Off The Vine with Kaitlyn Bristowe" at bounding box center [321, 258] width 142 height 142
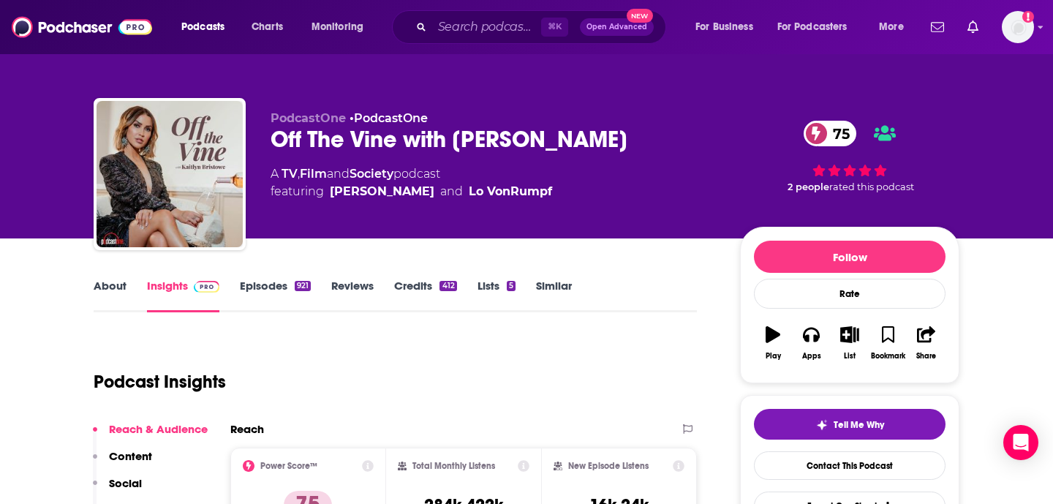
click at [286, 287] on link "Episodes 921" at bounding box center [275, 296] width 71 height 34
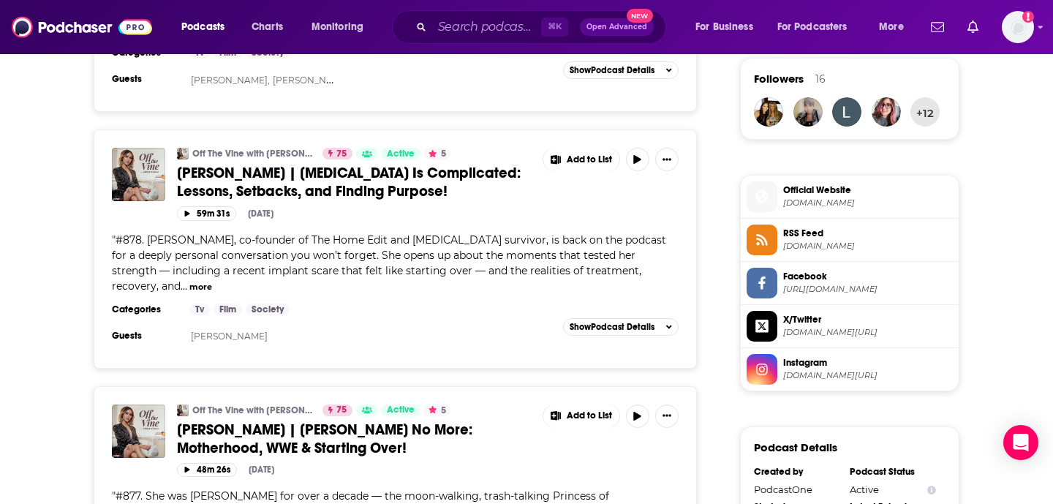
scroll to position [1068, 0]
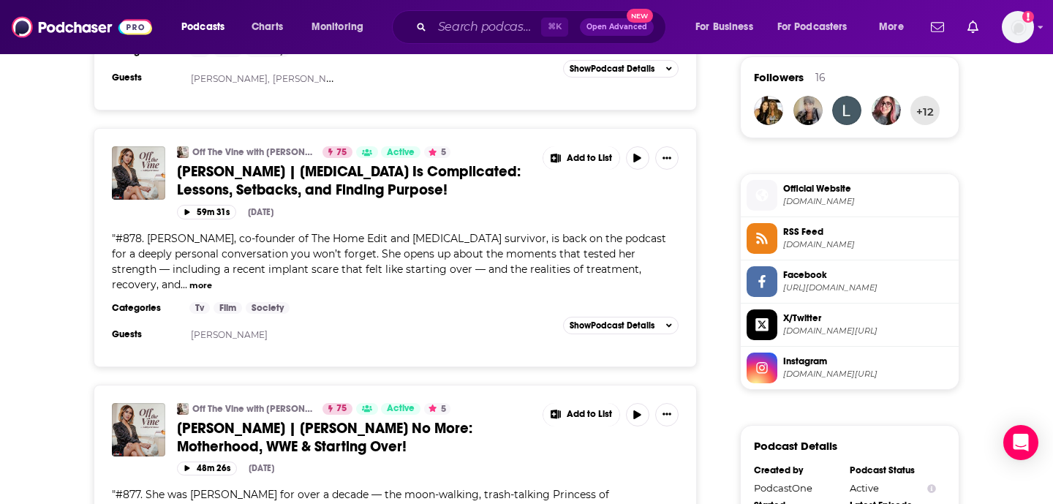
drag, startPoint x: 274, startPoint y: 394, endPoint x: 55, endPoint y: 5, distance: 446.8
click at [516, 24] on input "Search podcasts, credits, & more..." at bounding box center [486, 26] width 109 height 23
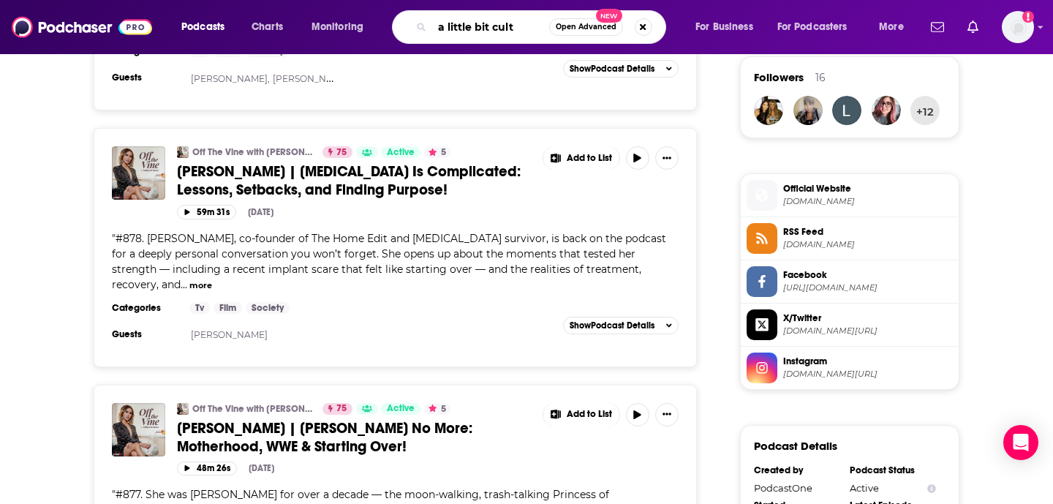
type input "a little bit culty"
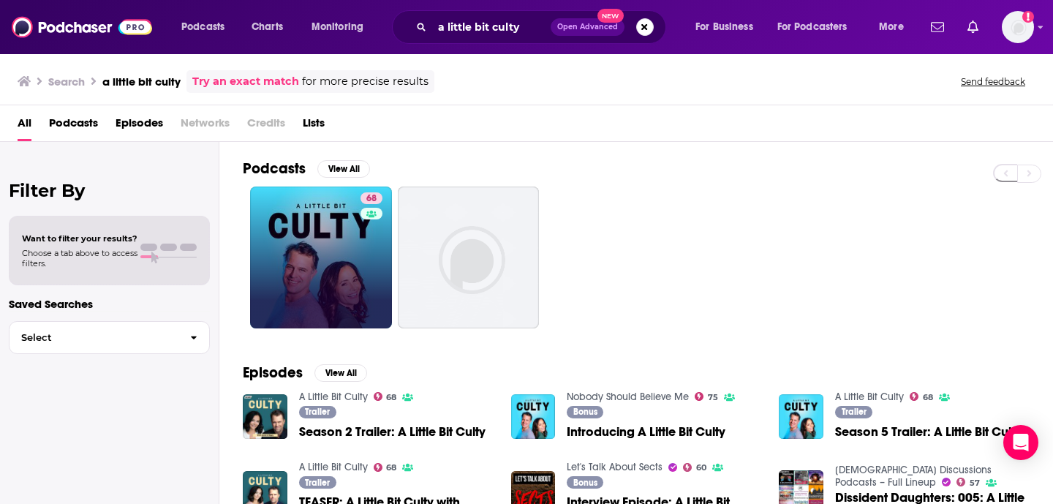
click at [317, 236] on link "68" at bounding box center [321, 258] width 142 height 142
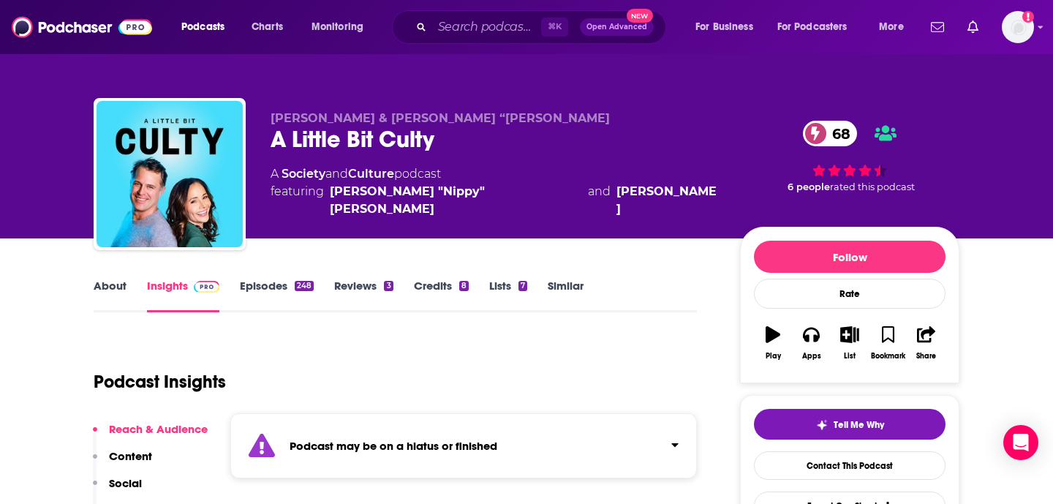
click at [269, 286] on link "Episodes 248" at bounding box center [277, 296] width 74 height 34
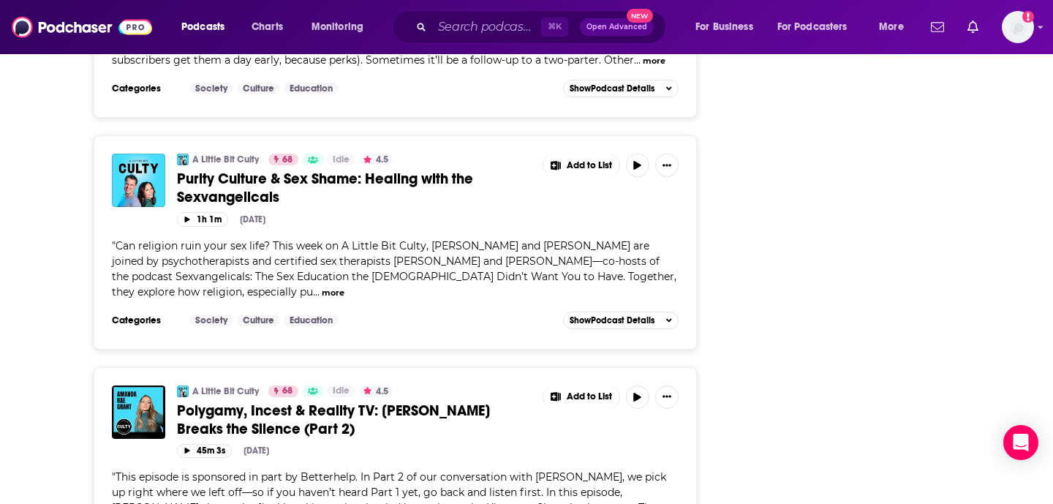
scroll to position [4627, 0]
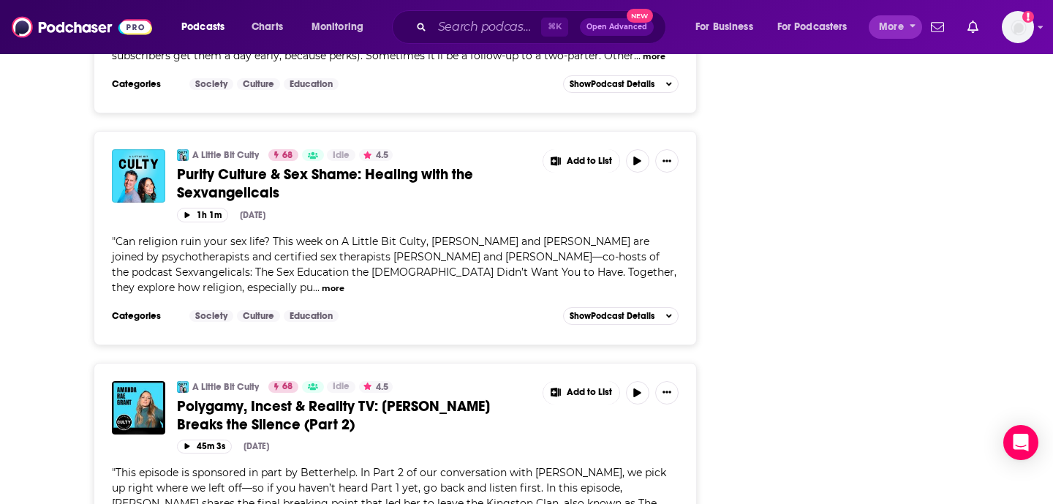
drag, startPoint x: 468, startPoint y: 329, endPoint x: 903, endPoint y: 24, distance: 530.9
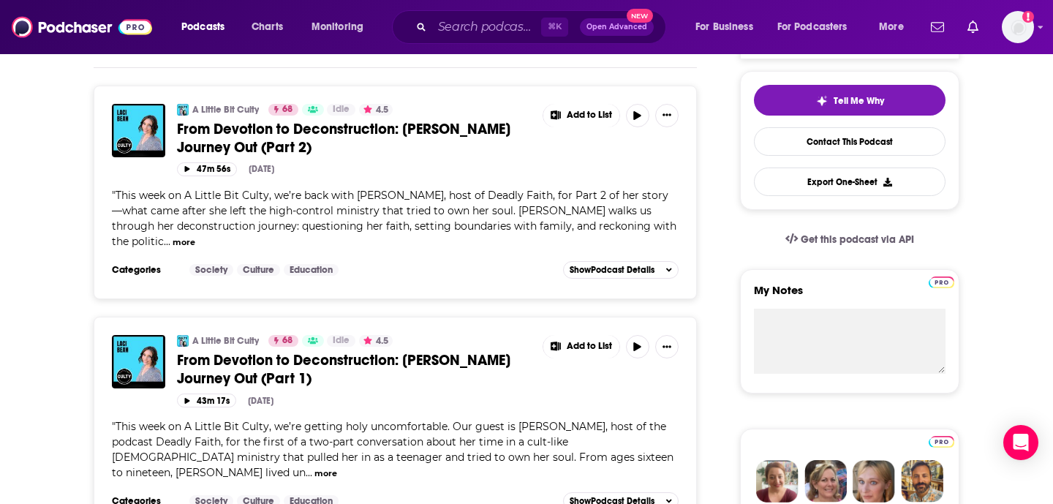
scroll to position [224, 0]
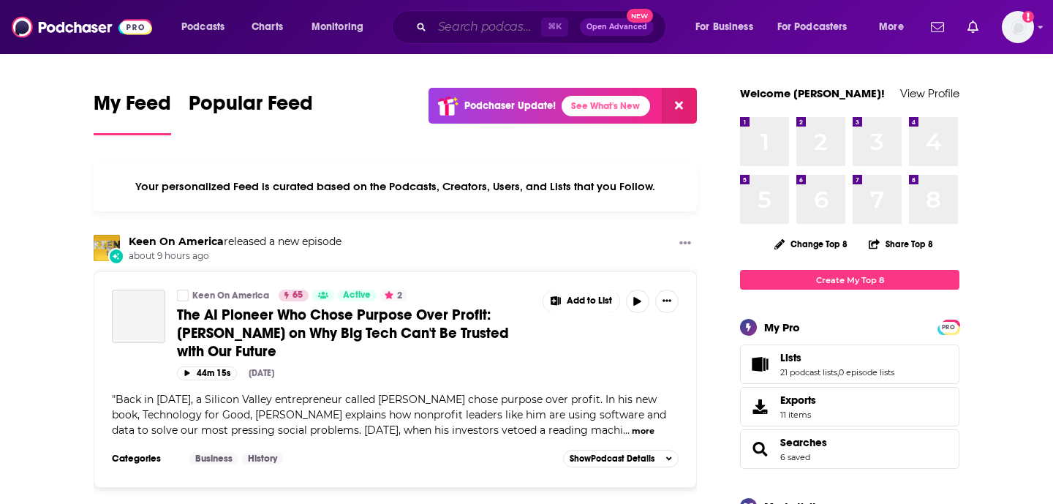
click at [488, 34] on input "Search podcasts, credits, & more..." at bounding box center [486, 26] width 109 height 23
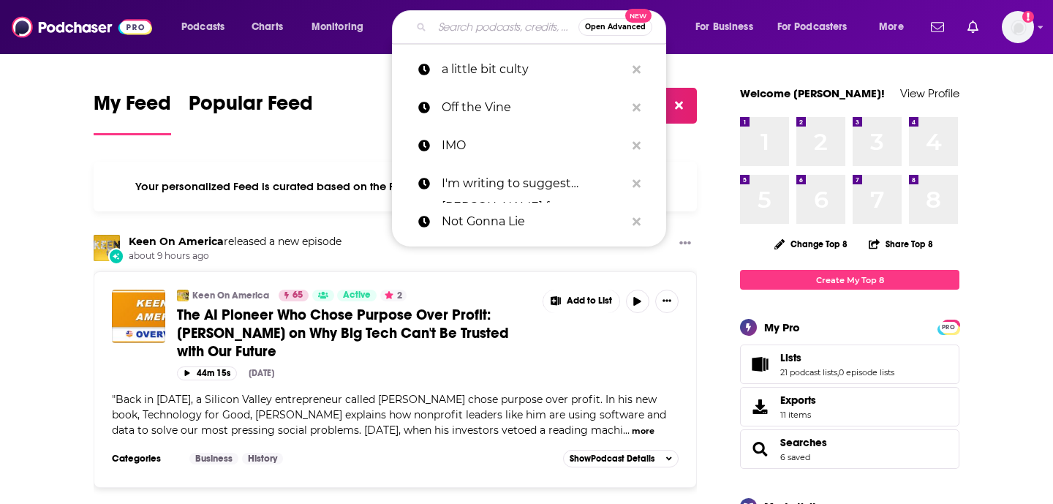
paste input "Confessions of a [DEMOGRAPHIC_DATA] Founder"
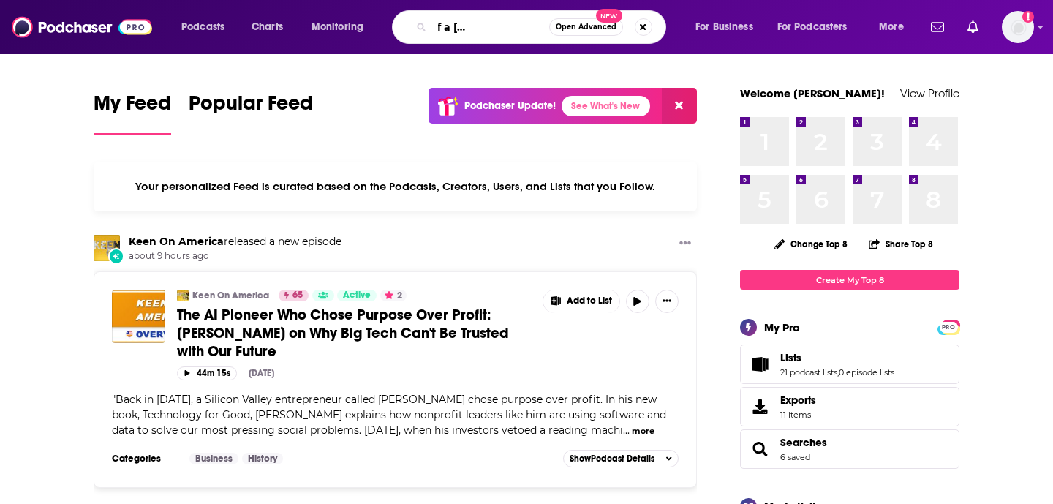
type input "Confessions of a [DEMOGRAPHIC_DATA] Founder"
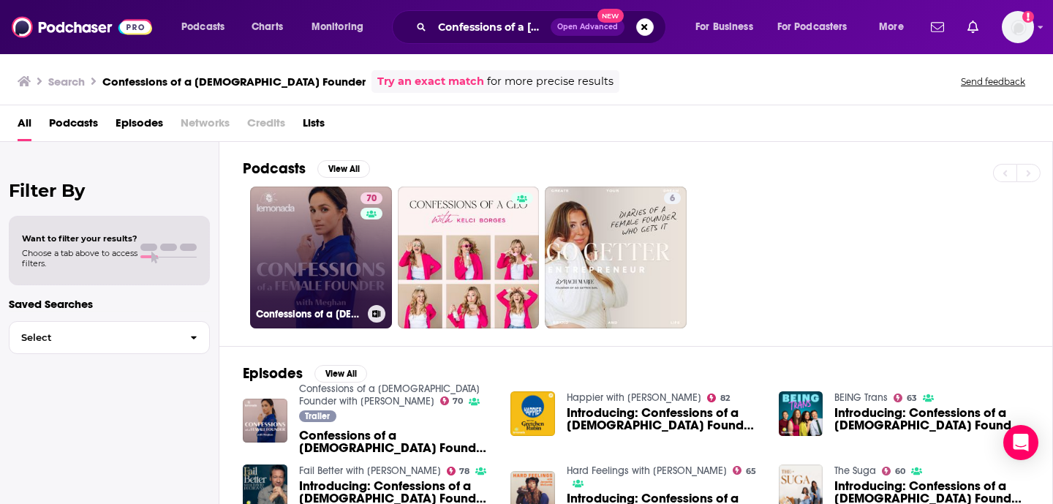
click at [312, 266] on link "70 Confessions of a [DEMOGRAPHIC_DATA] Founder with [PERSON_NAME]" at bounding box center [321, 258] width 142 height 142
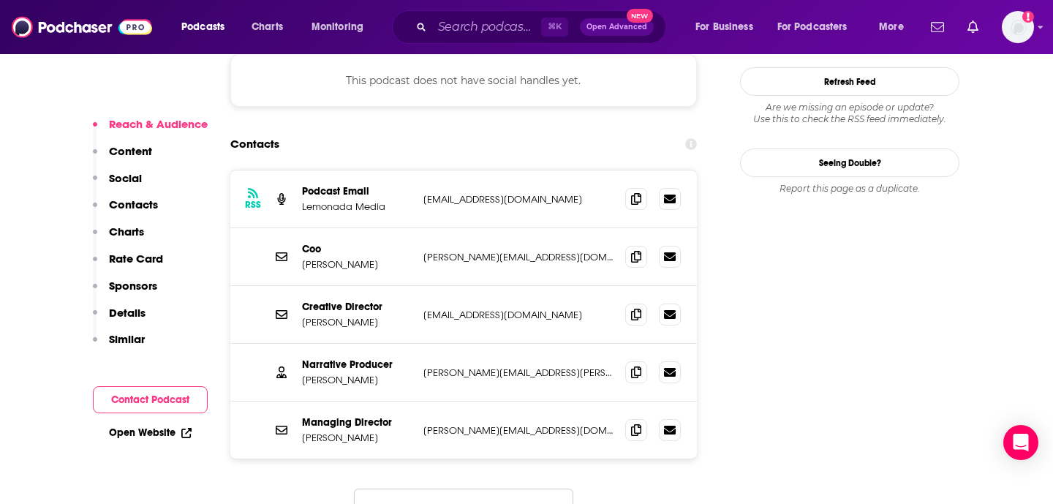
scroll to position [1368, 0]
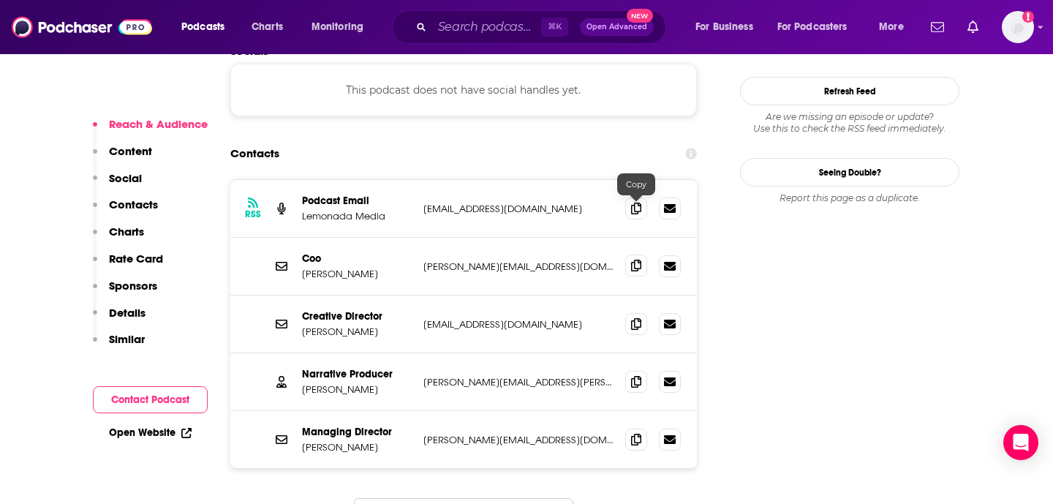
click at [639, 260] on icon at bounding box center [636, 266] width 10 height 12
click at [635, 433] on icon at bounding box center [636, 439] width 10 height 12
click at [639, 317] on icon at bounding box center [636, 323] width 10 height 12
click at [456, 21] on input "Search podcasts, credits, & more..." at bounding box center [486, 26] width 109 height 23
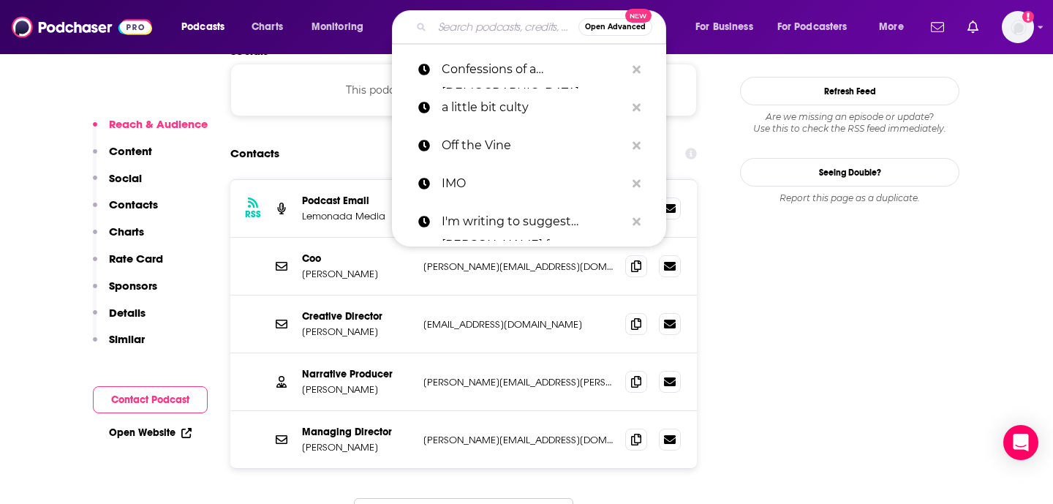
paste input "A Slight Change of plans"
type input "A Slight Change of plans"
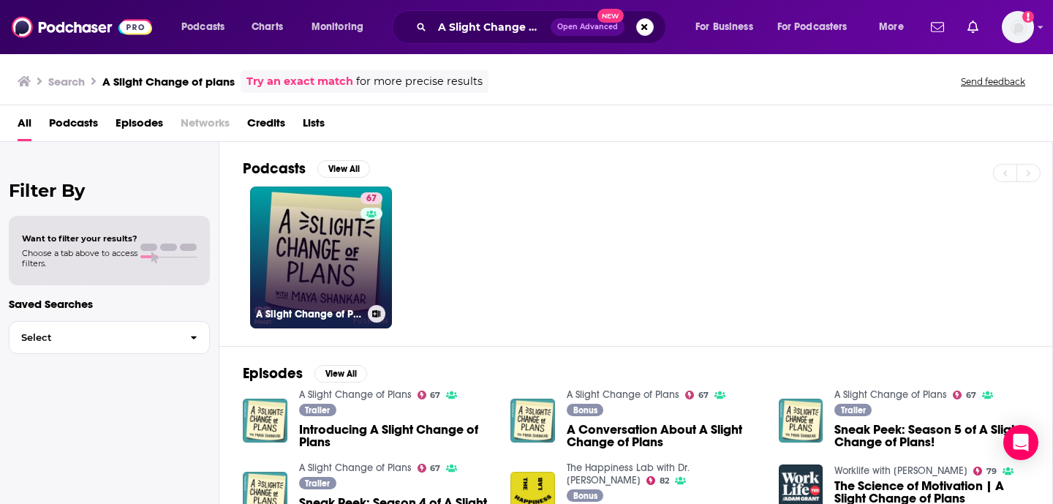
click at [341, 273] on link "67 A Slight Change of Plans" at bounding box center [321, 258] width 142 height 142
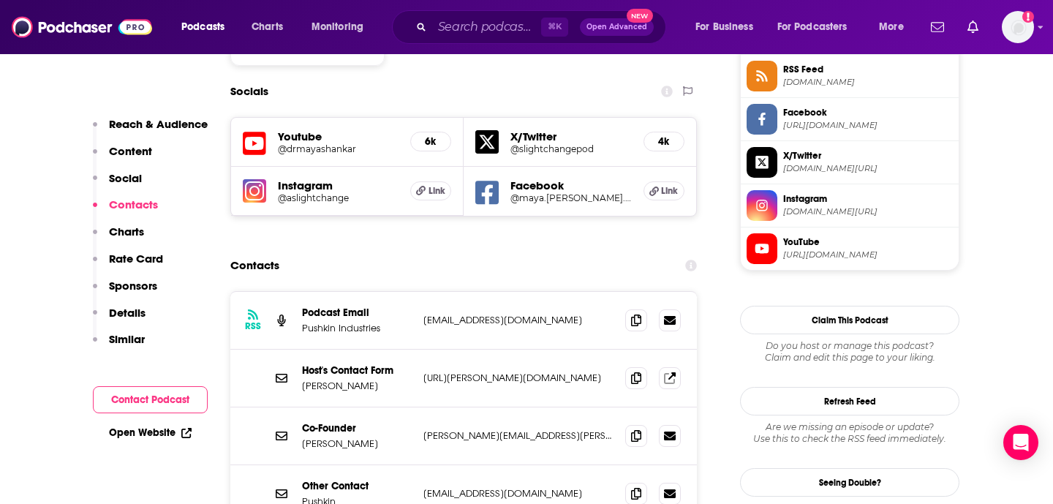
scroll to position [1305, 0]
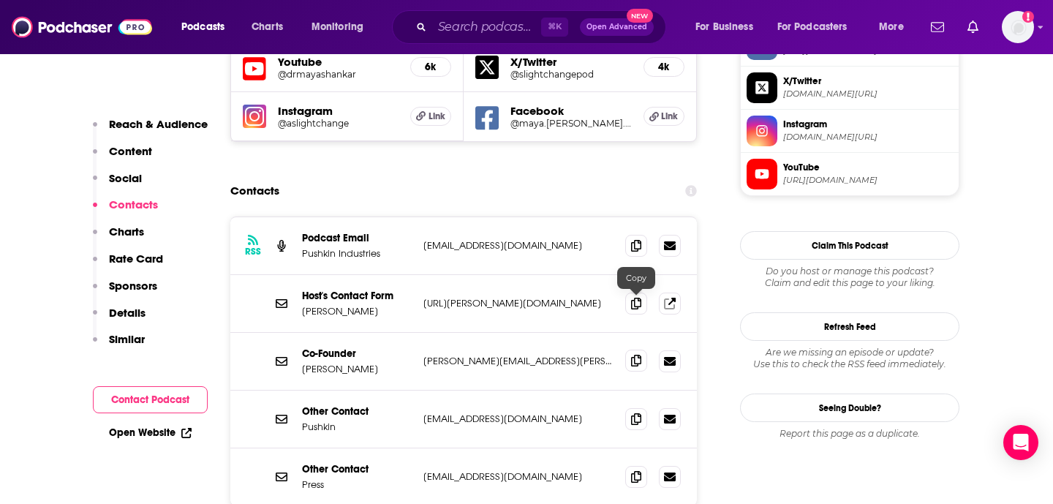
click at [638, 355] on icon at bounding box center [636, 361] width 10 height 12
click at [641, 239] on icon at bounding box center [636, 245] width 10 height 12
click at [626, 407] on span at bounding box center [636, 418] width 22 height 22
click at [636, 413] on icon at bounding box center [636, 419] width 10 height 12
